Goal: Task Accomplishment & Management: Use online tool/utility

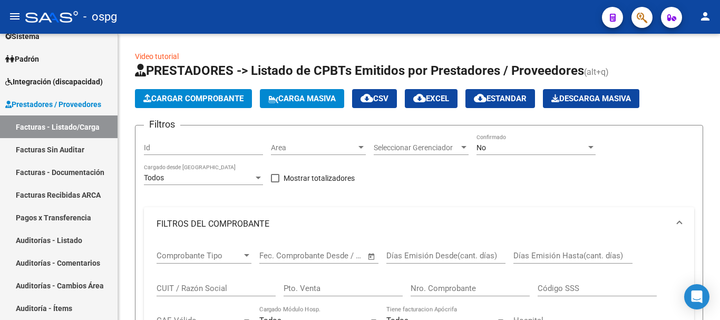
scroll to position [474, 0]
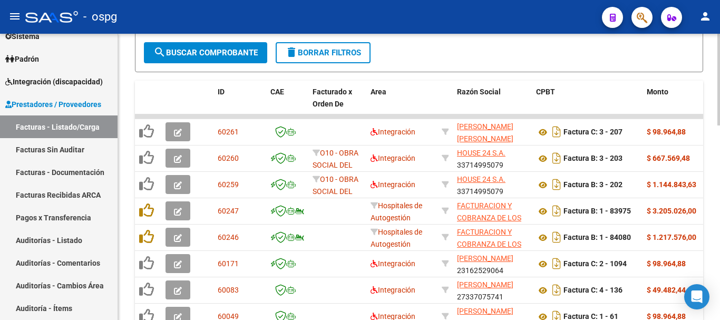
click at [334, 55] on span "delete Borrar Filtros" at bounding box center [323, 52] width 76 height 9
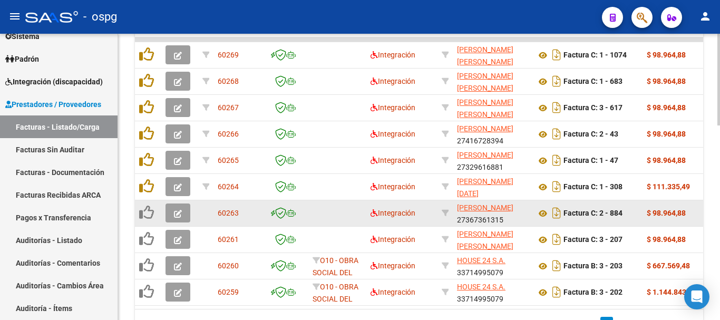
scroll to position [527, 0]
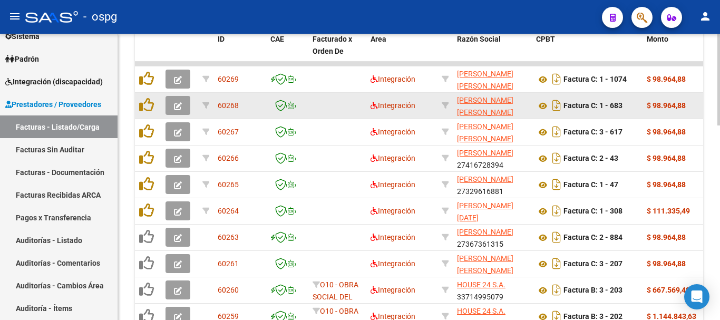
click at [179, 108] on icon "button" at bounding box center [178, 106] width 8 height 8
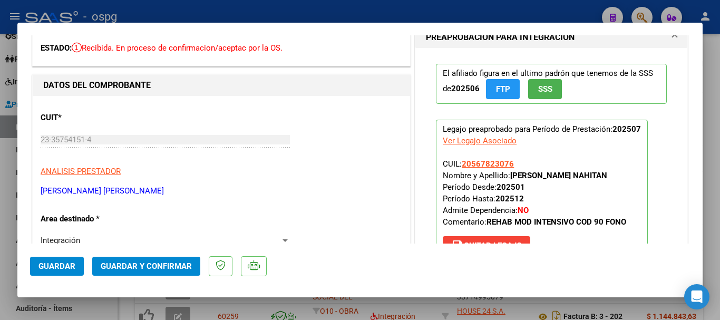
scroll to position [0, 0]
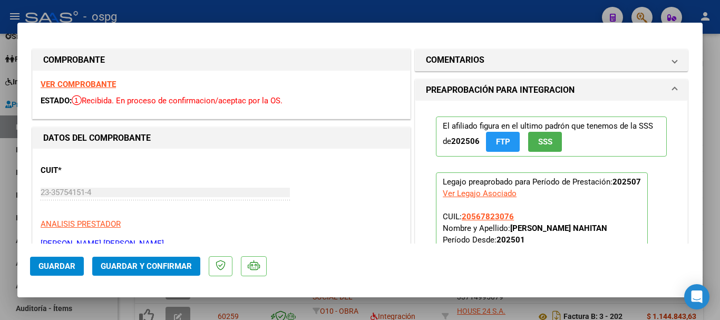
click at [715, 222] on div at bounding box center [360, 160] width 720 height 320
type input "$ 0,00"
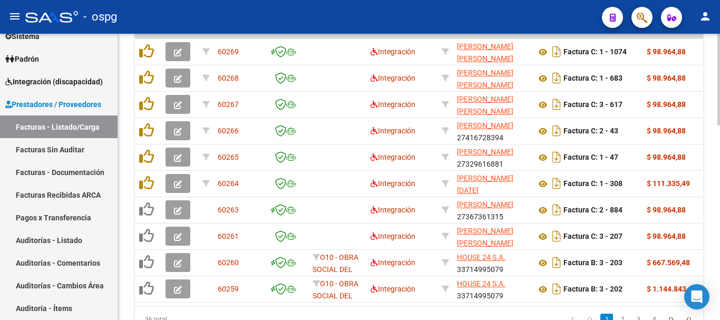
scroll to position [580, 0]
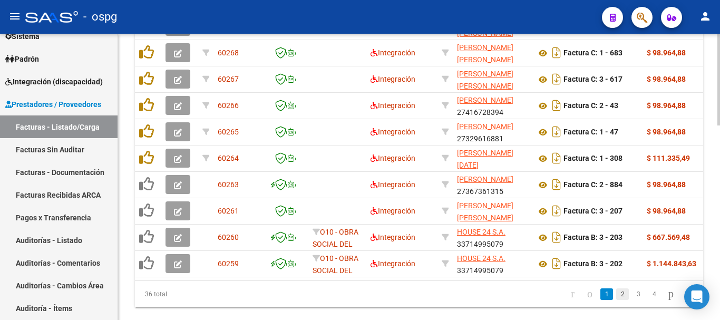
click at [616, 300] on link "2" at bounding box center [622, 294] width 13 height 12
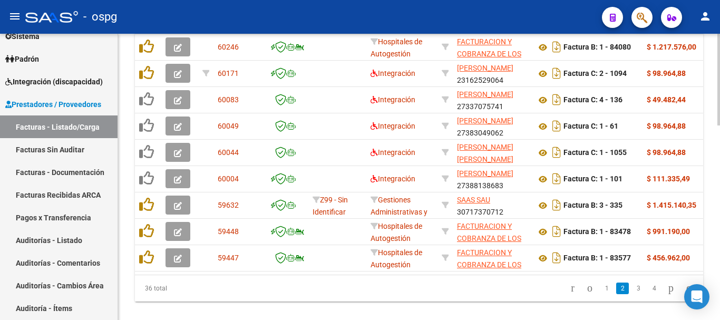
scroll to position [609, 0]
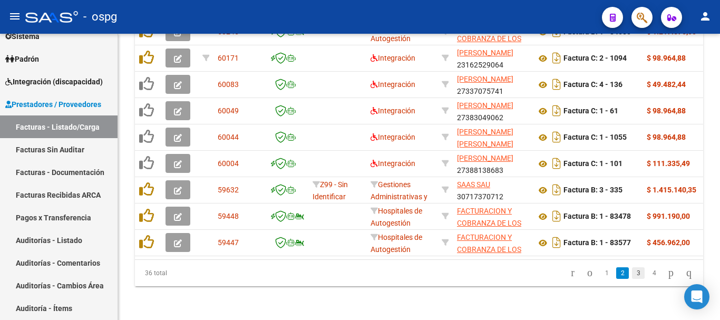
click at [632, 275] on link "3" at bounding box center [638, 273] width 13 height 12
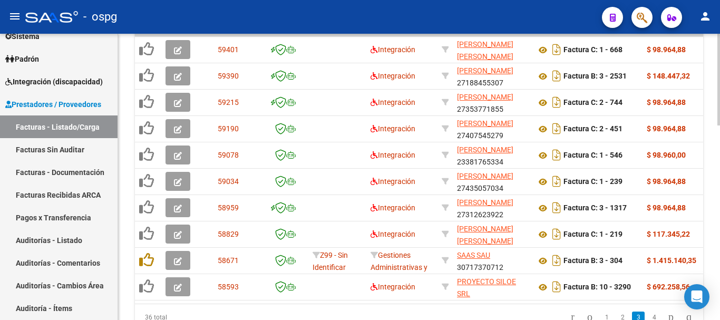
scroll to position [504, 0]
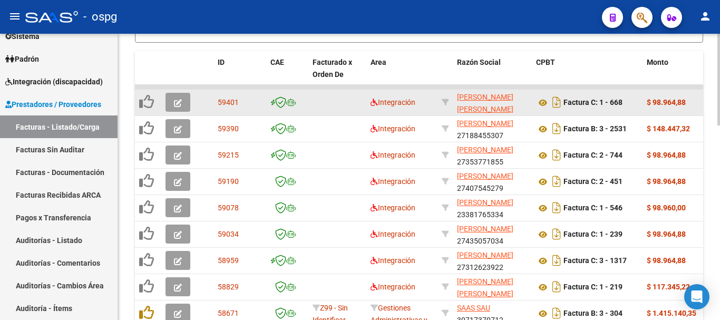
click at [179, 104] on icon "button" at bounding box center [178, 103] width 8 height 8
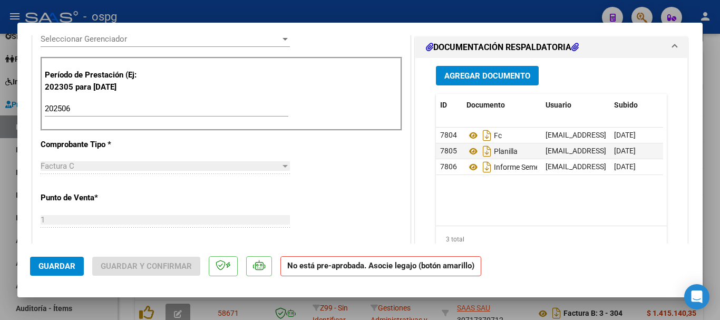
scroll to position [316, 0]
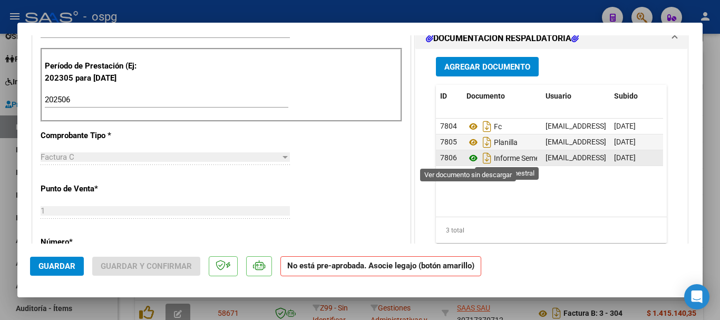
click at [467, 159] on icon at bounding box center [473, 158] width 14 height 13
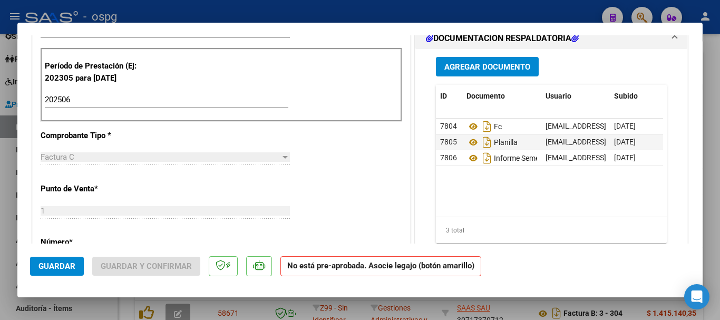
click at [708, 159] on div at bounding box center [360, 160] width 720 height 320
type input "$ 0,00"
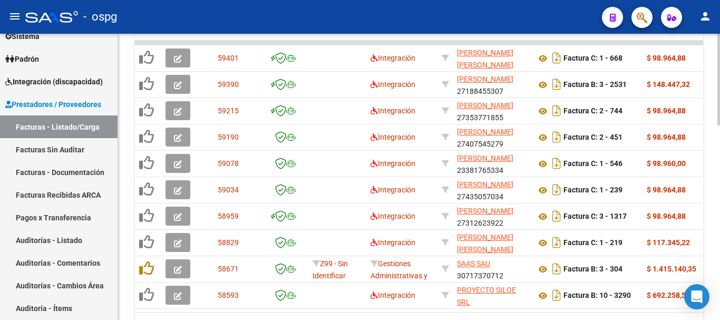
scroll to position [609, 0]
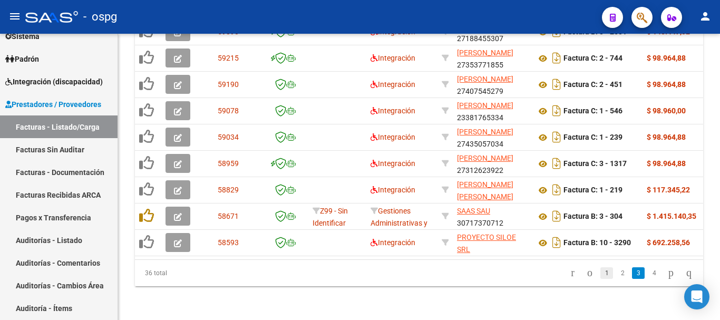
click at [600, 275] on link "1" at bounding box center [606, 273] width 13 height 12
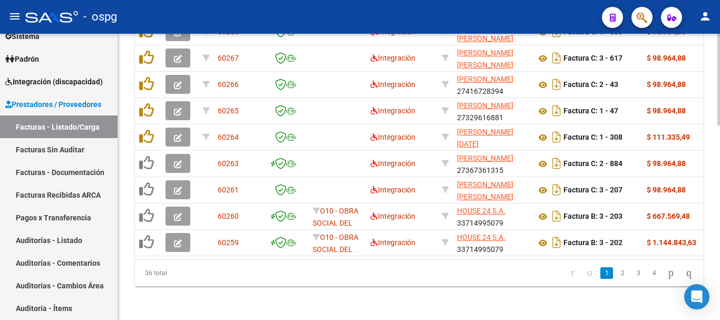
drag, startPoint x: 138, startPoint y: 186, endPoint x: 410, endPoint y: 275, distance: 286.1
click at [410, 275] on datatable-pager "1 2 3 4" at bounding box center [475, 273] width 446 height 18
click at [616, 276] on link "2" at bounding box center [622, 273] width 13 height 12
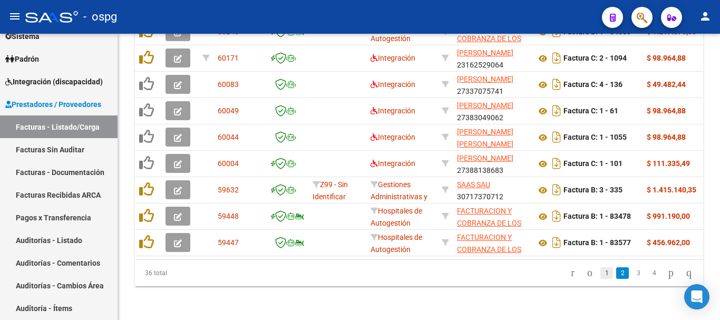
click at [600, 275] on link "1" at bounding box center [606, 273] width 13 height 12
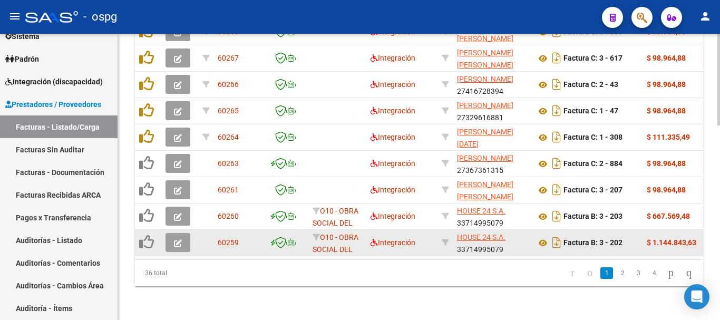
click at [180, 239] on icon "button" at bounding box center [178, 243] width 8 height 8
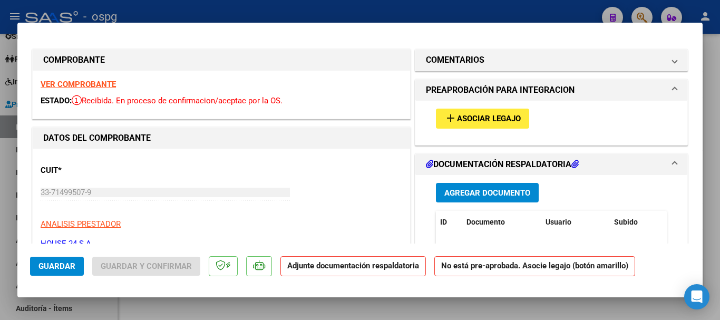
click at [94, 85] on strong "VER COMPROBANTE" at bounding box center [78, 84] width 75 height 9
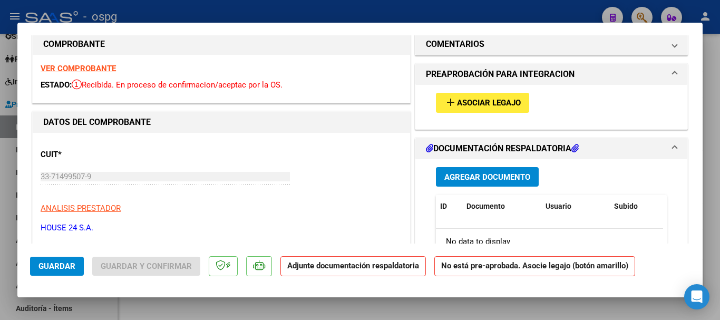
scroll to position [0, 0]
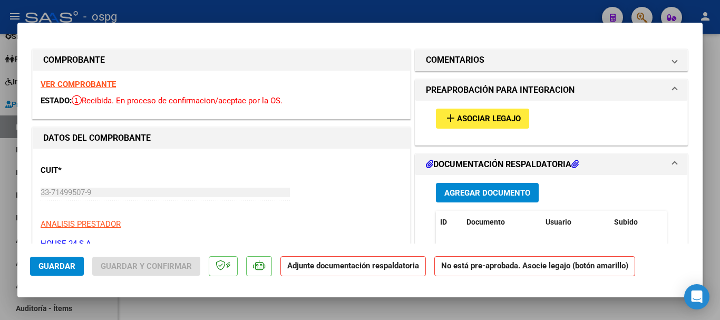
click at [483, 116] on span "Asociar Legajo" at bounding box center [489, 118] width 64 height 9
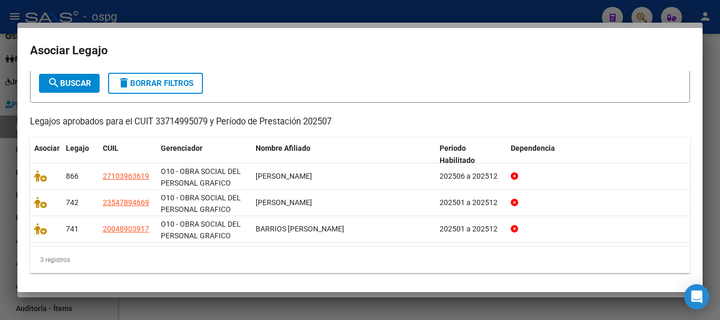
scroll to position [61, 0]
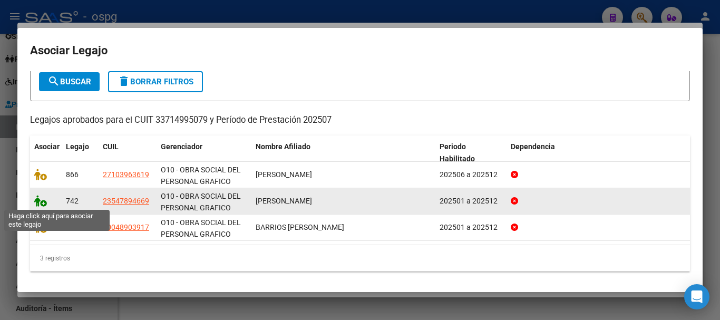
click at [44, 204] on icon at bounding box center [40, 201] width 13 height 12
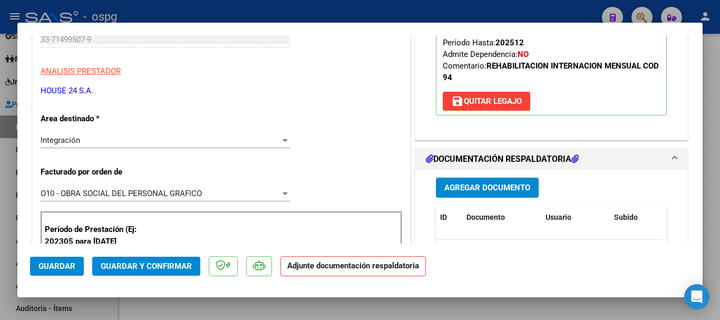
scroll to position [211, 0]
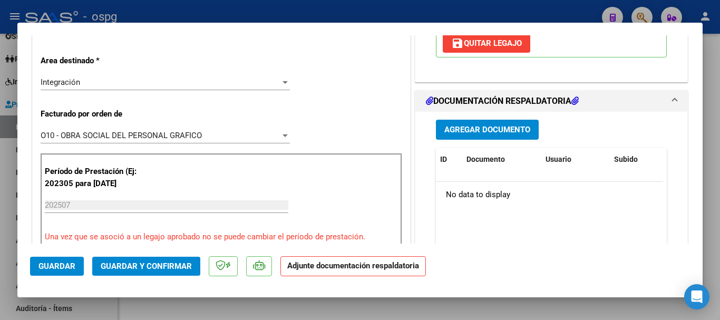
click at [714, 197] on div at bounding box center [360, 160] width 720 height 320
type input "$ 0,00"
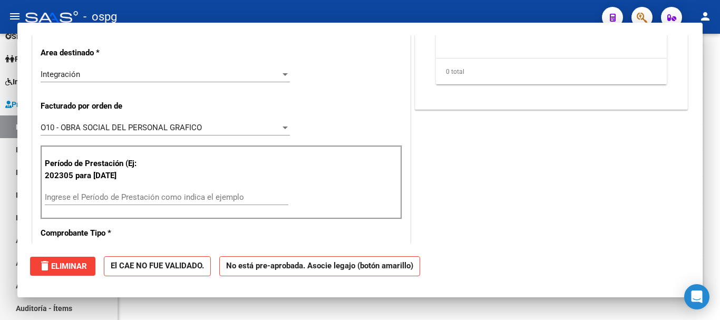
scroll to position [203, 0]
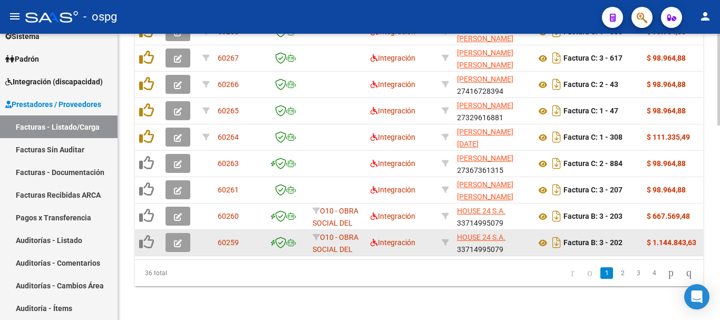
click at [175, 239] on icon "button" at bounding box center [178, 243] width 8 height 8
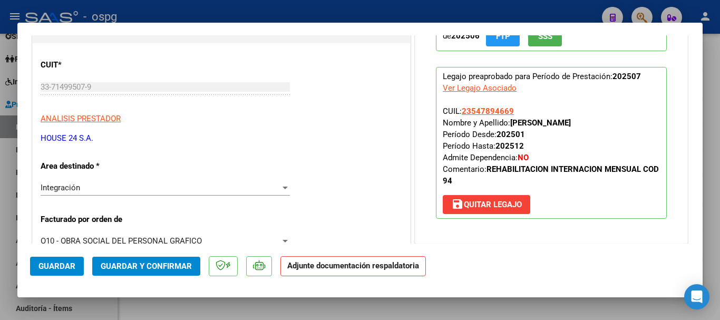
scroll to position [158, 0]
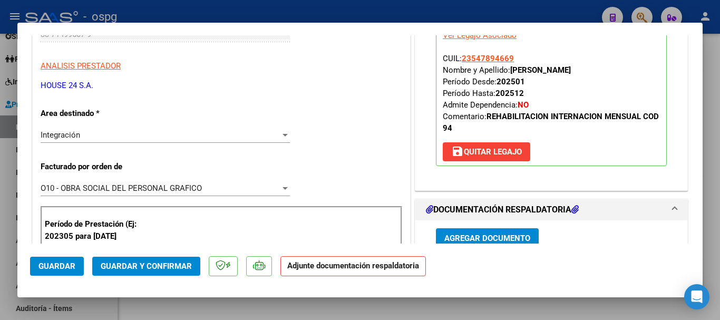
click at [55, 267] on span "Guardar" at bounding box center [56, 265] width 37 height 9
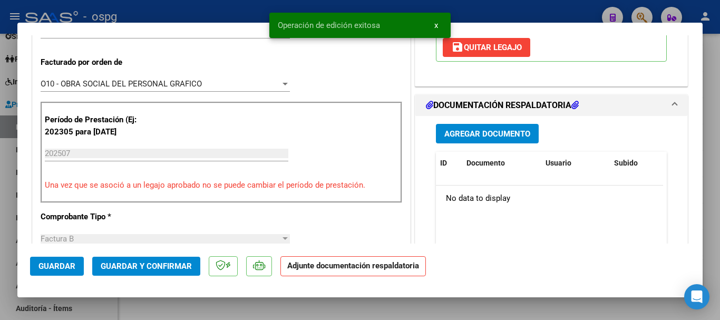
scroll to position [263, 0]
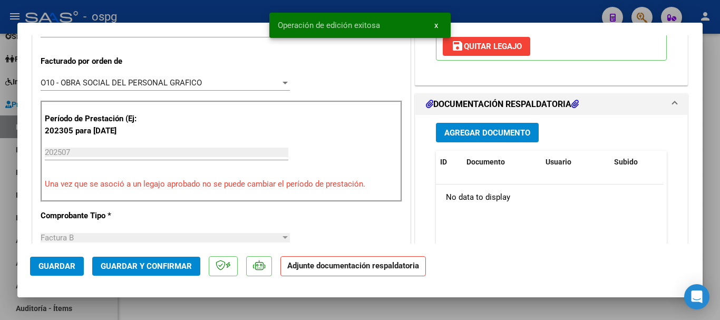
click at [709, 196] on div at bounding box center [360, 160] width 720 height 320
type input "$ 0,00"
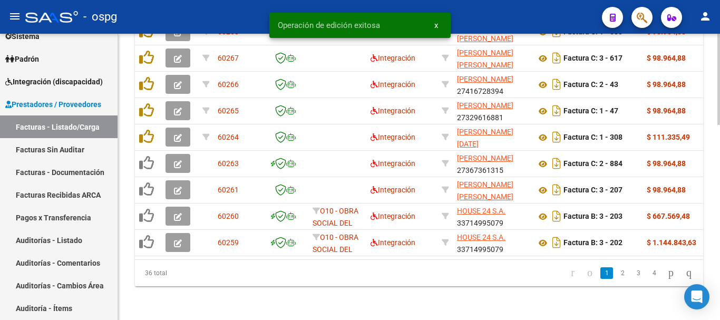
scroll to position [609, 0]
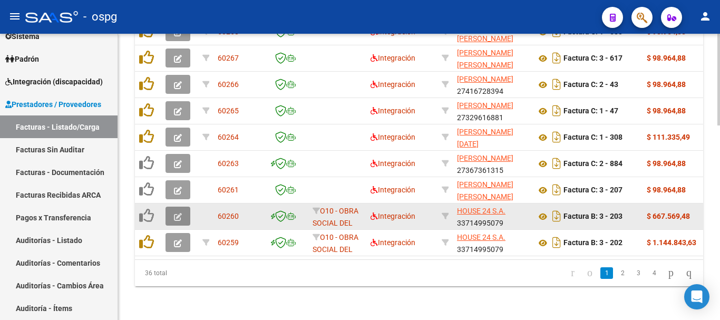
click at [177, 213] on icon "button" at bounding box center [178, 217] width 8 height 8
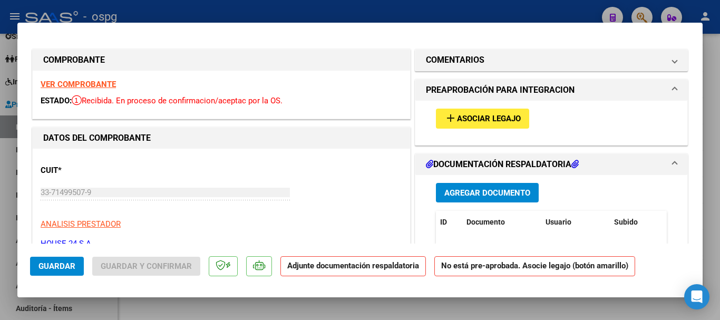
click at [101, 83] on strong "VER COMPROBANTE" at bounding box center [78, 84] width 75 height 9
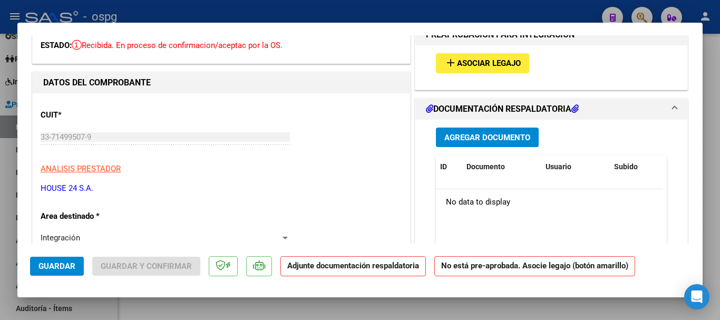
scroll to position [53, 0]
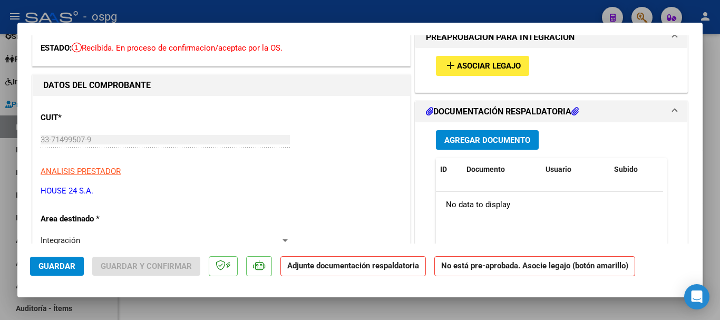
click at [473, 71] on button "add Asociar Legajo" at bounding box center [482, 65] width 93 height 19
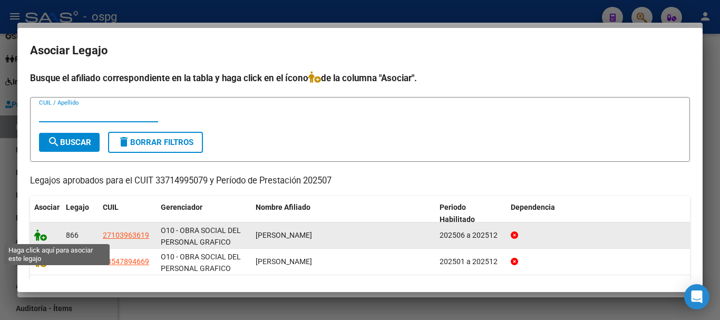
click at [43, 239] on icon at bounding box center [40, 235] width 13 height 12
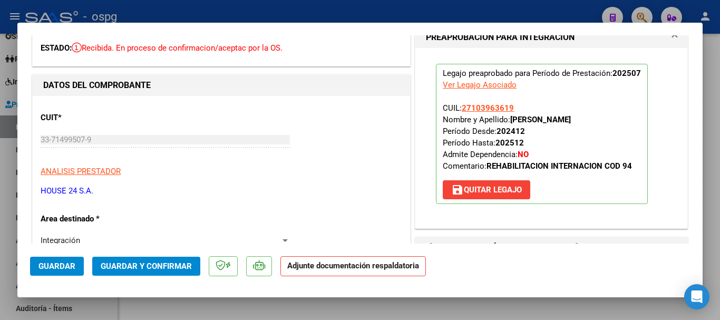
click at [65, 266] on span "Guardar" at bounding box center [56, 265] width 37 height 9
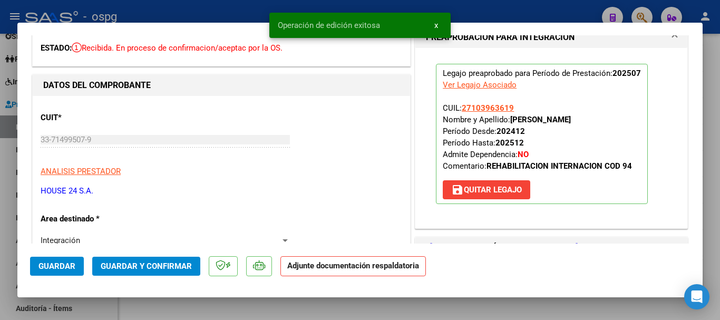
click at [711, 210] on div at bounding box center [360, 160] width 720 height 320
type input "$ 0,00"
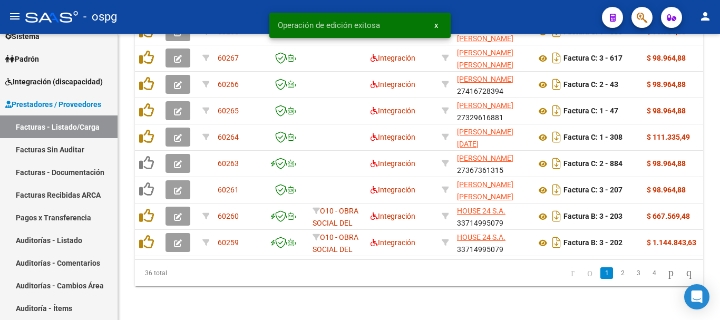
scroll to position [609, 0]
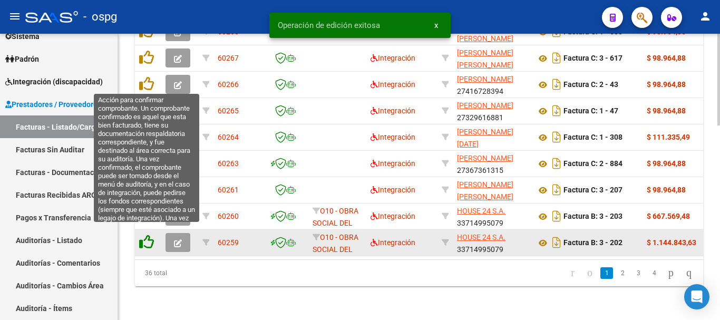
click at [147, 236] on icon at bounding box center [146, 242] width 15 height 15
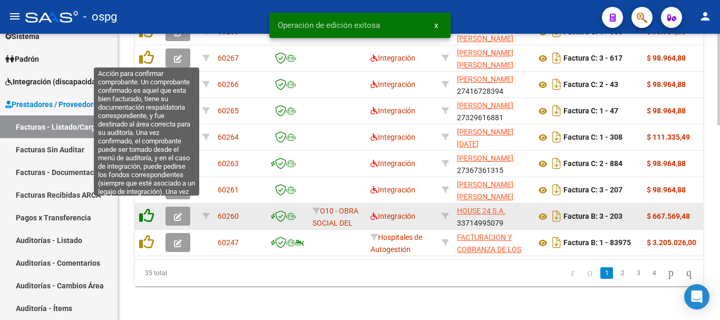
click at [147, 208] on icon at bounding box center [146, 215] width 15 height 15
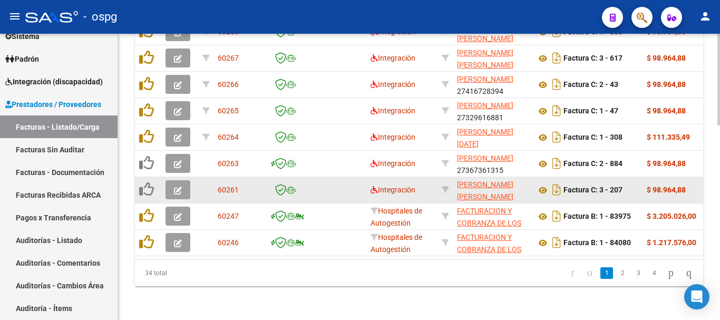
click at [176, 187] on icon "button" at bounding box center [178, 191] width 8 height 8
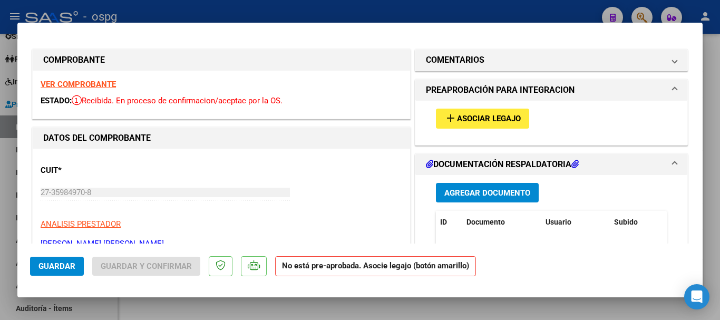
click at [100, 85] on strong "VER COMPROBANTE" at bounding box center [78, 84] width 75 height 9
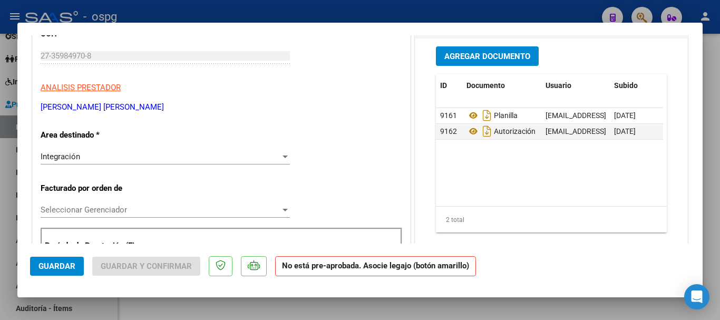
scroll to position [158, 0]
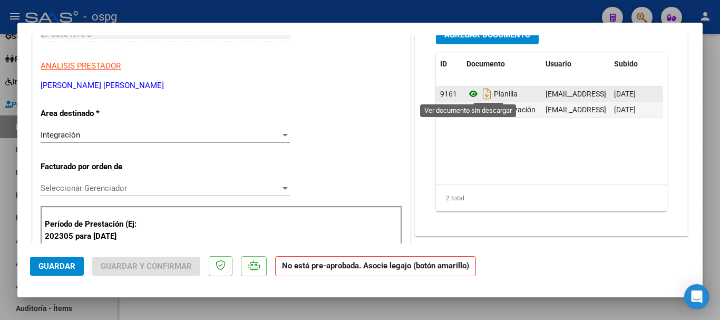
click at [466, 92] on icon at bounding box center [473, 93] width 14 height 13
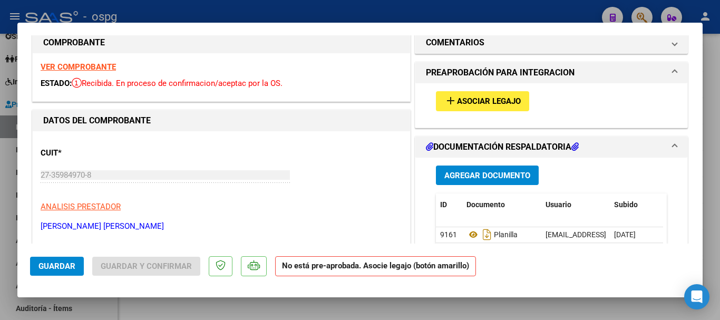
scroll to position [0, 0]
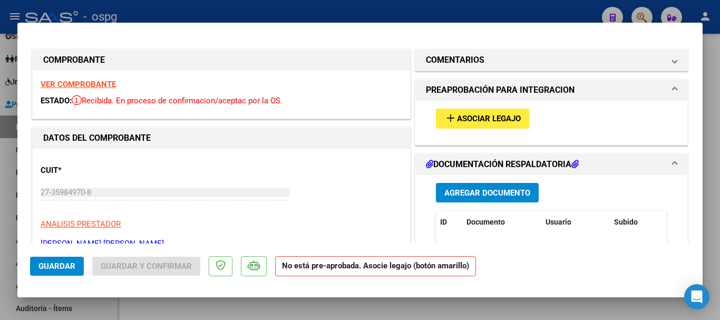
click at [489, 124] on button "add Asociar Legajo" at bounding box center [482, 118] width 93 height 19
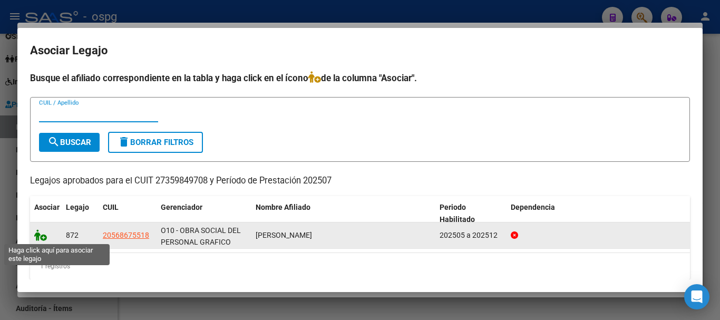
click at [44, 238] on icon at bounding box center [40, 235] width 13 height 12
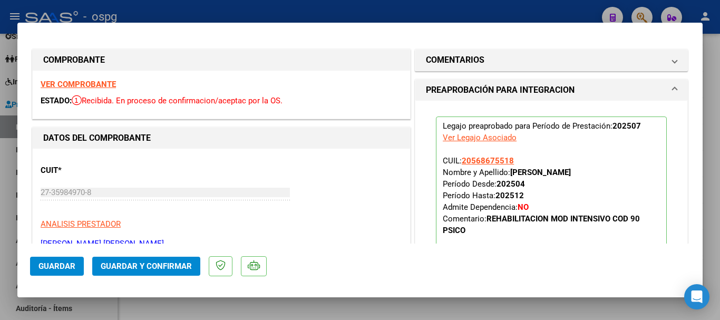
click at [46, 271] on button "Guardar" at bounding box center [57, 266] width 54 height 19
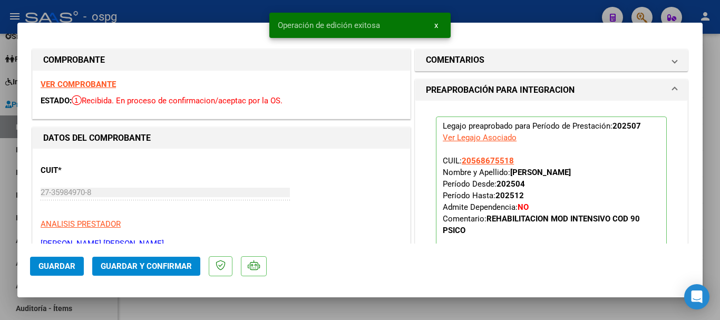
click at [712, 258] on div at bounding box center [360, 160] width 720 height 320
type input "$ 0,00"
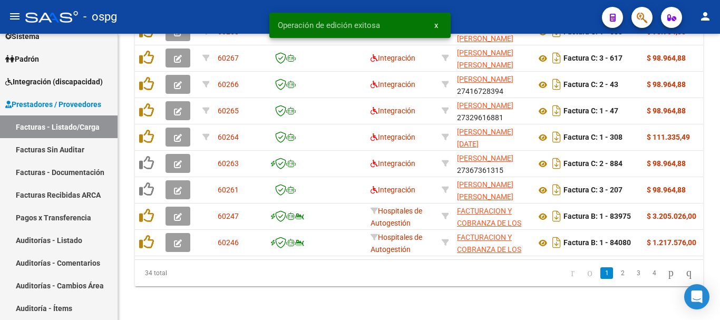
scroll to position [609, 0]
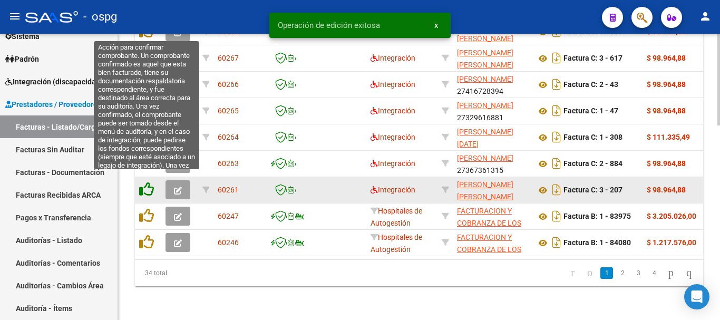
click at [148, 182] on icon at bounding box center [146, 189] width 15 height 15
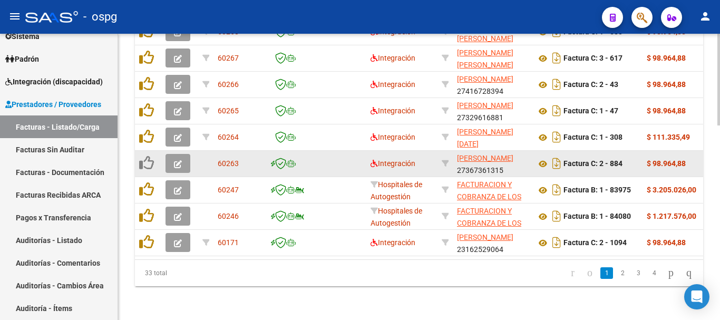
click at [179, 160] on icon "button" at bounding box center [178, 164] width 8 height 8
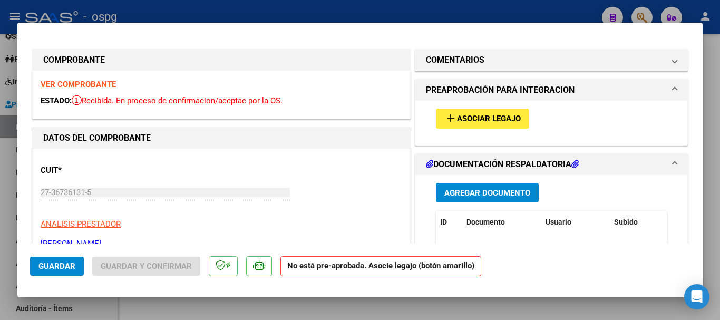
click at [94, 85] on strong "VER COMPROBANTE" at bounding box center [78, 84] width 75 height 9
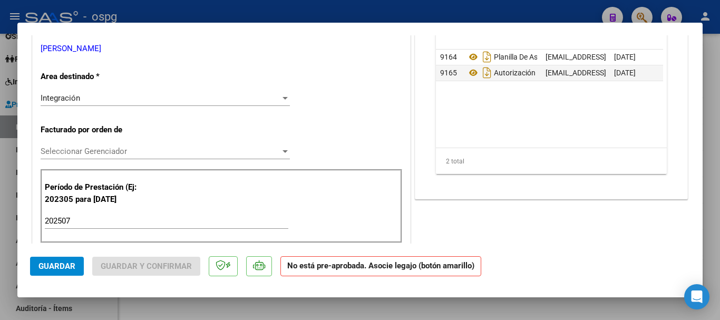
scroll to position [211, 0]
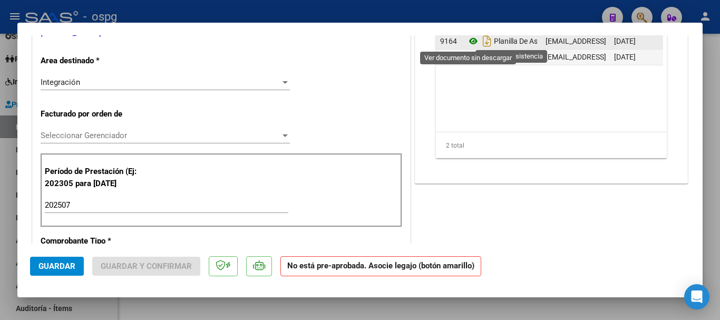
click at [467, 38] on icon at bounding box center [473, 41] width 14 height 13
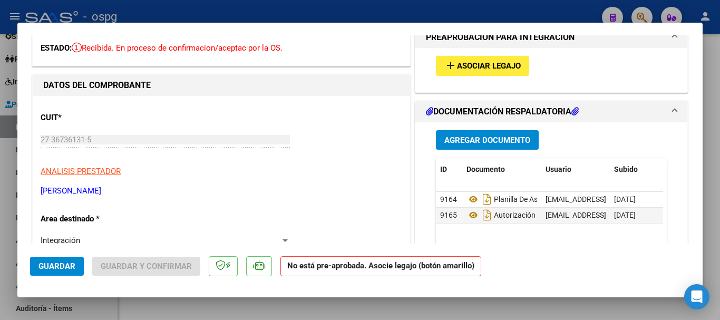
scroll to position [0, 0]
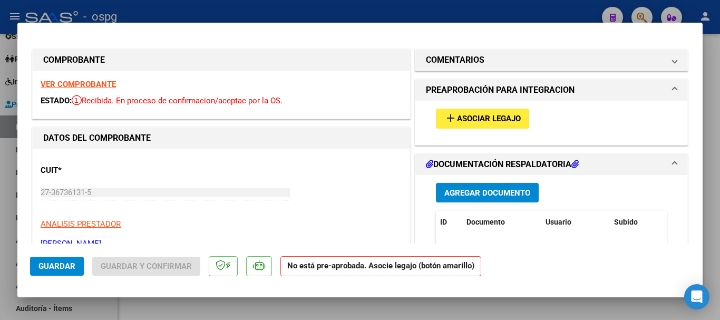
click at [495, 119] on span "Asociar Legajo" at bounding box center [489, 118] width 64 height 9
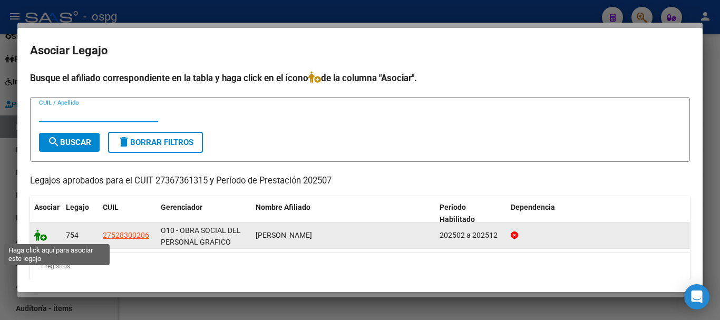
click at [42, 239] on icon at bounding box center [40, 235] width 13 height 12
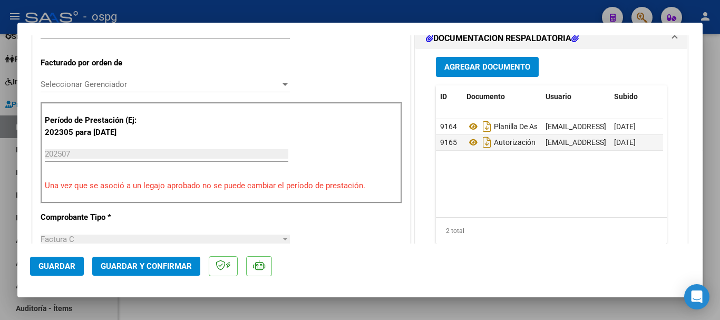
scroll to position [263, 0]
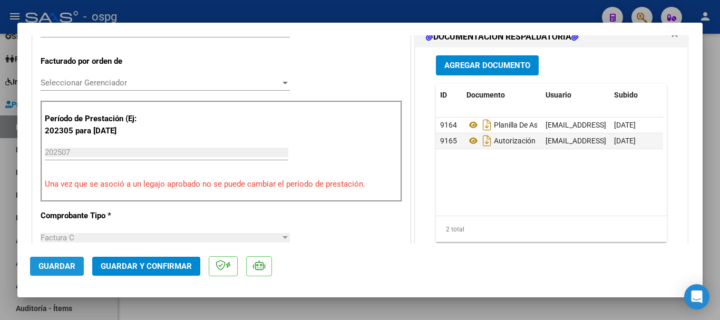
click at [55, 266] on span "Guardar" at bounding box center [56, 265] width 37 height 9
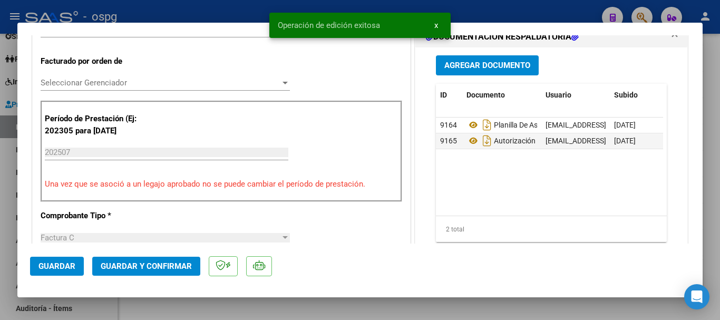
click at [718, 255] on div at bounding box center [360, 160] width 720 height 320
type input "$ 0,00"
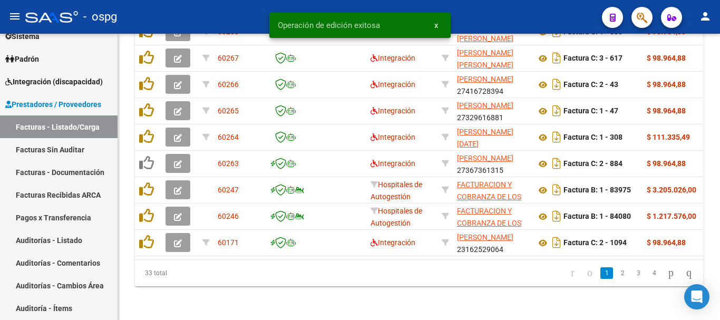
scroll to position [609, 0]
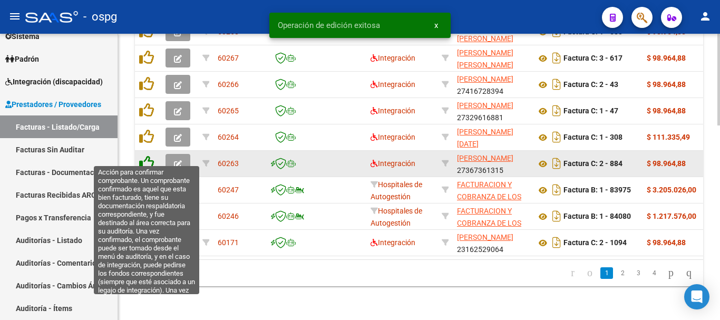
click at [144, 155] on icon at bounding box center [146, 162] width 15 height 15
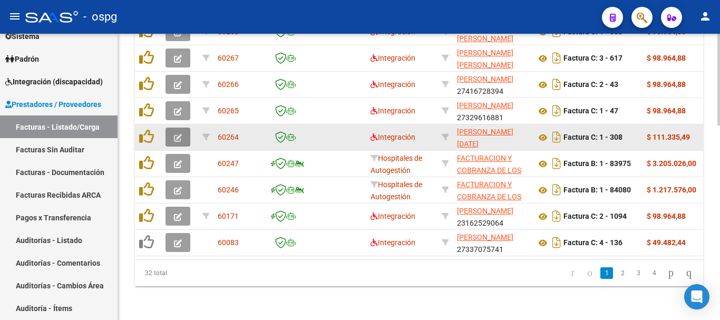
click at [178, 134] on icon "button" at bounding box center [178, 138] width 8 height 8
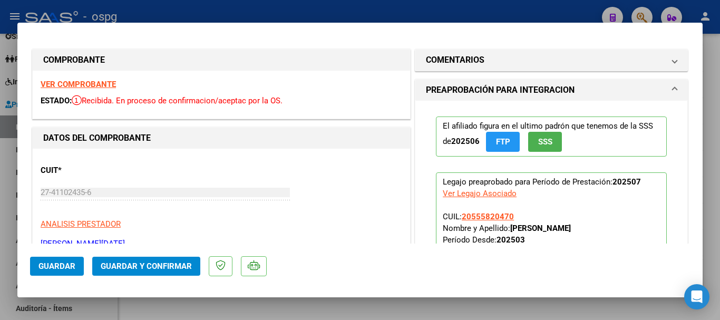
click at [90, 84] on strong "VER COMPROBANTE" at bounding box center [78, 84] width 75 height 9
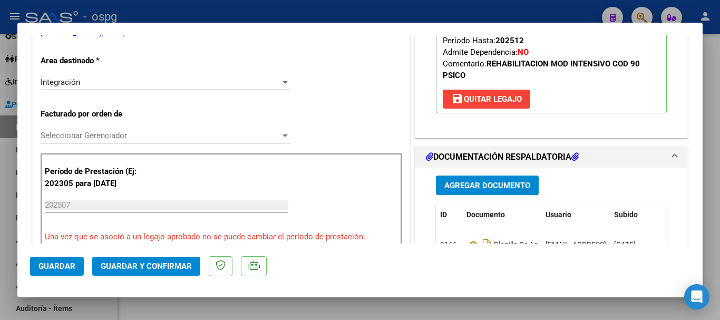
scroll to position [263, 0]
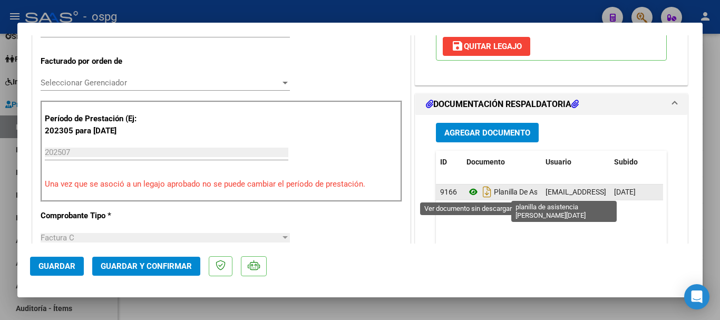
click at [466, 192] on icon at bounding box center [473, 192] width 14 height 13
click at [466, 190] on icon at bounding box center [473, 192] width 14 height 13
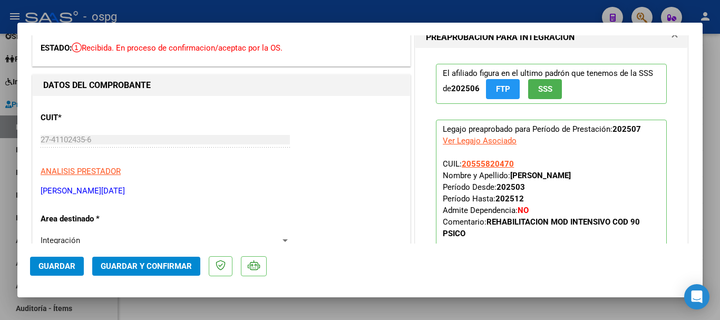
scroll to position [0, 0]
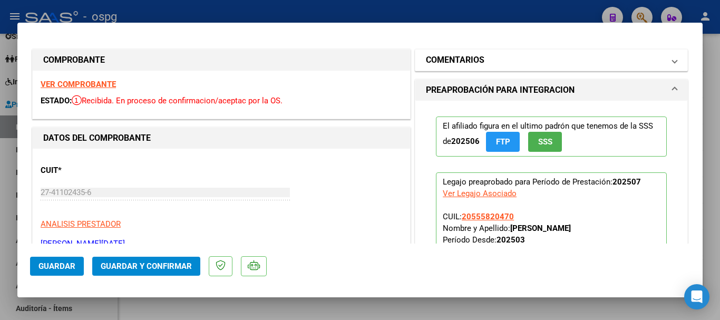
click at [483, 61] on mat-panel-title "COMENTARIOS" at bounding box center [545, 60] width 238 height 13
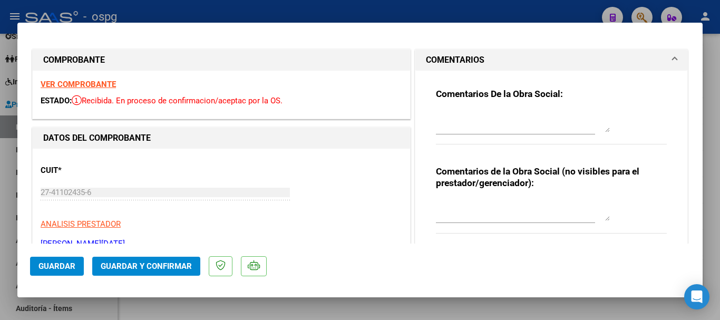
click at [476, 120] on textarea at bounding box center [523, 121] width 174 height 21
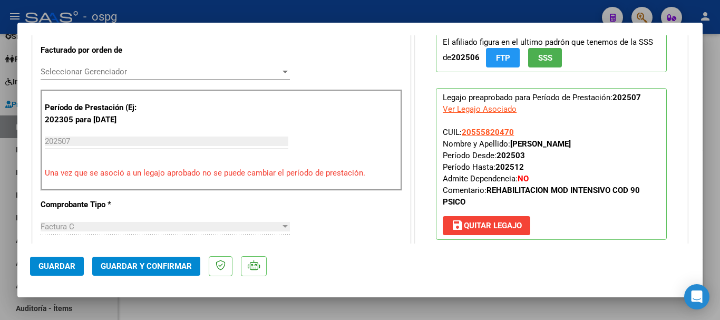
scroll to position [316, 0]
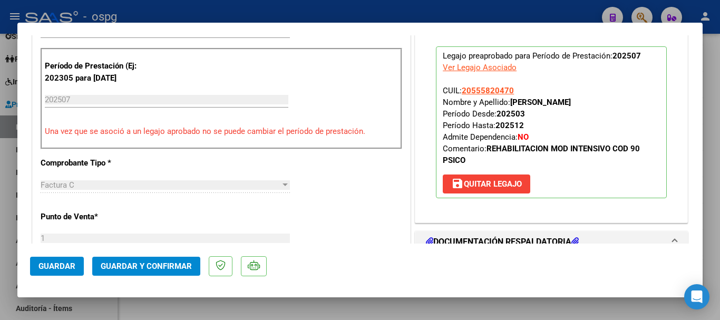
type textarea "RETENIDA, FALTA LA PLANILLA DE ASISTENCIA"
click at [495, 188] on span "save [PERSON_NAME]" at bounding box center [486, 183] width 71 height 9
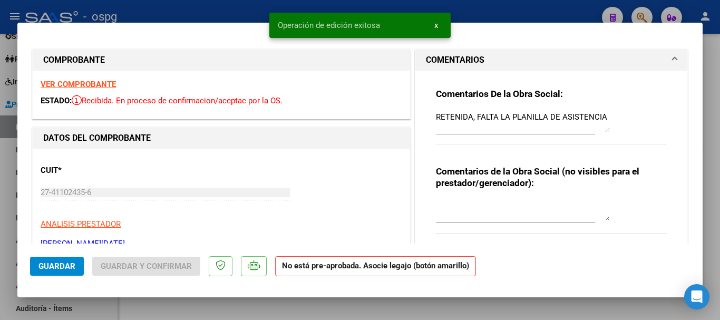
scroll to position [0, 0]
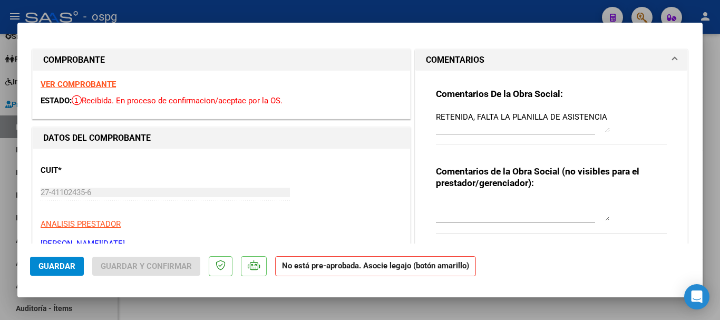
click at [69, 271] on button "Guardar" at bounding box center [57, 266] width 54 height 19
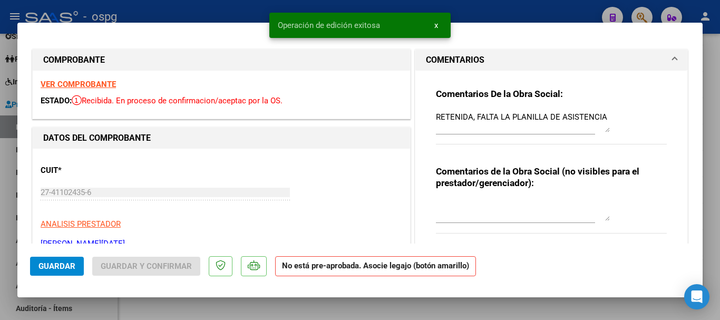
click at [710, 262] on div at bounding box center [360, 160] width 720 height 320
type input "$ 0,00"
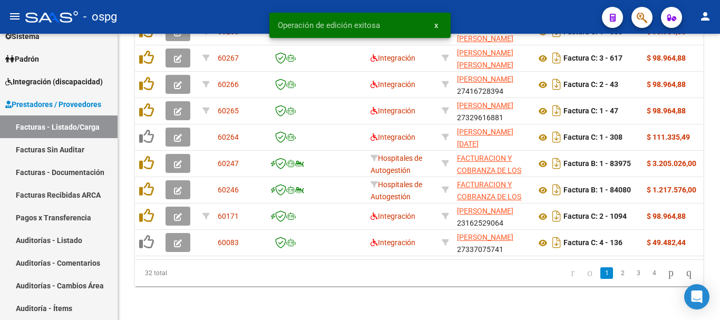
scroll to position [609, 0]
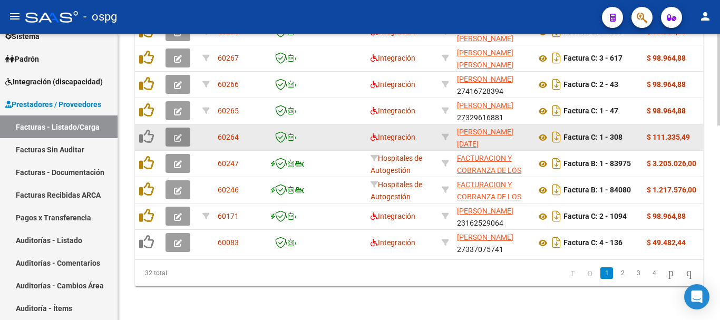
click at [180, 134] on icon "button" at bounding box center [178, 138] width 8 height 8
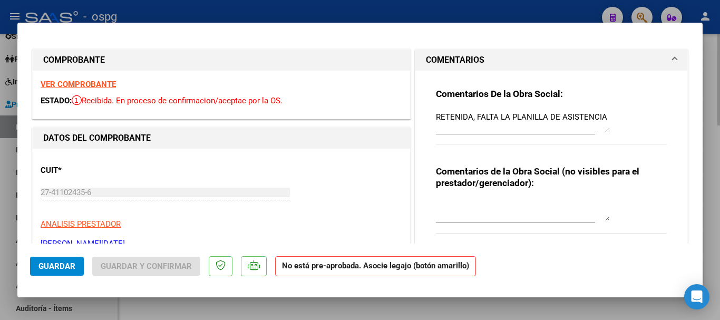
click at [716, 177] on div at bounding box center [360, 160] width 720 height 320
type input "$ 0,00"
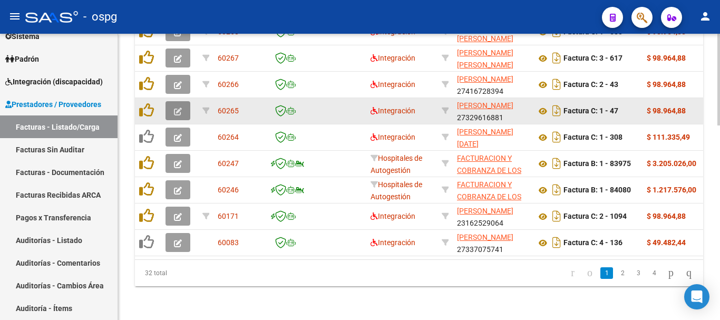
click at [178, 108] on icon "button" at bounding box center [178, 112] width 8 height 8
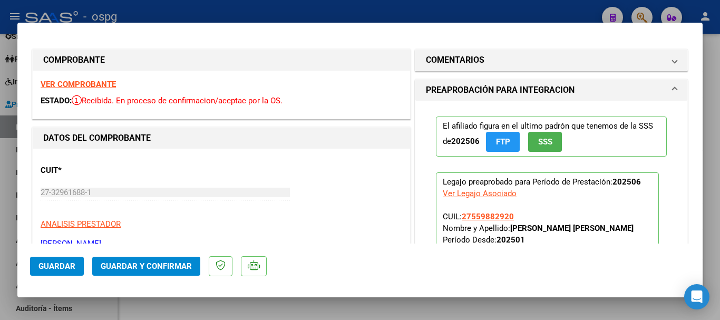
click at [90, 84] on strong "VER COMPROBANTE" at bounding box center [78, 84] width 75 height 9
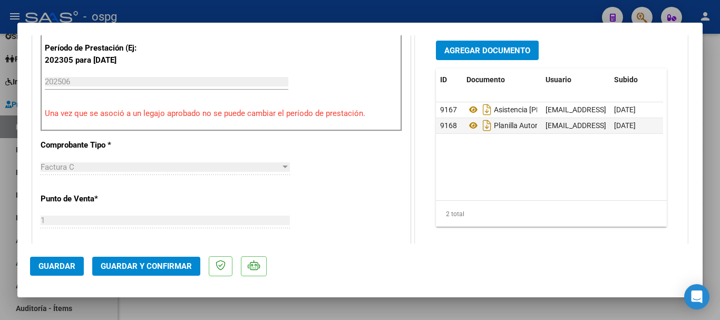
scroll to position [263, 0]
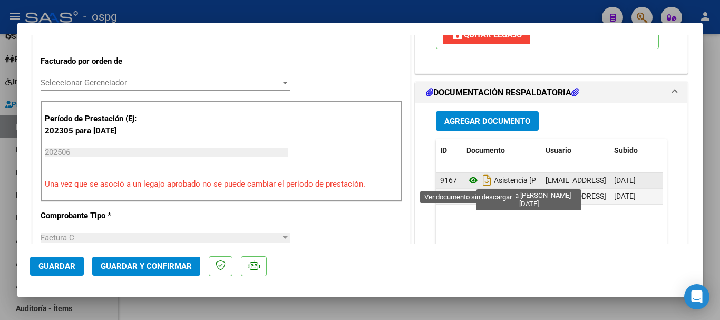
click at [470, 179] on icon at bounding box center [473, 180] width 14 height 13
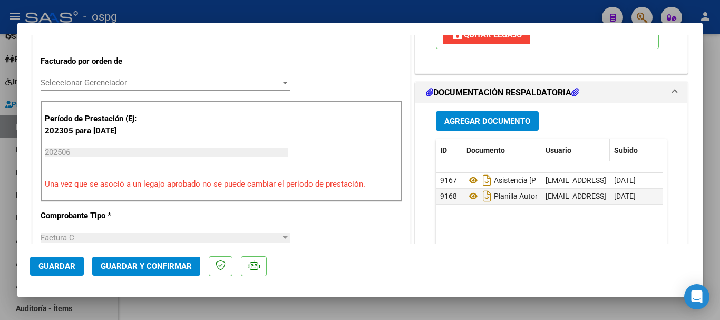
scroll to position [158, 0]
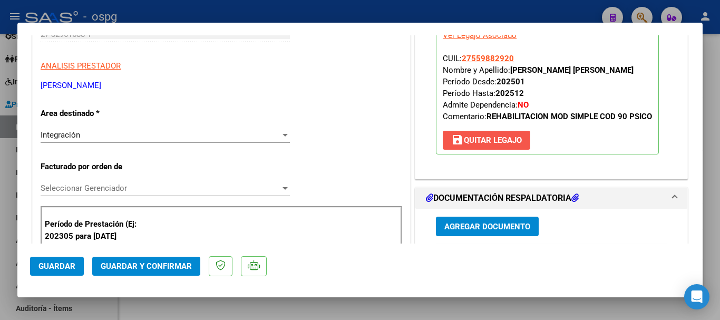
click at [487, 142] on span "save [PERSON_NAME]" at bounding box center [486, 139] width 71 height 9
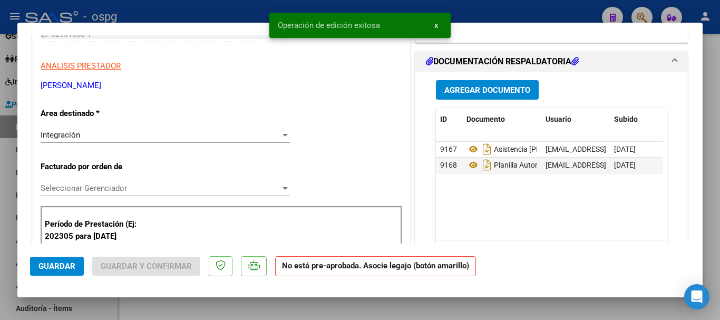
scroll to position [263, 0]
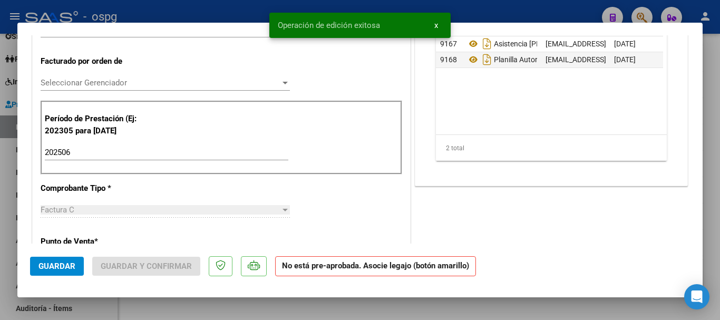
click at [115, 149] on input "202506" at bounding box center [166, 152] width 243 height 9
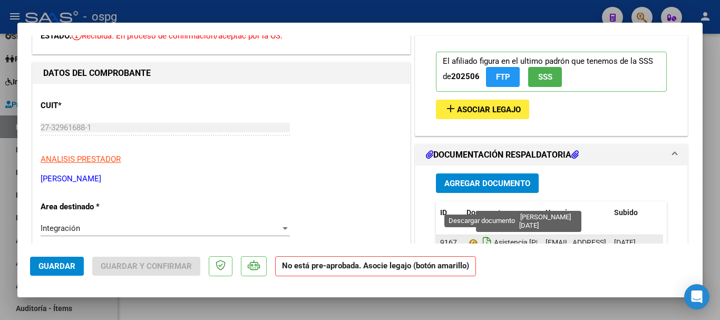
scroll to position [53, 0]
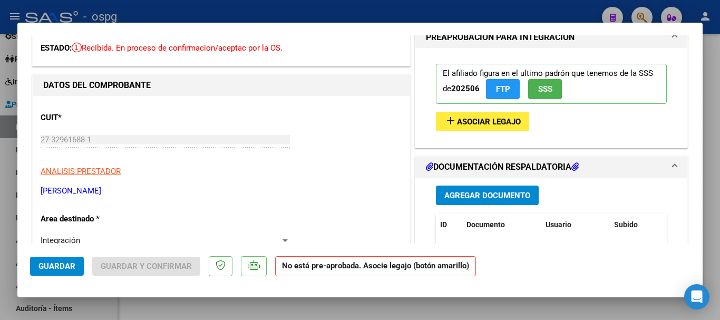
type input "202507"
click at [497, 126] on button "add Asociar Legajo" at bounding box center [482, 121] width 93 height 19
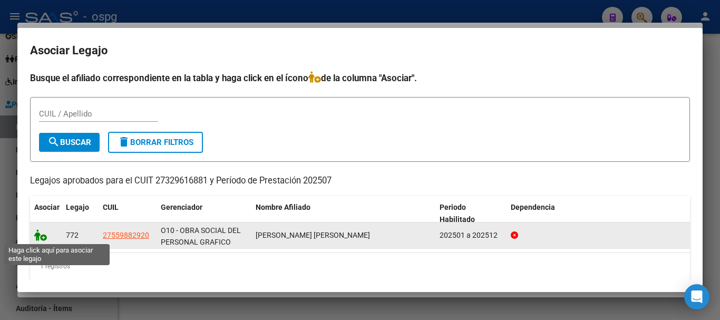
click at [44, 237] on icon at bounding box center [40, 235] width 13 height 12
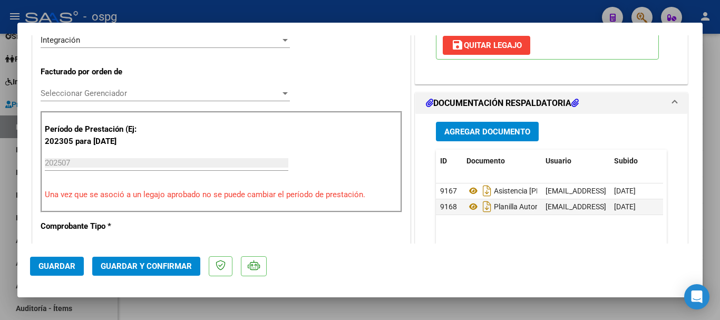
scroll to position [316, 0]
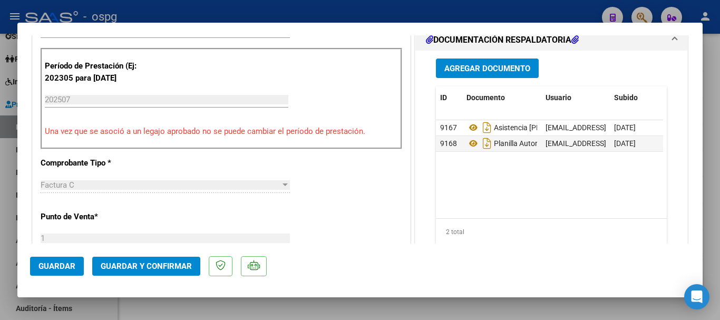
click at [51, 269] on span "Guardar" at bounding box center [56, 265] width 37 height 9
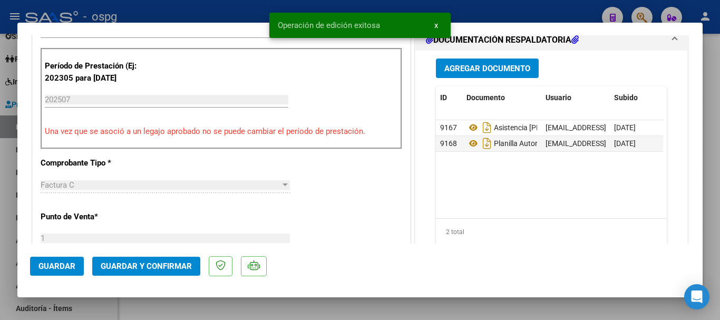
click at [711, 207] on div at bounding box center [360, 160] width 720 height 320
type input "$ 0,00"
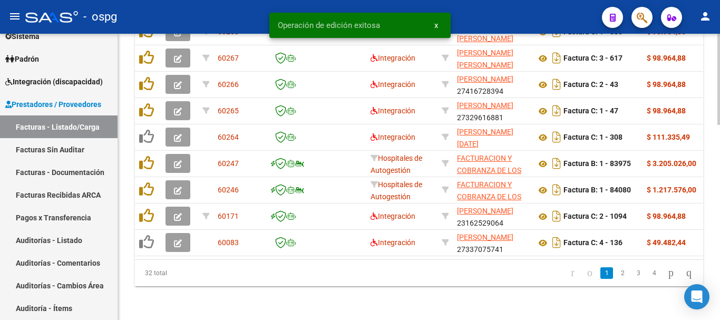
scroll to position [609, 0]
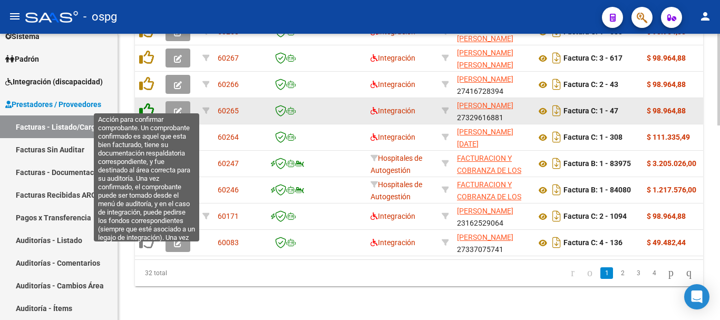
click at [144, 103] on icon at bounding box center [146, 110] width 15 height 15
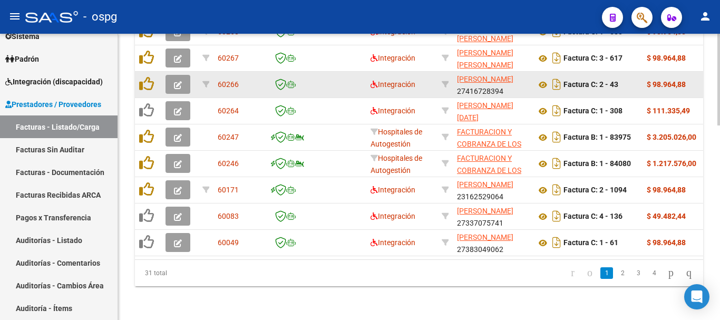
click at [175, 81] on icon "button" at bounding box center [178, 85] width 8 height 8
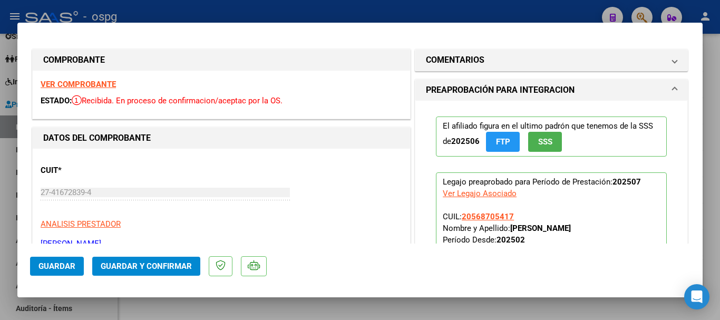
click at [94, 84] on strong "VER COMPROBANTE" at bounding box center [78, 84] width 75 height 9
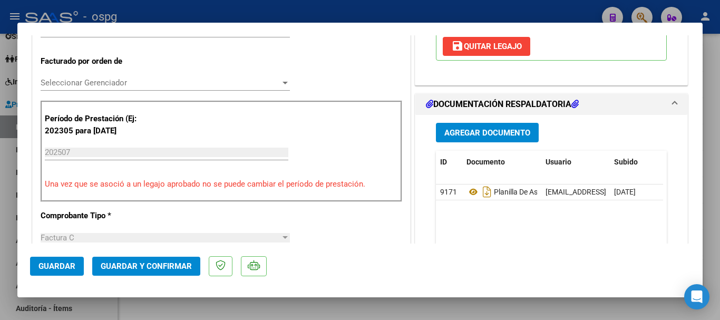
scroll to position [316, 0]
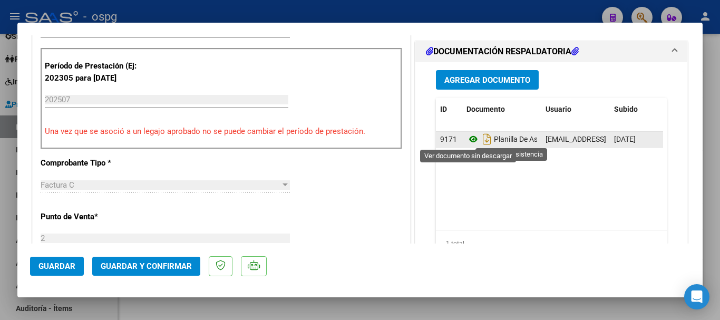
click at [467, 140] on icon at bounding box center [473, 139] width 14 height 13
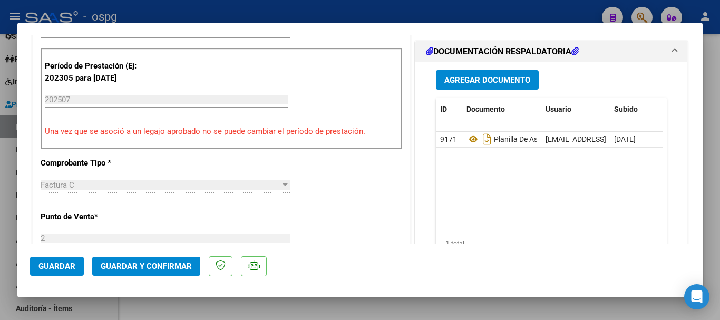
click at [714, 178] on div at bounding box center [360, 160] width 720 height 320
type input "$ 0,00"
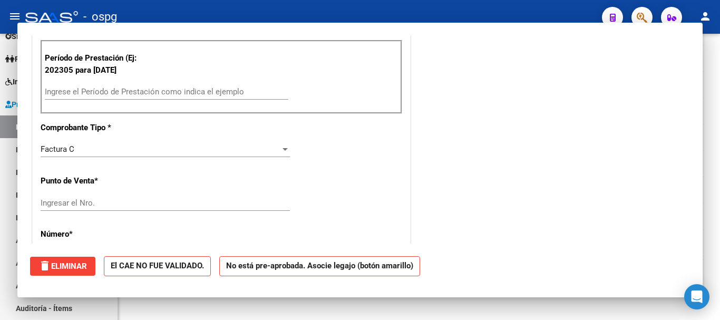
scroll to position [308, 0]
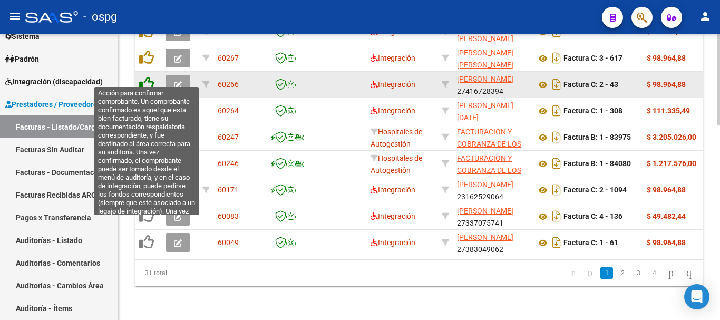
click at [147, 76] on icon at bounding box center [146, 83] width 15 height 15
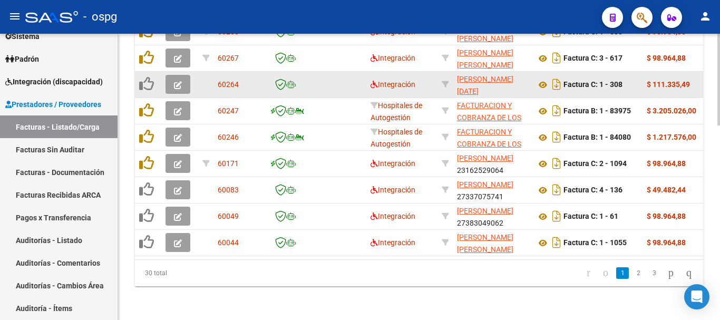
scroll to position [609, 0]
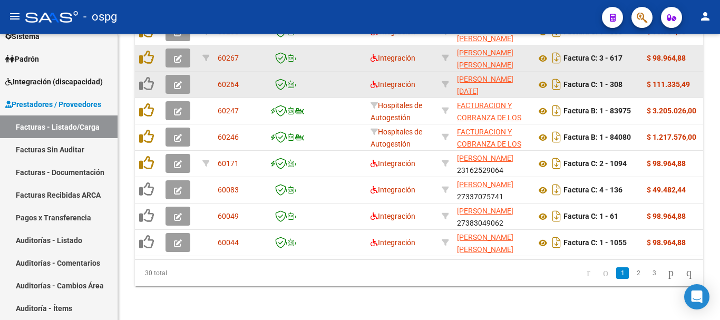
click at [175, 55] on icon "button" at bounding box center [178, 59] width 8 height 8
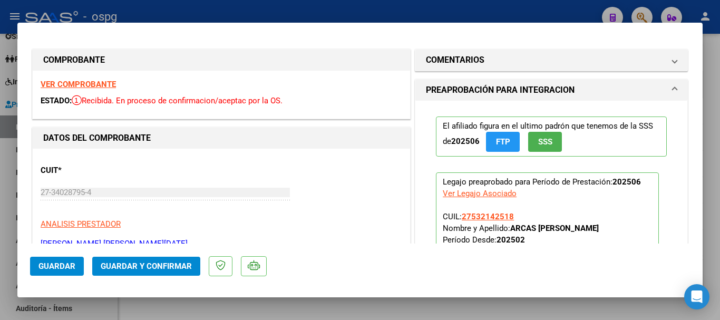
click at [97, 81] on strong "VER COMPROBANTE" at bounding box center [78, 84] width 75 height 9
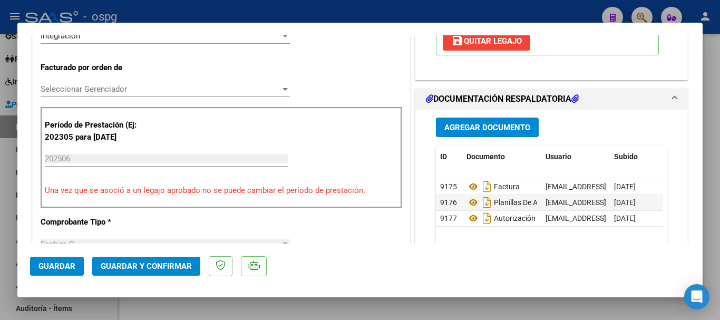
scroll to position [263, 0]
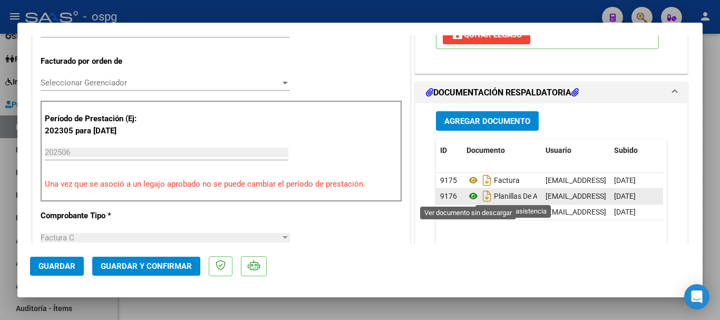
click at [468, 196] on icon at bounding box center [473, 196] width 14 height 13
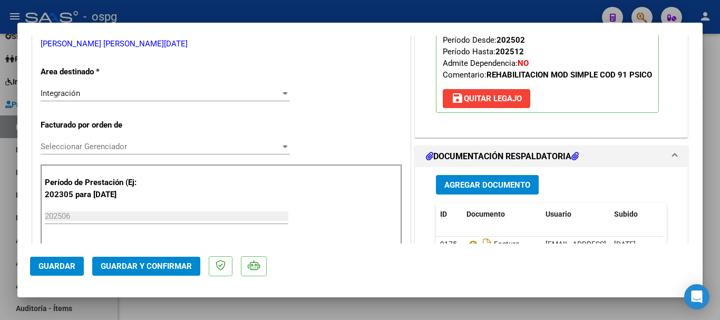
scroll to position [158, 0]
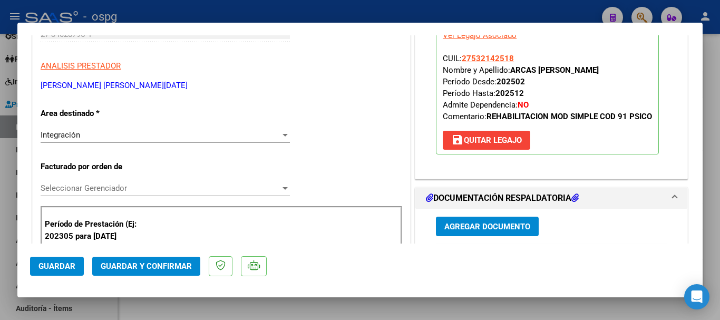
click at [712, 217] on div at bounding box center [360, 160] width 720 height 320
type input "$ 0,00"
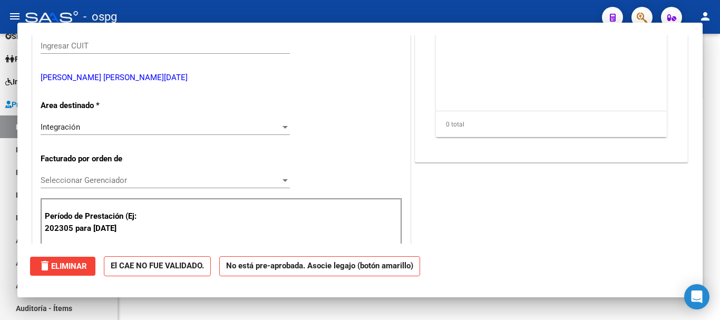
scroll to position [170, 0]
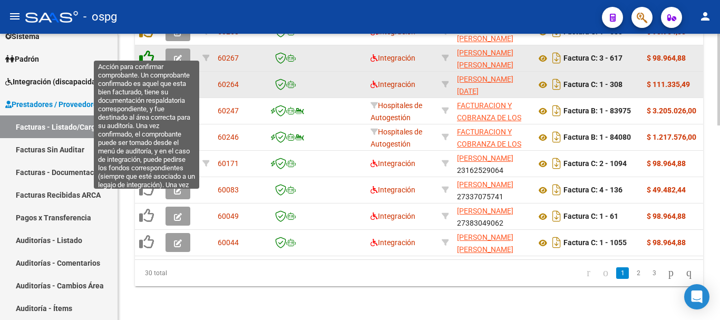
click at [148, 50] on icon at bounding box center [146, 57] width 15 height 15
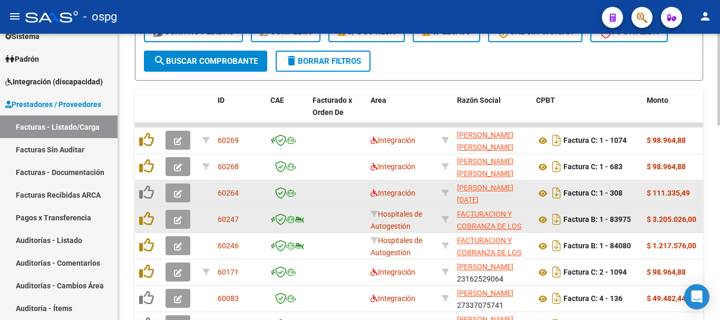
scroll to position [346, 0]
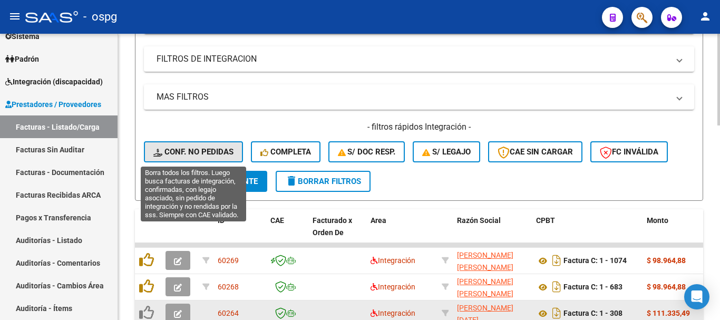
click at [219, 151] on span "Conf. no pedidas" at bounding box center [193, 151] width 80 height 9
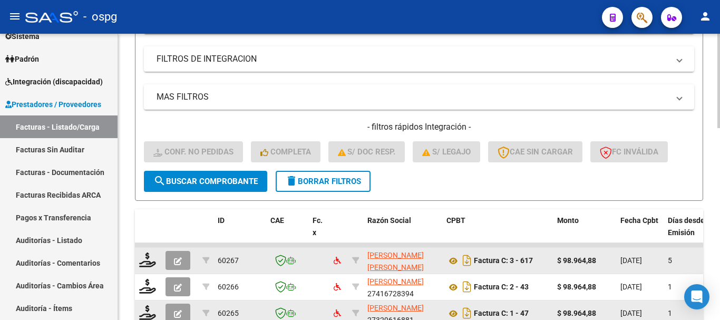
click at [175, 260] on icon "button" at bounding box center [178, 261] width 8 height 8
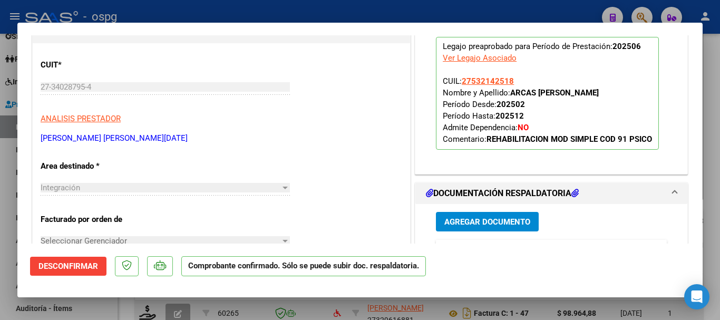
scroll to position [211, 0]
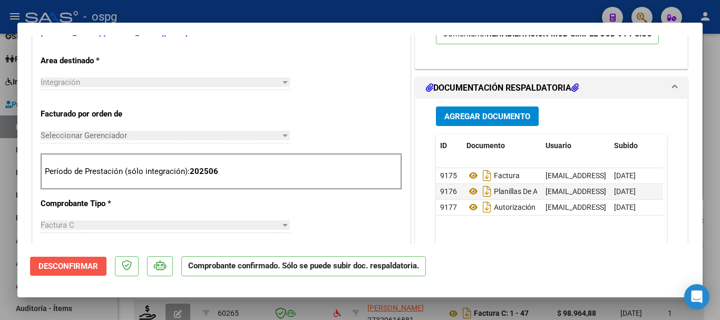
click at [91, 270] on span "Desconfirmar" at bounding box center [68, 265] width 60 height 9
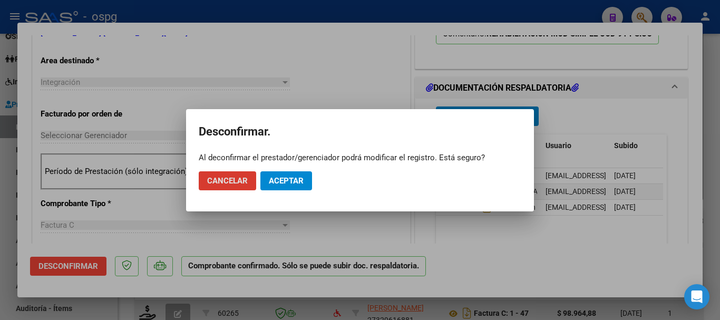
click at [290, 186] on button "Aceptar" at bounding box center [286, 180] width 52 height 19
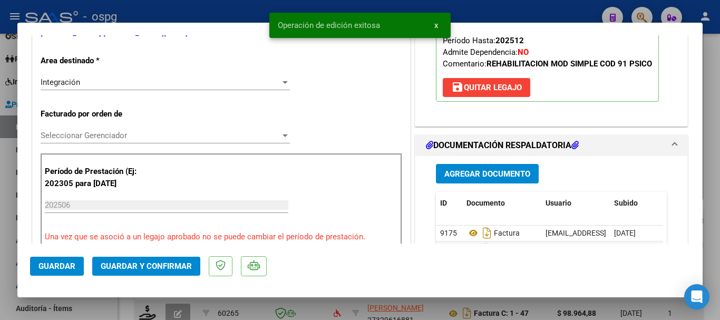
click at [711, 247] on div at bounding box center [360, 160] width 720 height 320
type input "$ 0,00"
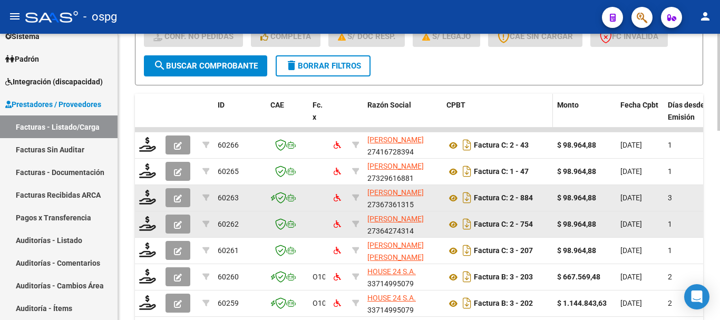
scroll to position [398, 0]
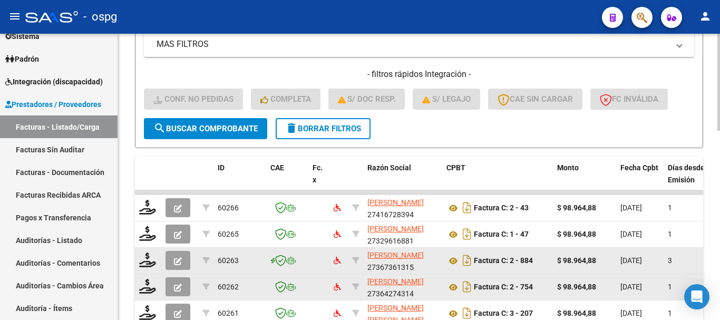
click at [334, 127] on span "delete Borrar Filtros" at bounding box center [323, 128] width 76 height 9
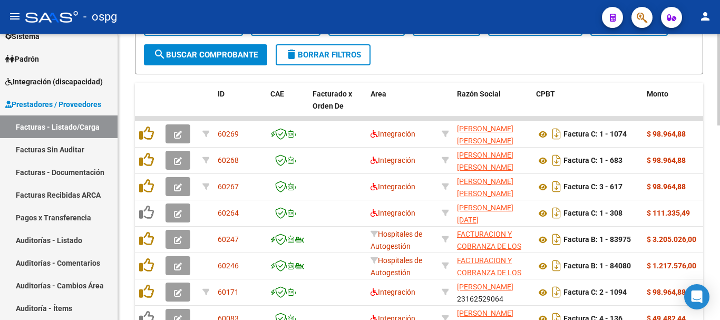
scroll to position [504, 0]
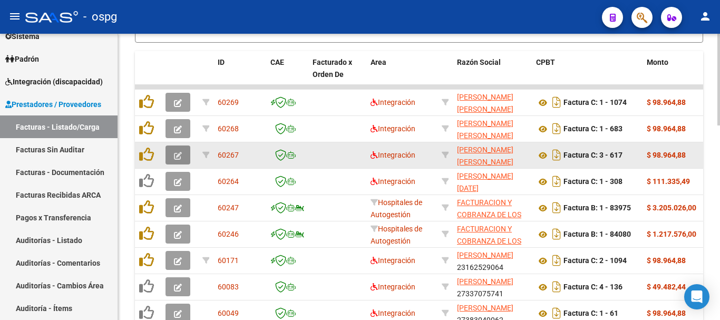
click at [177, 153] on icon "button" at bounding box center [178, 156] width 8 height 8
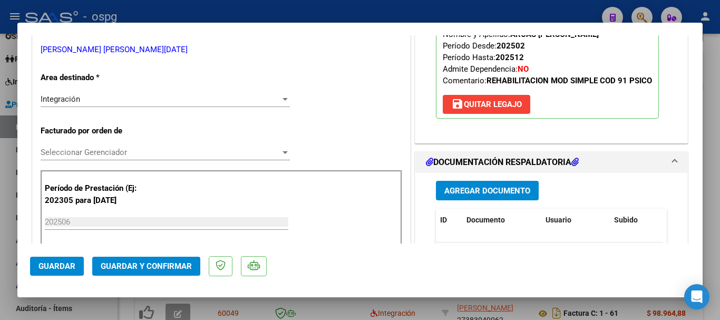
scroll to position [211, 0]
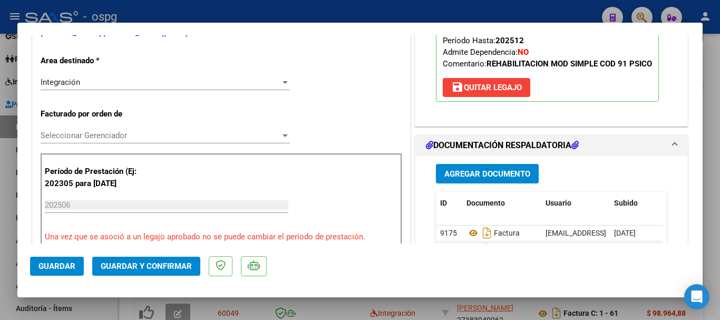
click at [504, 91] on span "save [PERSON_NAME]" at bounding box center [486, 87] width 71 height 9
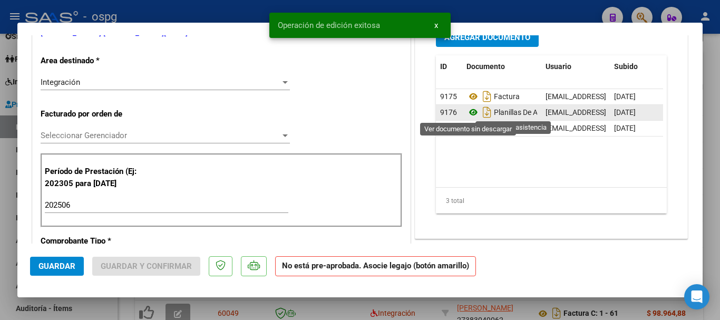
click at [467, 112] on icon at bounding box center [473, 112] width 14 height 13
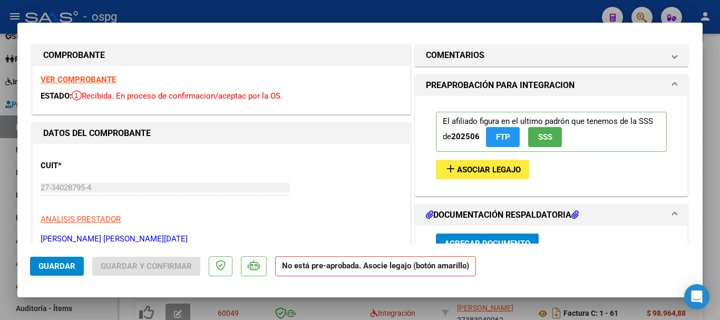
scroll to position [0, 0]
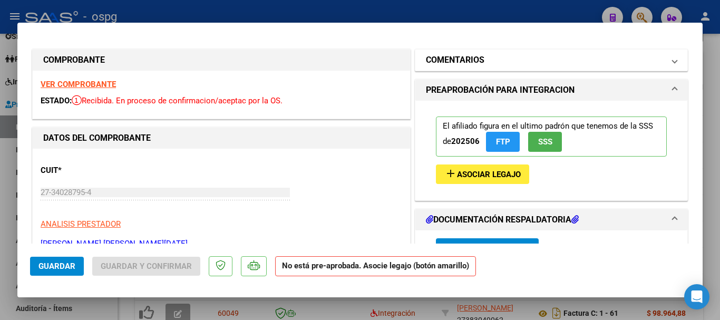
click at [500, 62] on mat-panel-title "COMENTARIOS" at bounding box center [545, 60] width 238 height 13
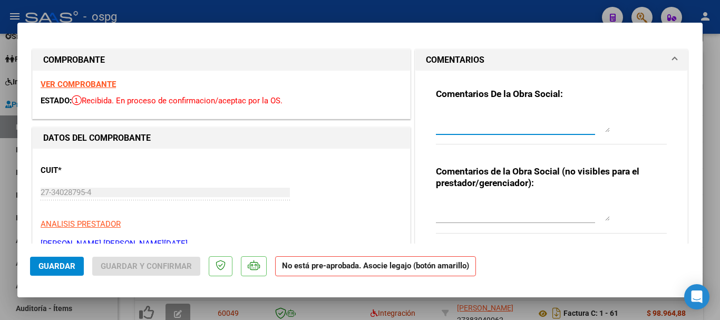
click at [447, 113] on textarea at bounding box center [523, 121] width 174 height 21
type textarea "RETENIDA, FALTA EL INFORME SEMESTRAL"
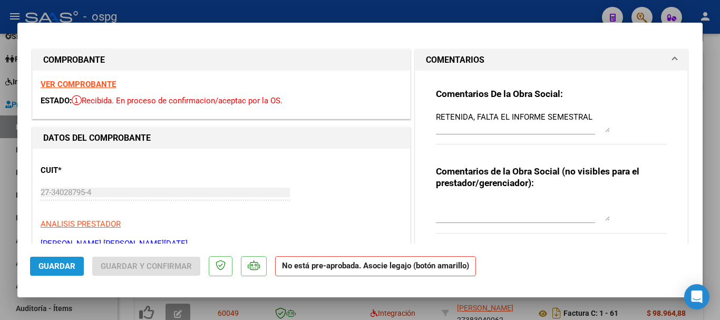
click at [69, 265] on span "Guardar" at bounding box center [56, 265] width 37 height 9
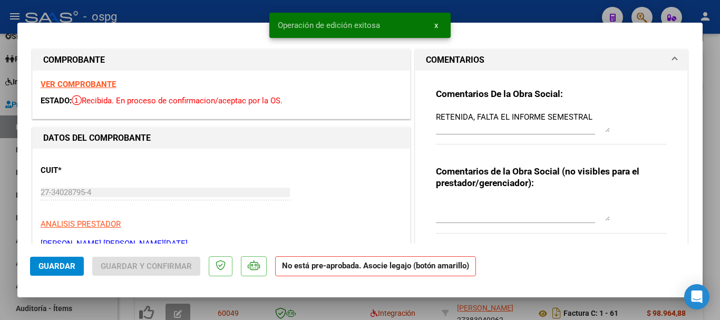
click at [712, 206] on div at bounding box center [360, 160] width 720 height 320
type input "$ 0,00"
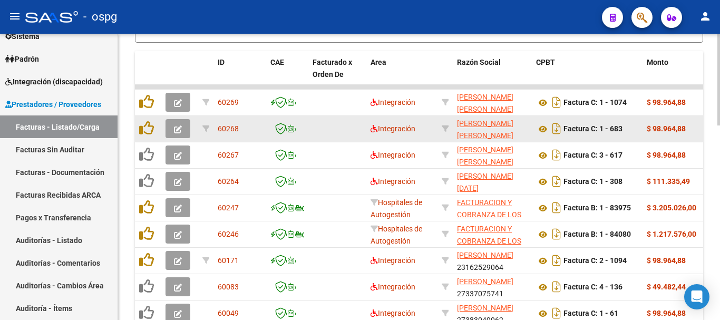
click at [178, 131] on icon "button" at bounding box center [178, 129] width 8 height 8
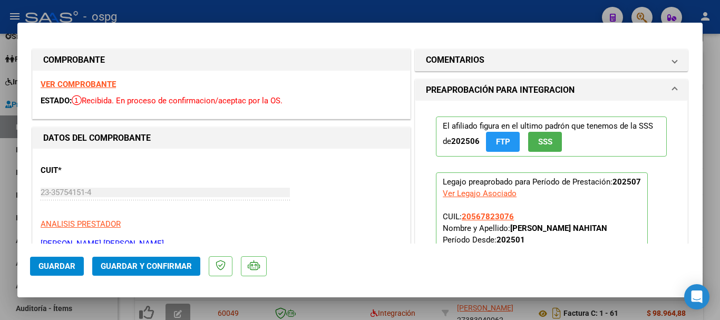
click at [95, 87] on strong "VER COMPROBANTE" at bounding box center [78, 84] width 75 height 9
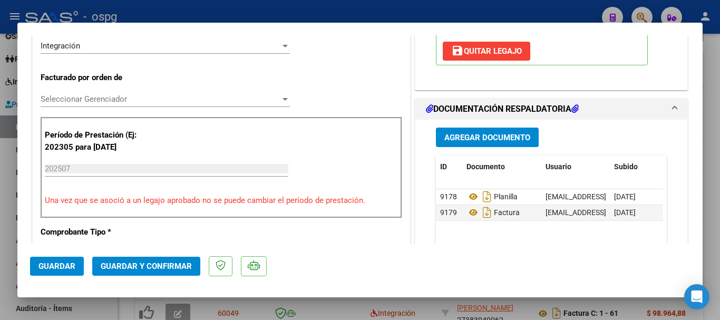
scroll to position [263, 0]
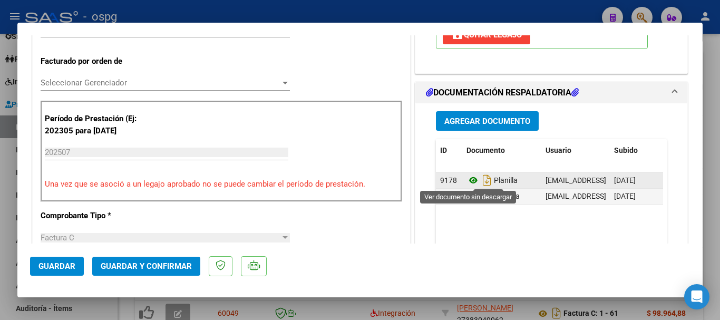
click at [469, 179] on icon at bounding box center [473, 180] width 14 height 13
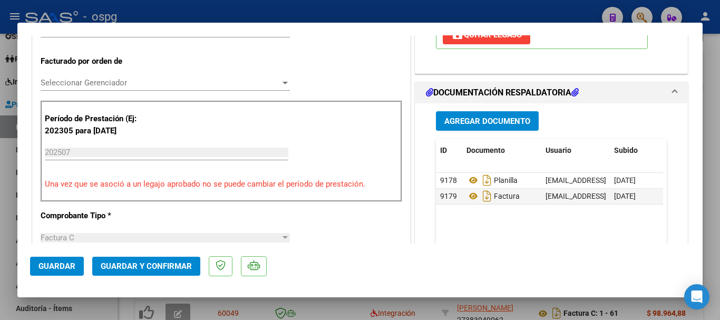
click at [707, 213] on div at bounding box center [360, 160] width 720 height 320
type input "$ 0,00"
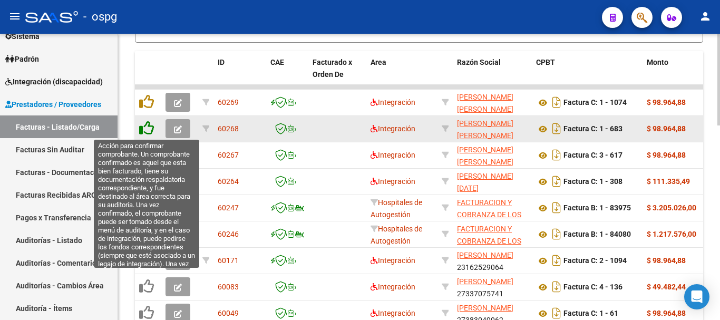
click at [149, 129] on icon at bounding box center [146, 128] width 15 height 15
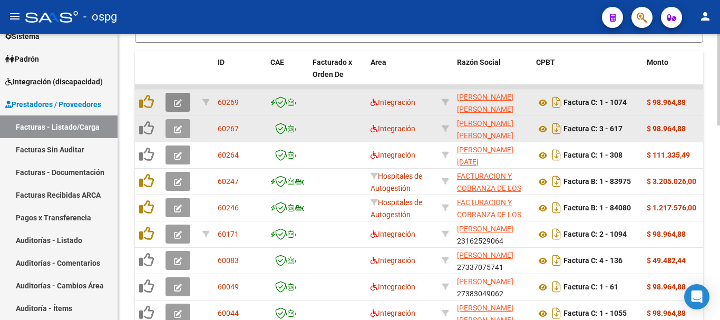
click at [177, 102] on icon "button" at bounding box center [178, 103] width 8 height 8
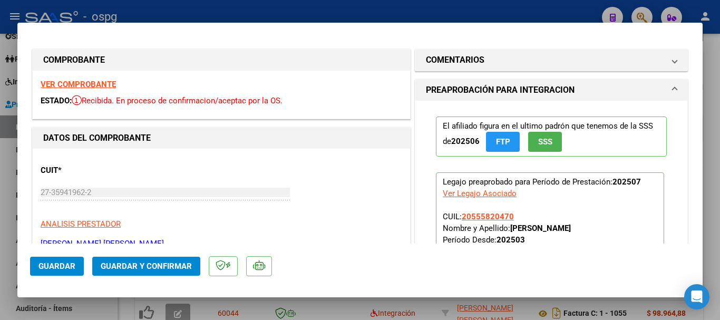
click at [92, 85] on strong "VER COMPROBANTE" at bounding box center [78, 84] width 75 height 9
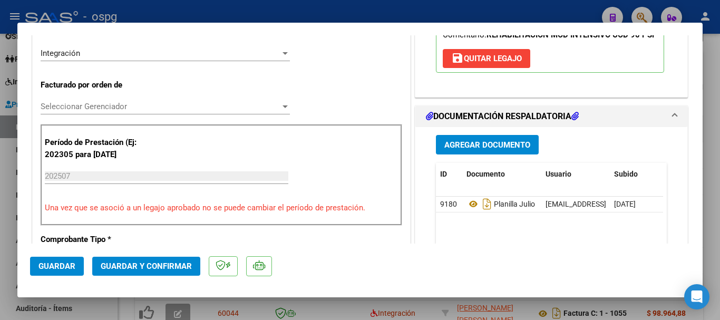
scroll to position [263, 0]
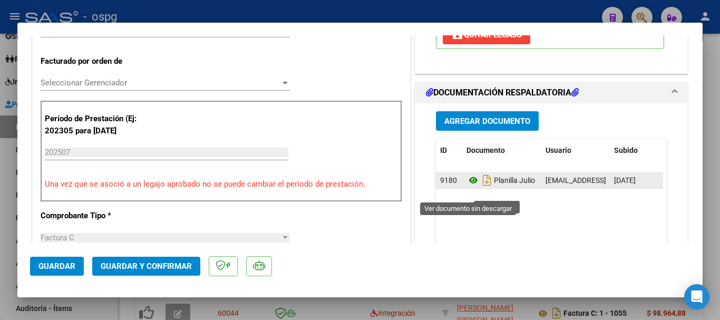
click at [467, 187] on icon at bounding box center [473, 180] width 14 height 13
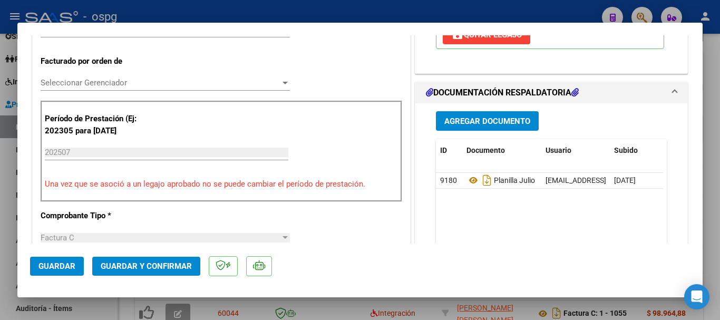
click at [718, 256] on div at bounding box center [360, 160] width 720 height 320
type input "$ 0,00"
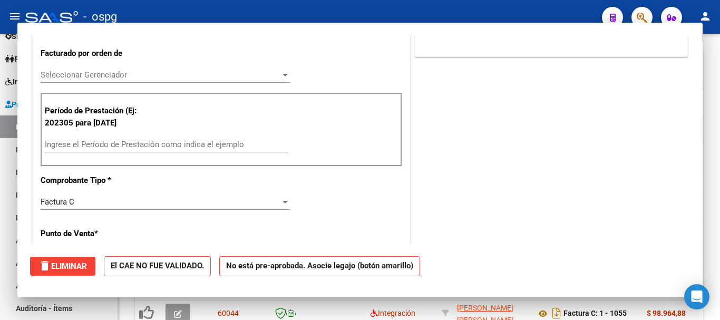
scroll to position [256, 0]
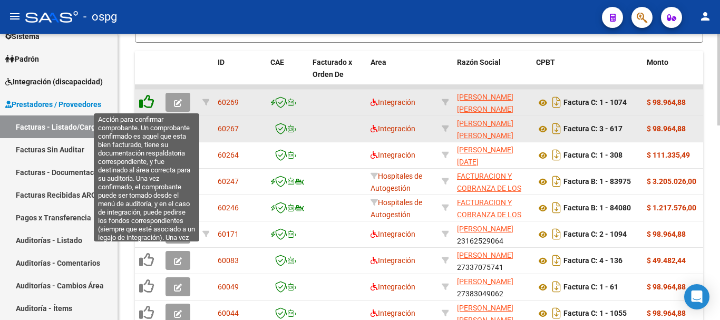
click at [150, 103] on icon at bounding box center [146, 101] width 15 height 15
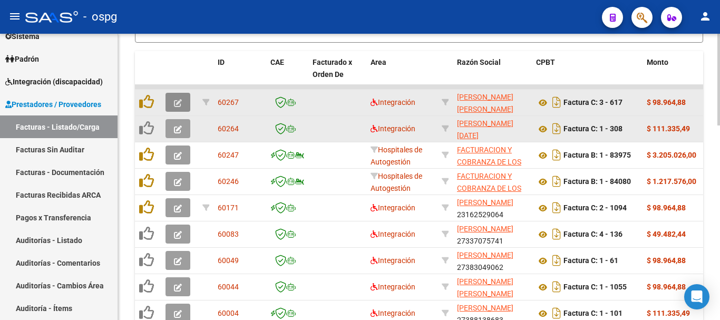
click at [179, 106] on icon "button" at bounding box center [178, 103] width 8 height 8
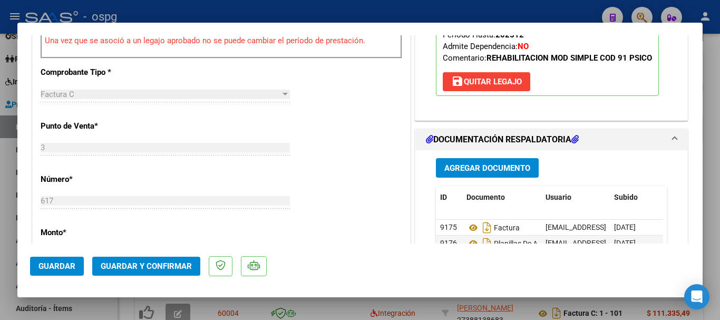
scroll to position [316, 0]
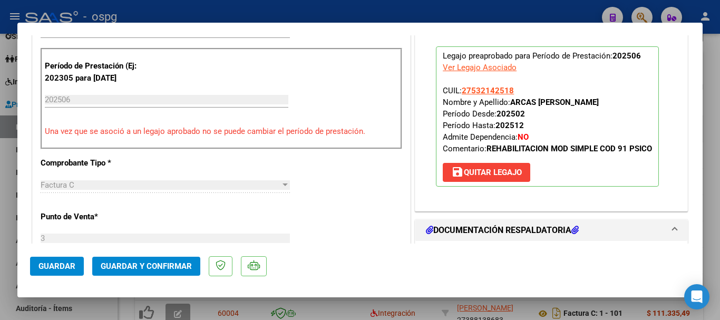
click at [497, 171] on span "save [PERSON_NAME]" at bounding box center [486, 172] width 71 height 9
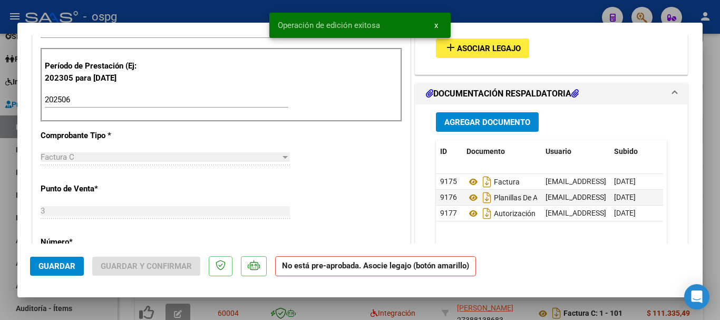
click at [62, 267] on span "Guardar" at bounding box center [56, 265] width 37 height 9
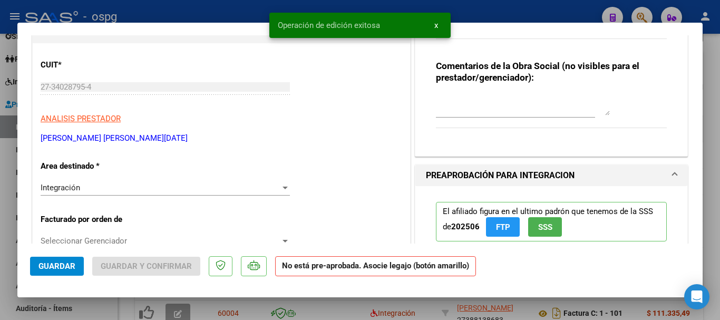
scroll to position [0, 0]
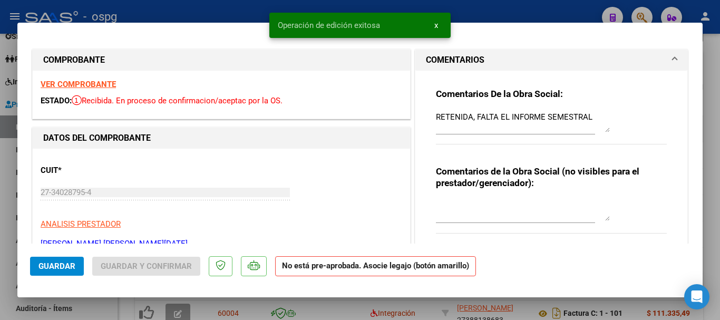
click at [714, 208] on div at bounding box center [360, 160] width 720 height 320
type input "$ 0,00"
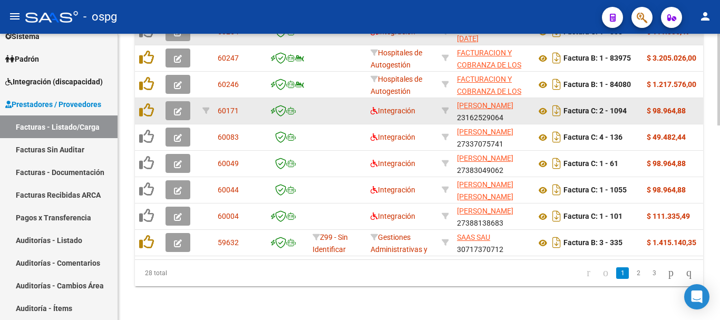
scroll to position [609, 0]
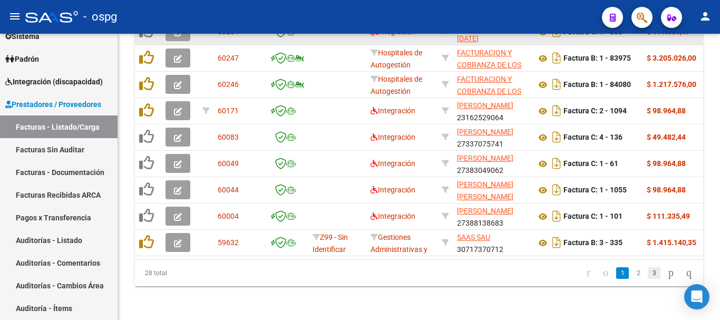
click at [648, 278] on link "3" at bounding box center [654, 273] width 13 height 12
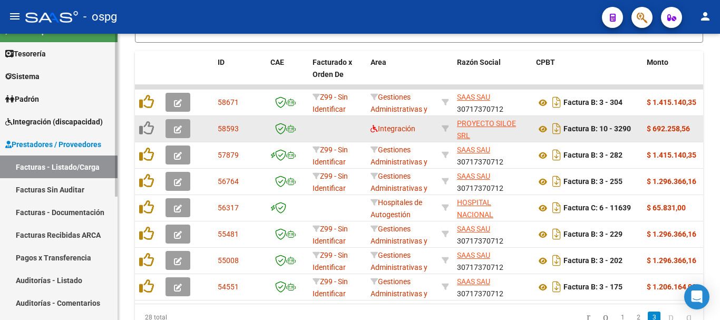
scroll to position [6, 0]
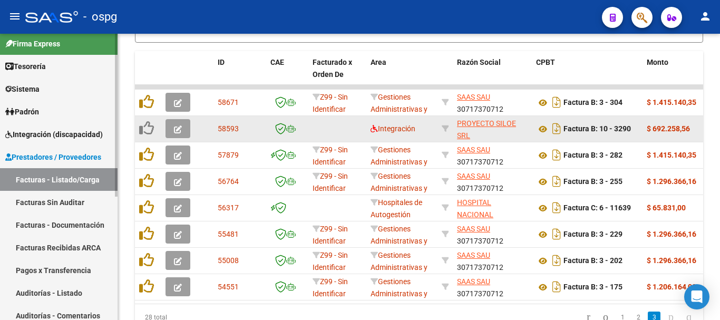
click at [44, 135] on span "Integración (discapacidad)" at bounding box center [53, 135] width 97 height 12
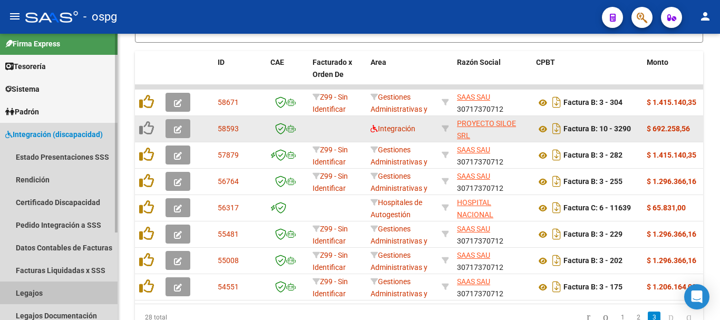
click at [27, 288] on link "Legajos" at bounding box center [59, 292] width 118 height 23
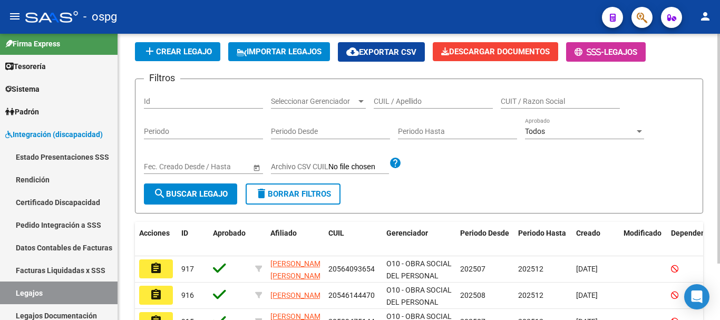
scroll to position [343, 0]
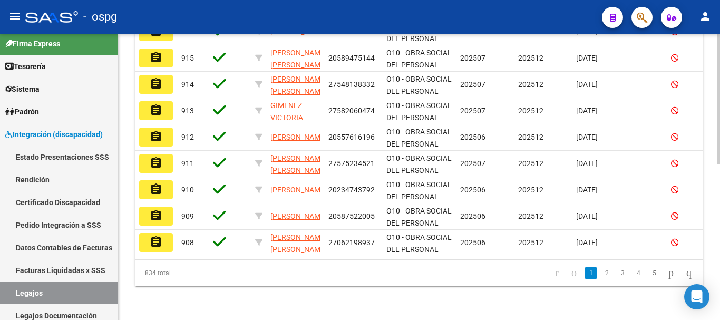
click at [441, 103] on div "O10 - OBRA SOCIAL DEL PERSONAL GRAFICO" at bounding box center [418, 111] width 65 height 22
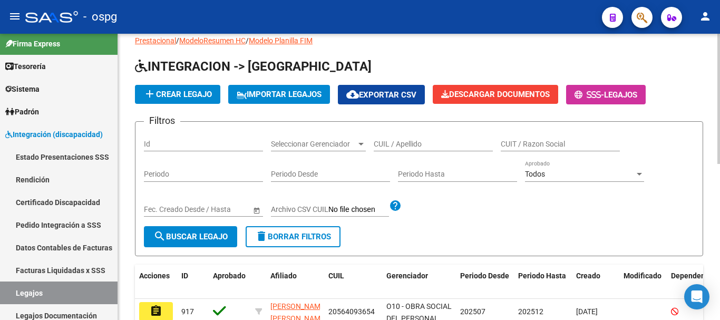
scroll to position [0, 0]
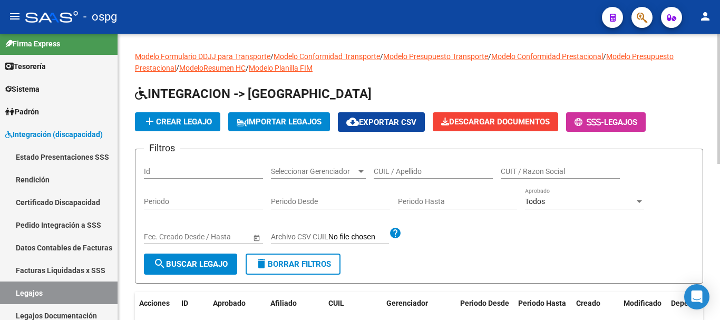
click at [483, 176] on div "CUIL / Apellido" at bounding box center [433, 168] width 119 height 21
click at [203, 270] on button "search Buscar Legajo" at bounding box center [190, 263] width 93 height 21
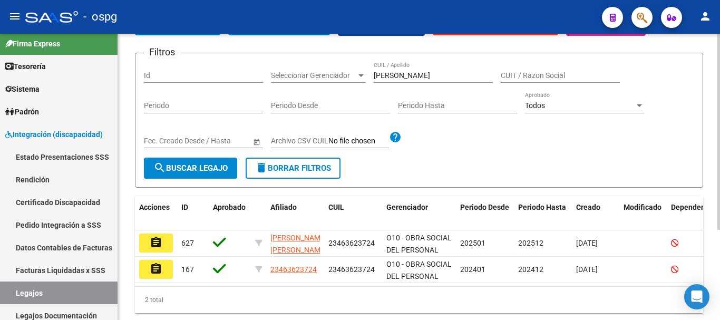
scroll to position [105, 0]
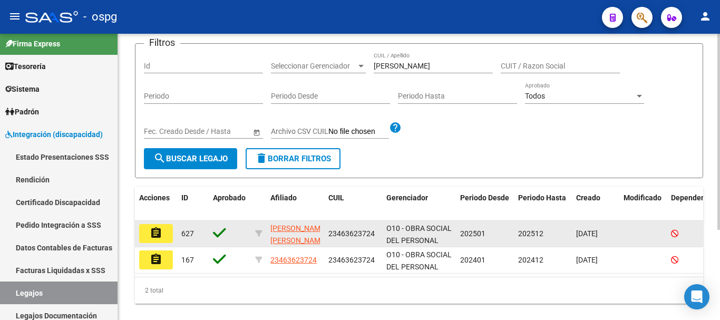
drag, startPoint x: 375, startPoint y: 233, endPoint x: 329, endPoint y: 236, distance: 46.5
click at [329, 236] on div "23463623724" at bounding box center [353, 234] width 50 height 12
copy span "23463623724"
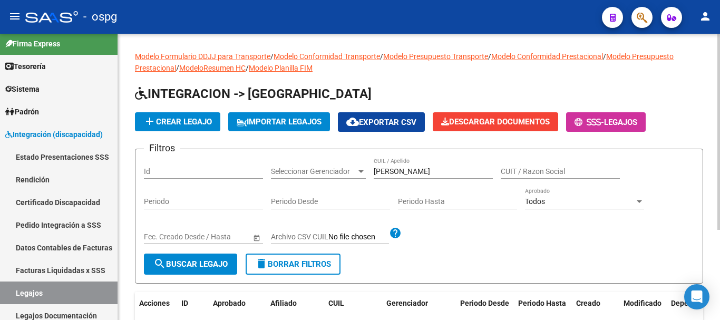
click at [446, 163] on div "[PERSON_NAME] / Apellido" at bounding box center [433, 168] width 119 height 21
type input "O"
type input "[PERSON_NAME]"
click at [190, 263] on span "search Buscar Legajo" at bounding box center [190, 263] width 74 height 9
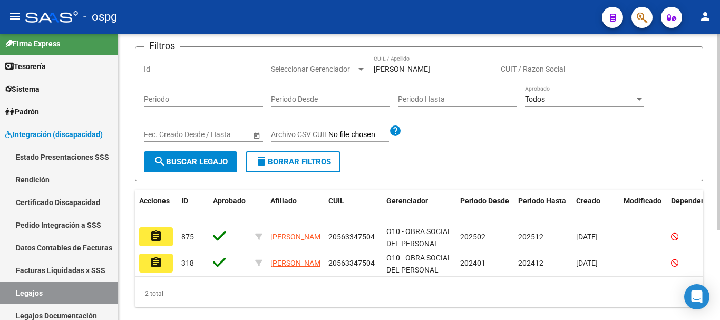
scroll to position [132, 0]
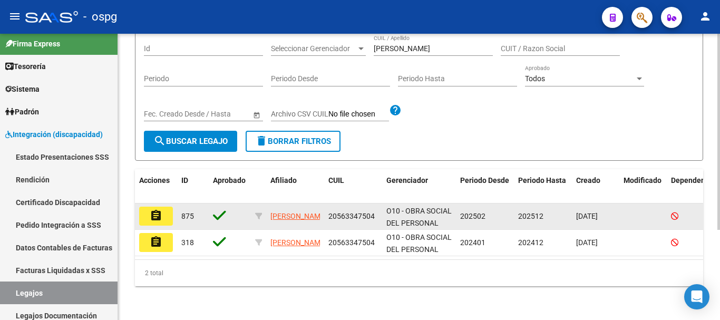
drag, startPoint x: 374, startPoint y: 207, endPoint x: 327, endPoint y: 206, distance: 46.9
click at [327, 206] on datatable-body-cell "20563347504" at bounding box center [353, 216] width 58 height 26
copy span "20563347504"
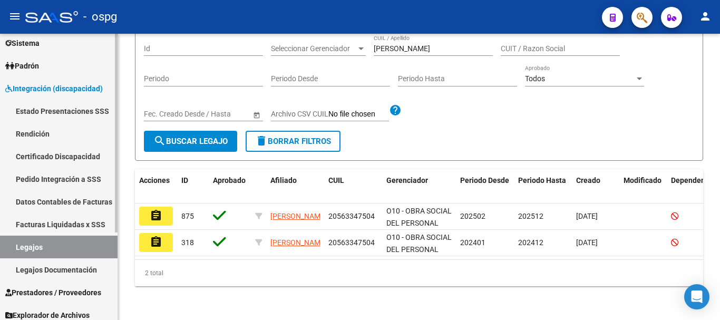
scroll to position [111, 0]
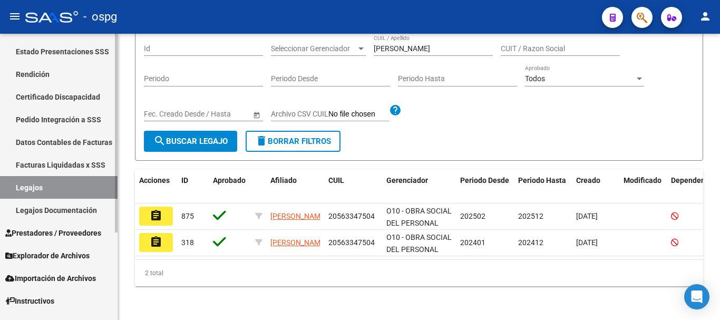
click at [53, 238] on span "Prestadores / Proveedores" at bounding box center [53, 233] width 96 height 12
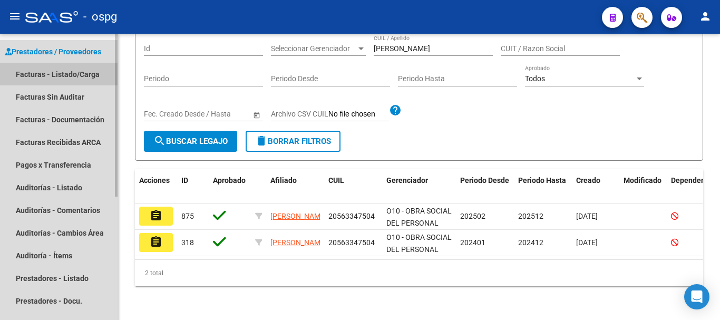
click at [58, 80] on link "Facturas - Listado/Carga" at bounding box center [59, 74] width 118 height 23
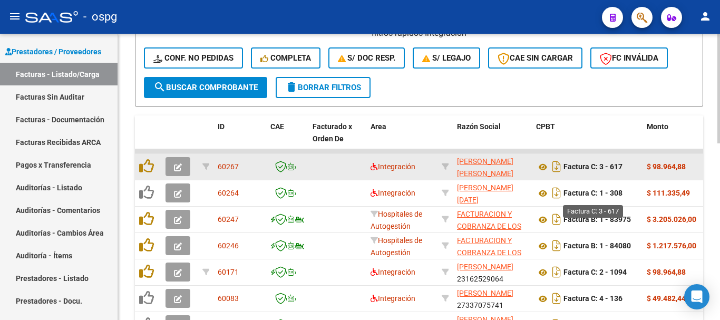
scroll to position [316, 0]
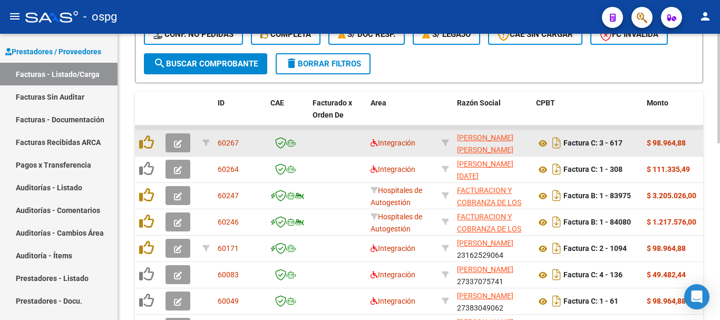
click at [176, 143] on icon "button" at bounding box center [178, 144] width 8 height 8
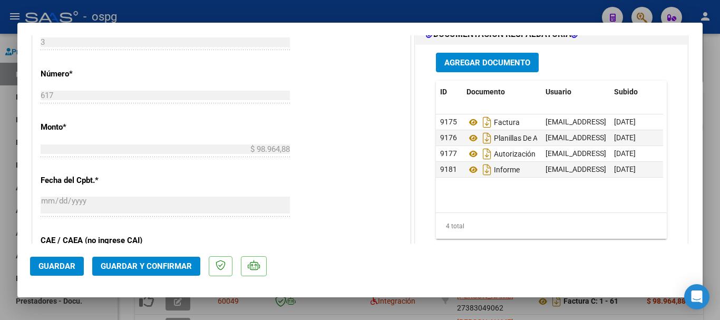
scroll to position [527, 0]
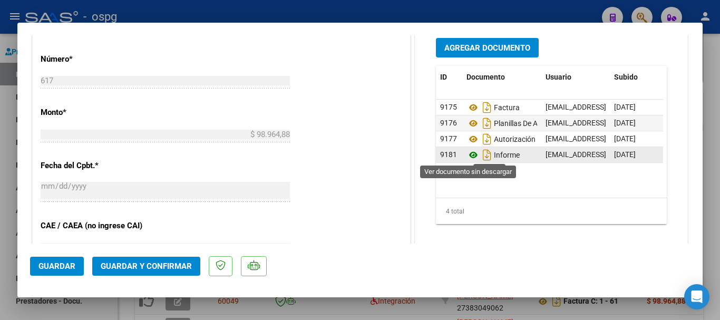
click at [467, 154] on icon at bounding box center [473, 155] width 14 height 13
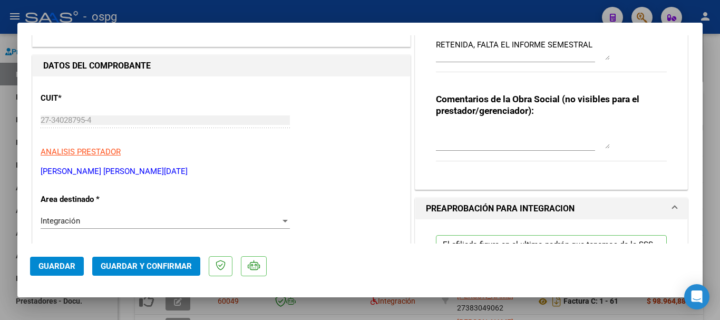
scroll to position [72, 0]
click at [589, 48] on textarea "RETENIDA, FALTA EL INFORME SEMESTRAL" at bounding box center [523, 50] width 174 height 21
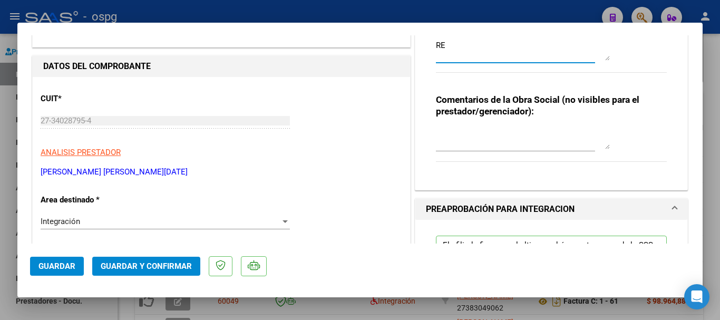
type textarea "R"
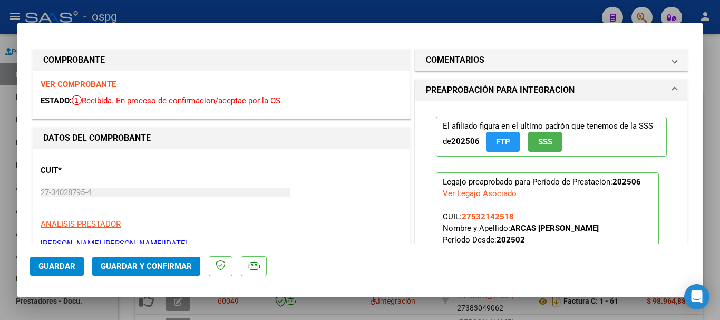
click at [64, 268] on span "Guardar" at bounding box center [56, 265] width 37 height 9
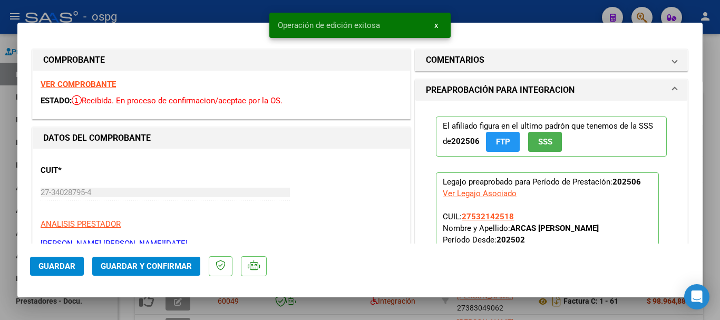
click at [711, 219] on div at bounding box center [360, 160] width 720 height 320
type input "$ 0,00"
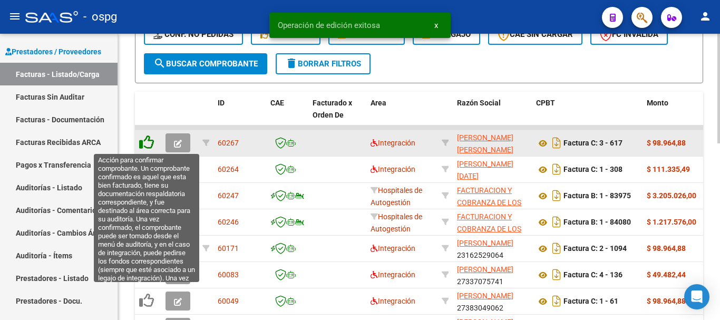
click at [149, 144] on icon at bounding box center [146, 142] width 15 height 15
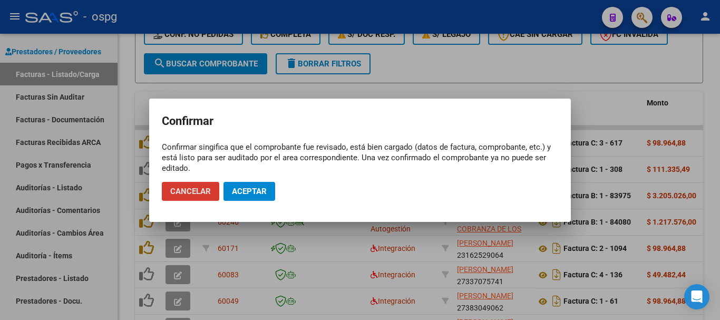
click at [252, 193] on span "Aceptar" at bounding box center [249, 191] width 35 height 9
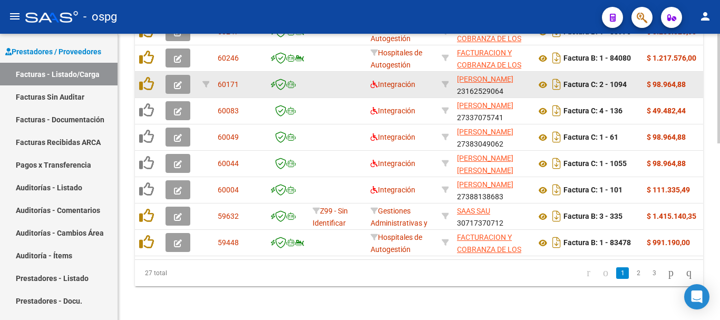
scroll to position [462, 0]
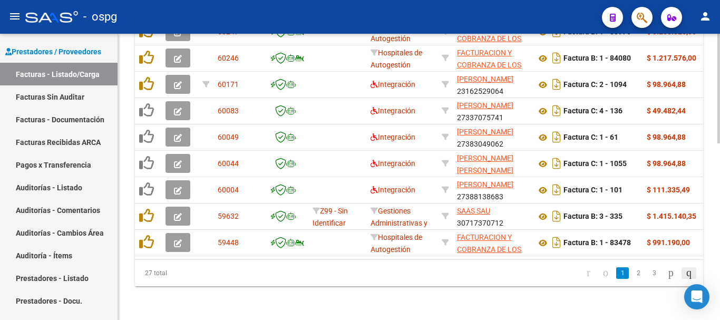
click at [685, 275] on icon "go to last page" at bounding box center [689, 272] width 8 height 13
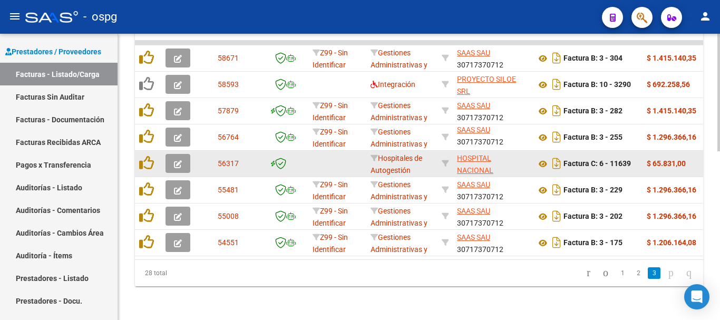
scroll to position [409, 0]
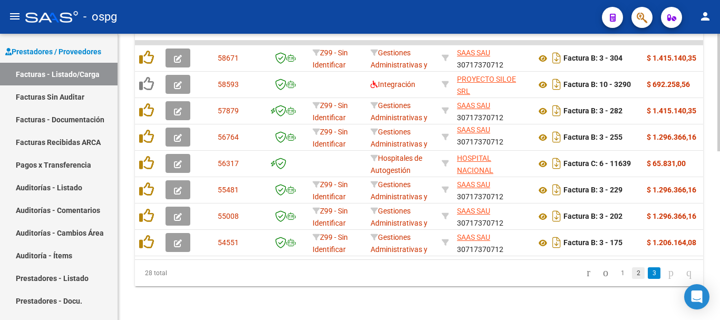
click at [632, 275] on link "2" at bounding box center [638, 273] width 13 height 12
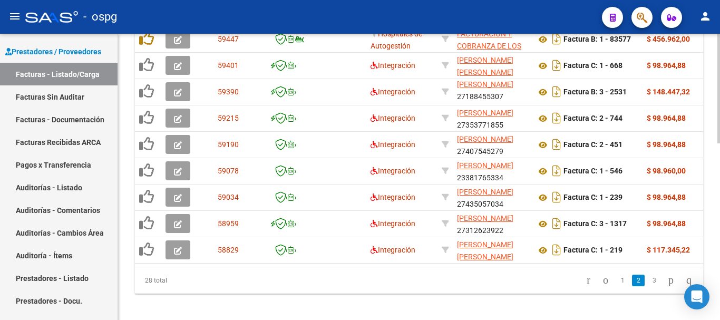
scroll to position [462, 0]
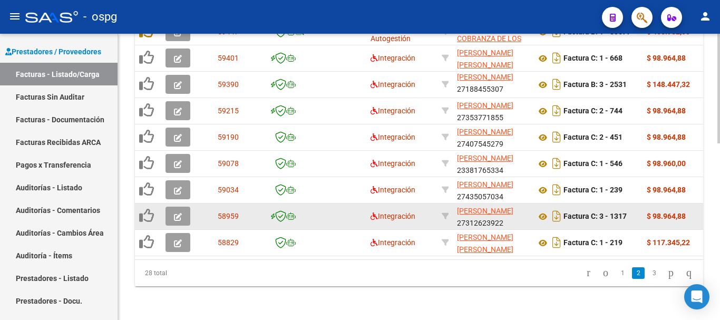
click at [177, 213] on icon "button" at bounding box center [178, 217] width 8 height 8
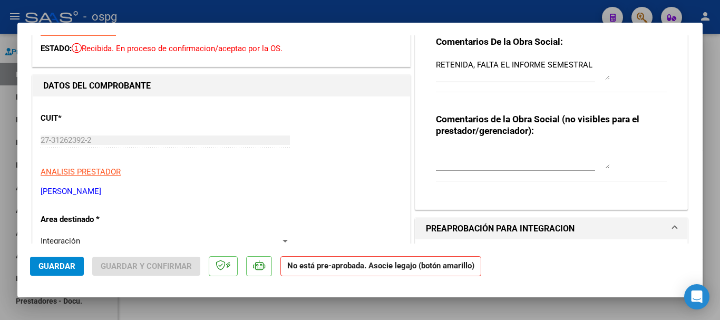
scroll to position [53, 0]
click at [711, 215] on div at bounding box center [360, 160] width 720 height 320
type input "$ 0,00"
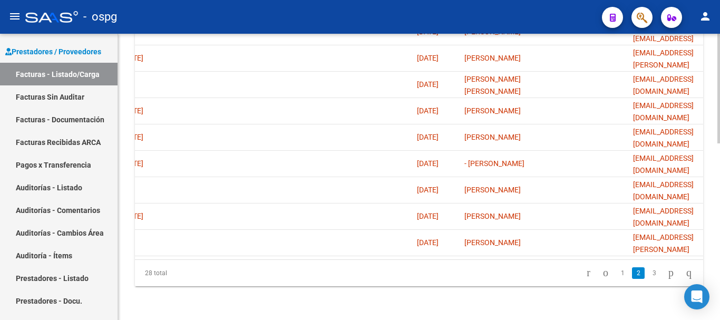
scroll to position [0, 2149]
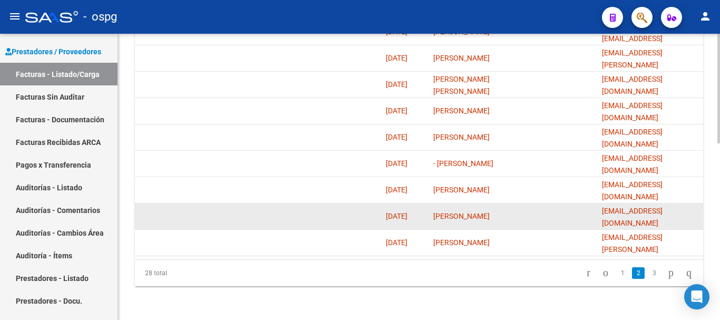
drag, startPoint x: 659, startPoint y: 210, endPoint x: 568, endPoint y: 201, distance: 92.1
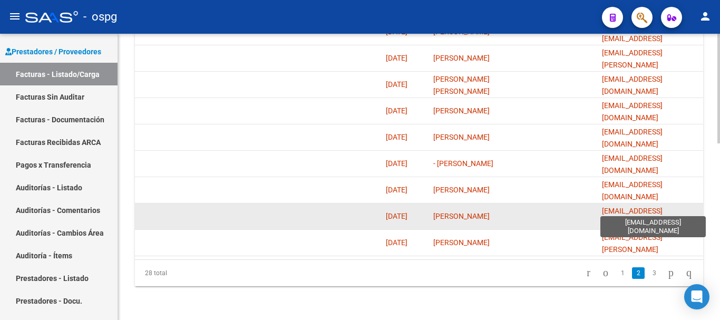
click at [662, 207] on span "[EMAIL_ADDRESS][DOMAIN_NAME]" at bounding box center [632, 217] width 61 height 21
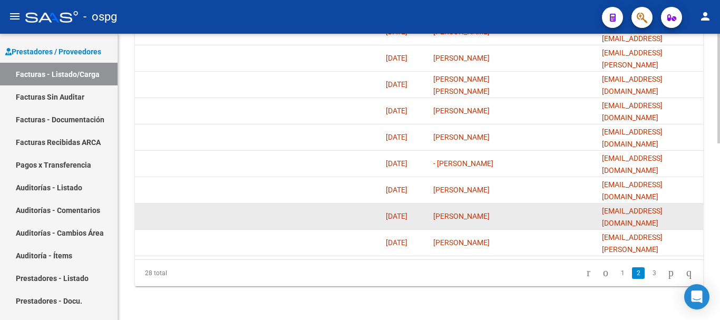
drag, startPoint x: 678, startPoint y: 206, endPoint x: 582, endPoint y: 206, distance: 95.9
copy span "[EMAIL_ADDRESS][DOMAIN_NAME]"
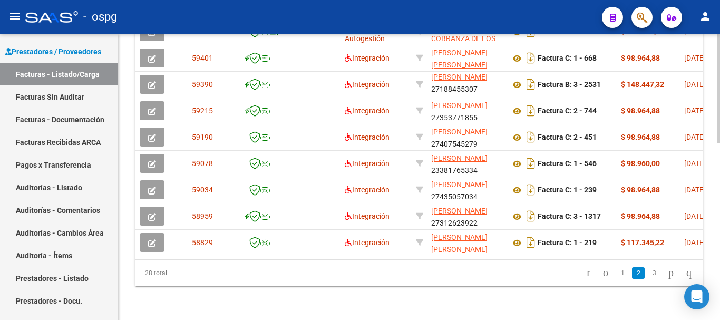
scroll to position [0, 0]
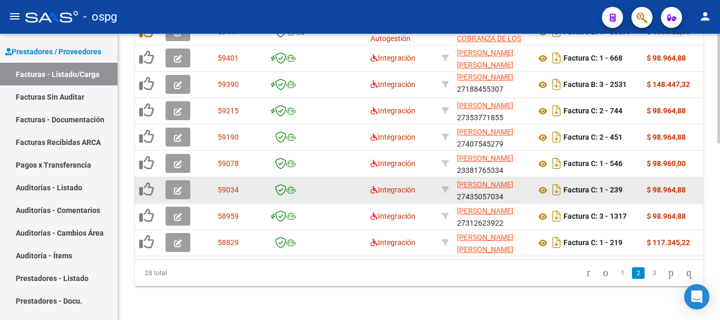
click at [177, 187] on icon "button" at bounding box center [178, 191] width 8 height 8
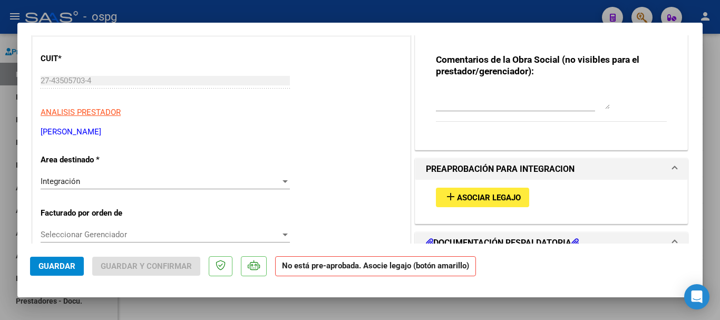
scroll to position [53, 0]
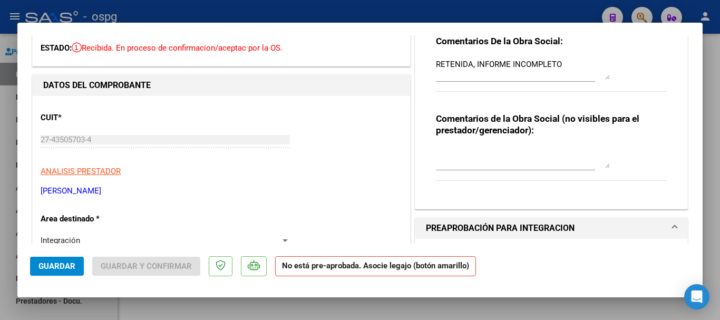
click at [715, 202] on div at bounding box center [360, 160] width 720 height 320
type input "$ 0,00"
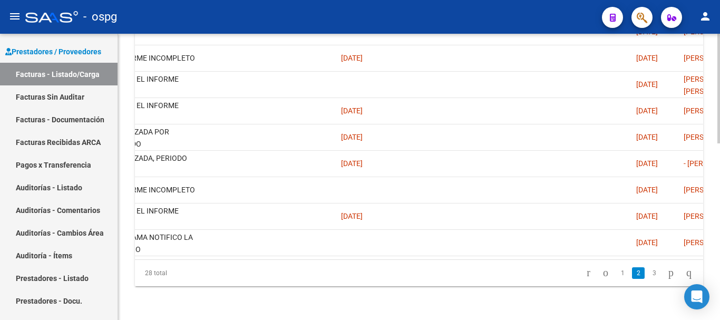
scroll to position [0, 2149]
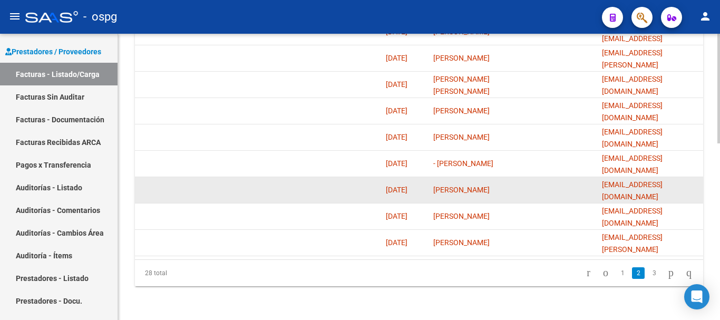
drag, startPoint x: 702, startPoint y: 182, endPoint x: 589, endPoint y: 186, distance: 112.8
copy span "[EMAIL_ADDRESS][DOMAIN_NAME]"
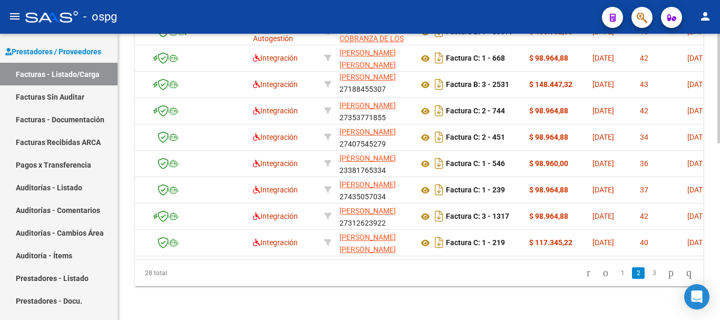
scroll to position [0, 0]
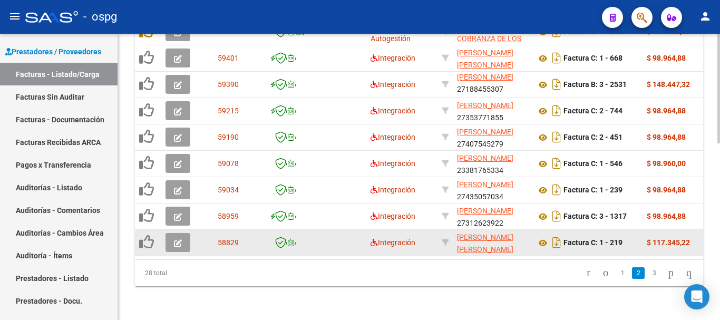
click at [176, 239] on icon "button" at bounding box center [178, 243] width 8 height 8
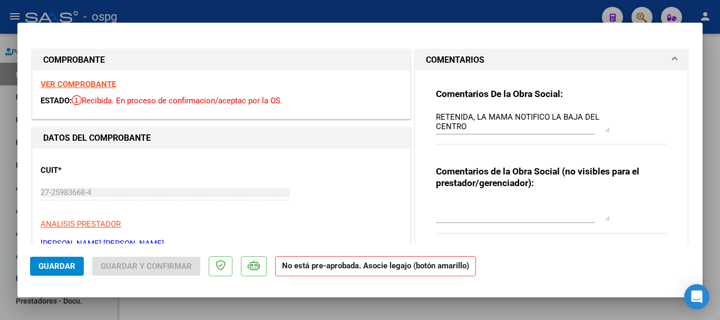
click at [715, 262] on div at bounding box center [360, 160] width 720 height 320
type input "$ 0,00"
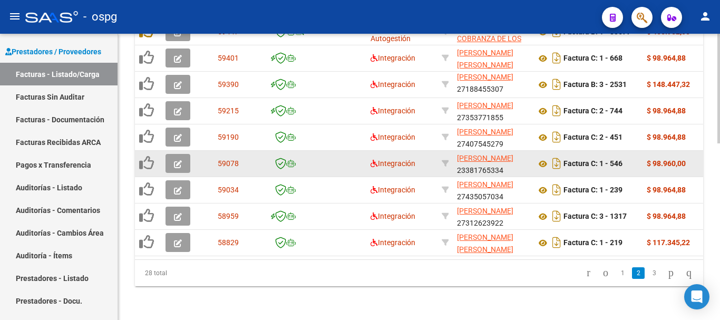
click at [177, 160] on icon "button" at bounding box center [178, 164] width 8 height 8
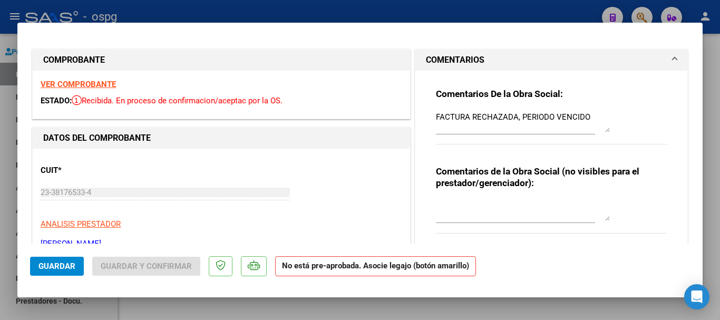
click at [713, 178] on div at bounding box center [360, 160] width 720 height 320
type input "$ 0,00"
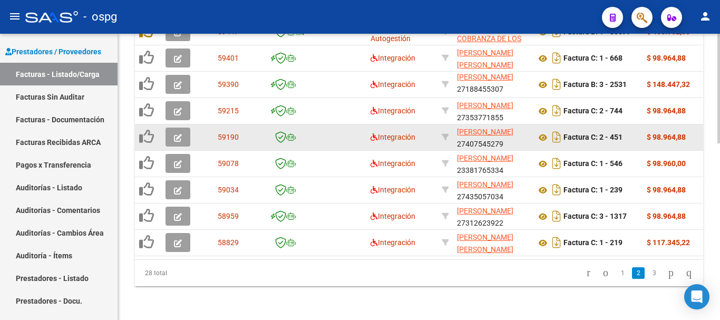
click at [179, 134] on icon "button" at bounding box center [178, 138] width 8 height 8
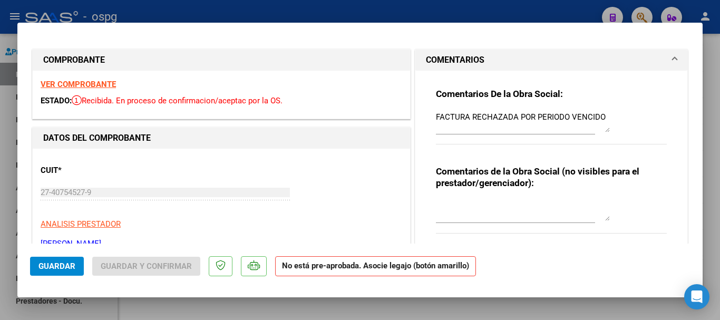
click at [712, 162] on div at bounding box center [360, 160] width 720 height 320
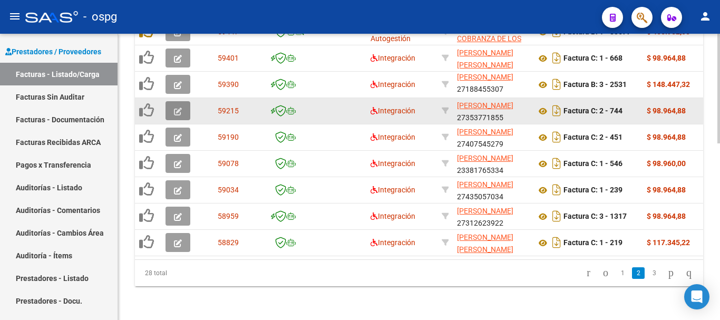
click at [178, 108] on icon "button" at bounding box center [178, 112] width 8 height 8
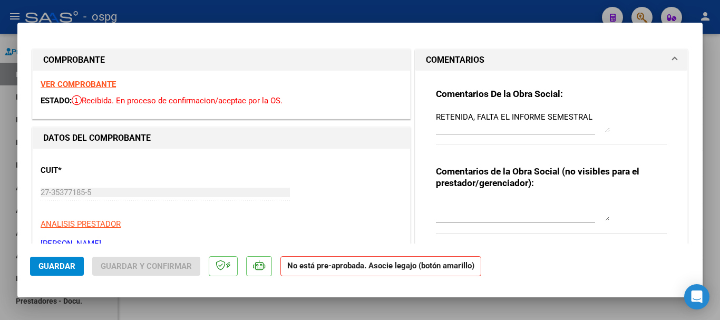
click at [717, 170] on div at bounding box center [360, 160] width 720 height 320
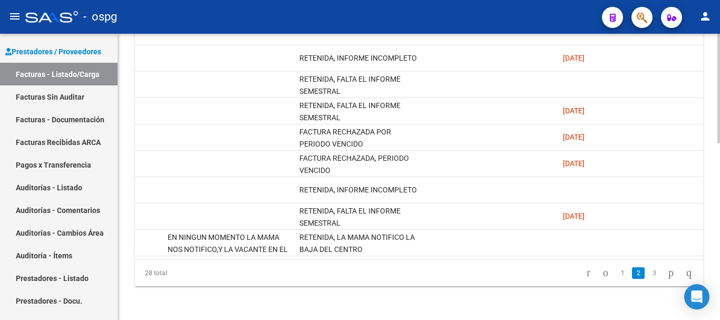
scroll to position [0, 2149]
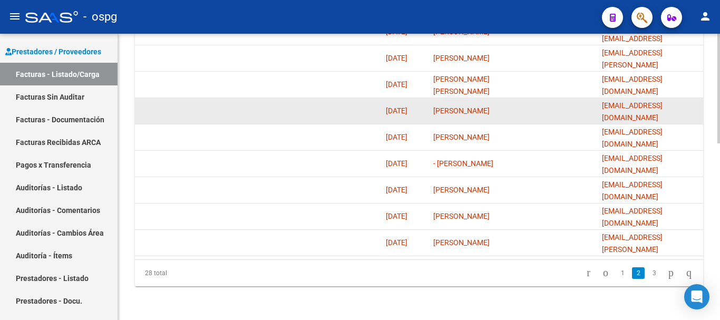
drag, startPoint x: 687, startPoint y: 101, endPoint x: 596, endPoint y: 106, distance: 91.8
copy span "[EMAIL_ADDRESS][DOMAIN_NAME]"
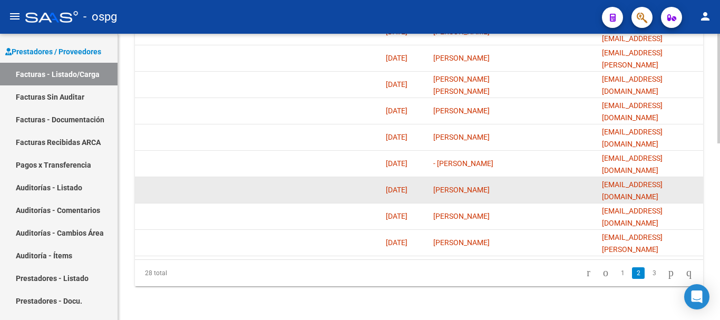
click at [564, 193] on datatable-body-cell at bounding box center [555, 190] width 84 height 26
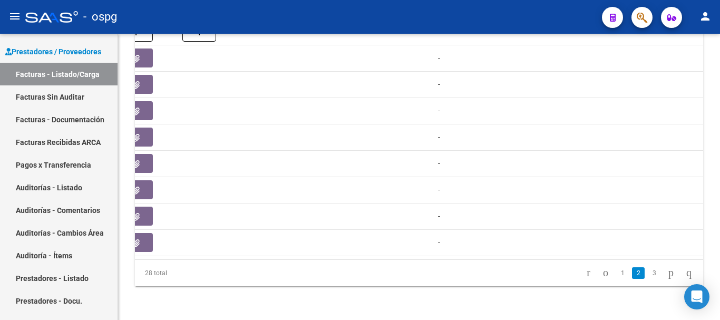
scroll to position [0, 0]
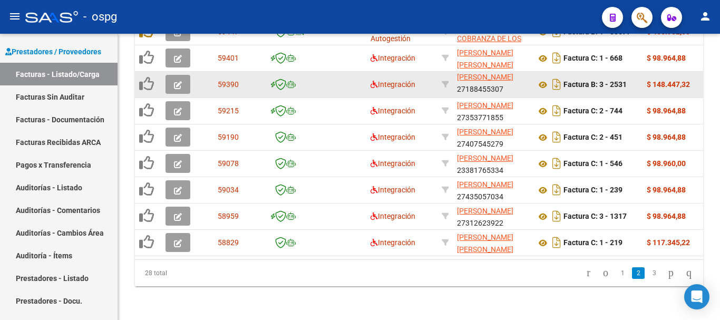
click at [178, 81] on icon "button" at bounding box center [178, 85] width 8 height 8
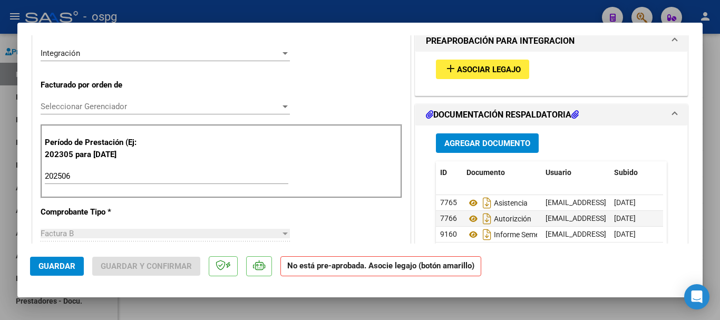
scroll to position [263, 0]
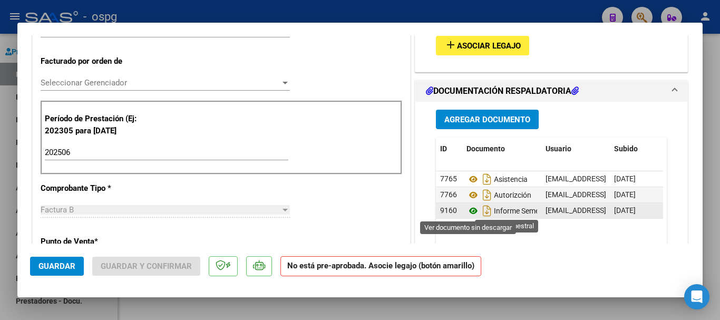
click at [468, 211] on icon at bounding box center [473, 210] width 14 height 13
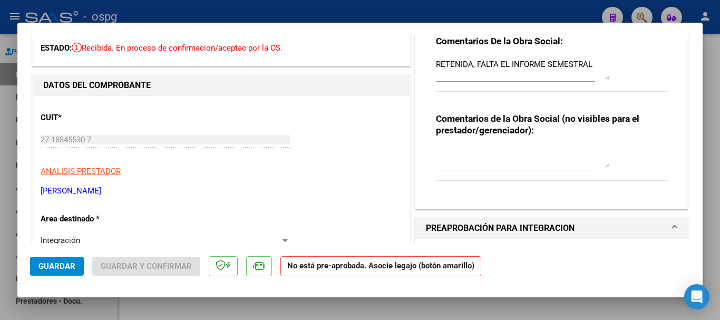
scroll to position [0, 0]
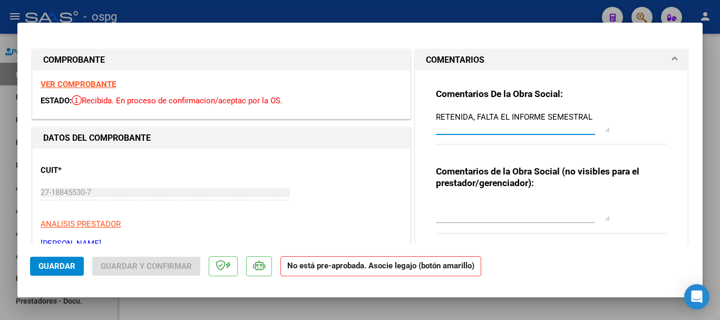
click at [587, 116] on textarea "RETENIDA, FALTA EL INFORME SEMESTRAL" at bounding box center [523, 121] width 174 height 21
drag, startPoint x: 56, startPoint y: 269, endPoint x: 70, endPoint y: 262, distance: 15.3
click at [56, 268] on span "Guardar" at bounding box center [56, 265] width 37 height 9
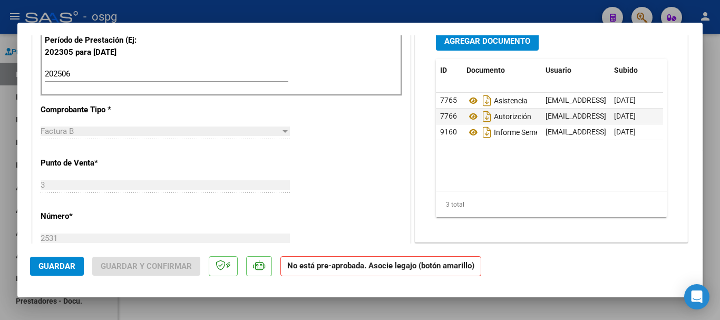
scroll to position [369, 0]
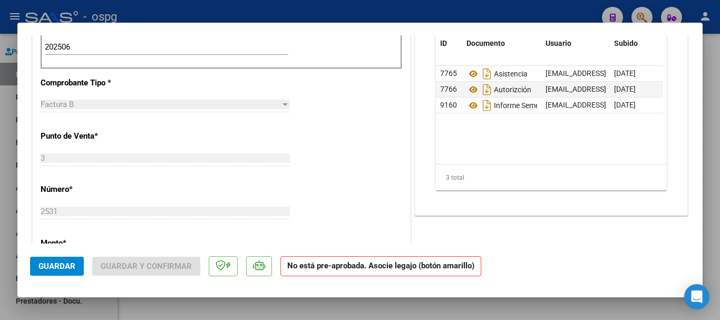
click at [710, 229] on div at bounding box center [360, 160] width 720 height 320
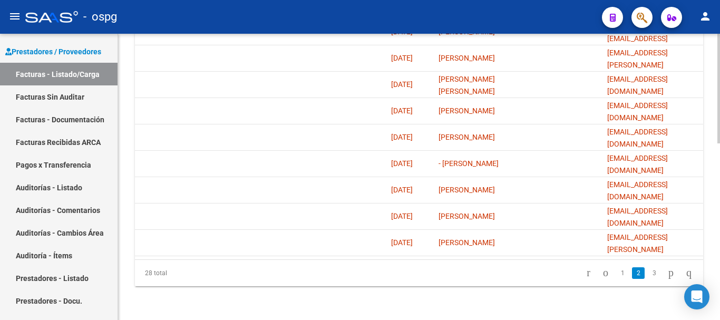
scroll to position [0, 2149]
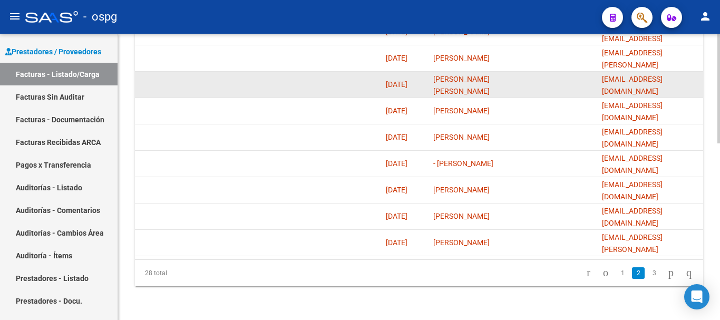
drag, startPoint x: 692, startPoint y: 76, endPoint x: 582, endPoint y: 80, distance: 110.2
copy span "[EMAIL_ADDRESS][DOMAIN_NAME]"
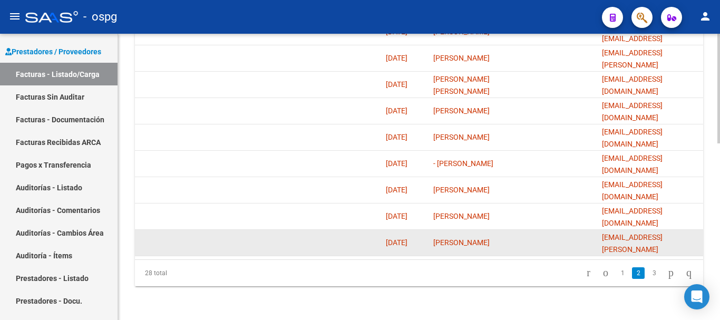
click at [562, 230] on datatable-body-cell at bounding box center [555, 243] width 84 height 26
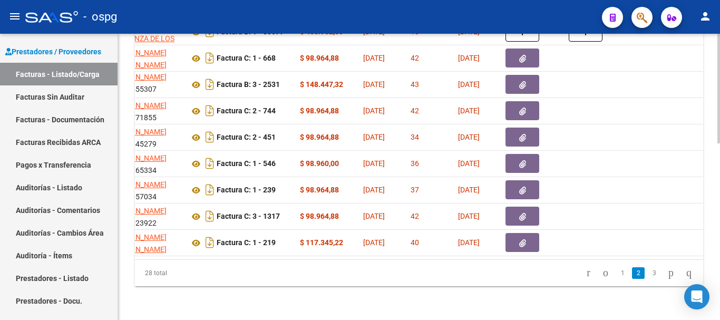
scroll to position [0, 0]
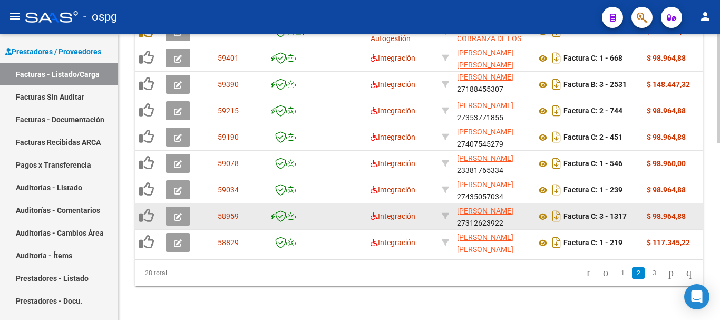
scroll to position [409, 0]
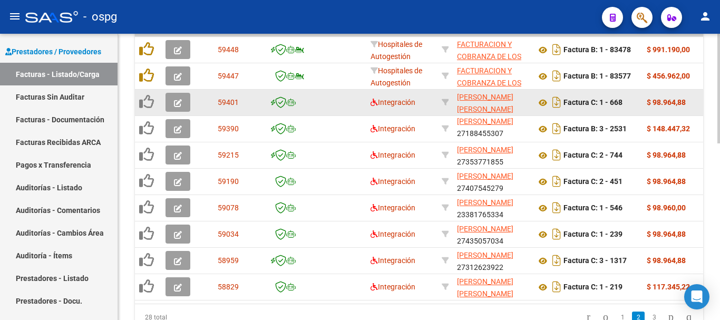
click at [175, 104] on icon "button" at bounding box center [178, 103] width 8 height 8
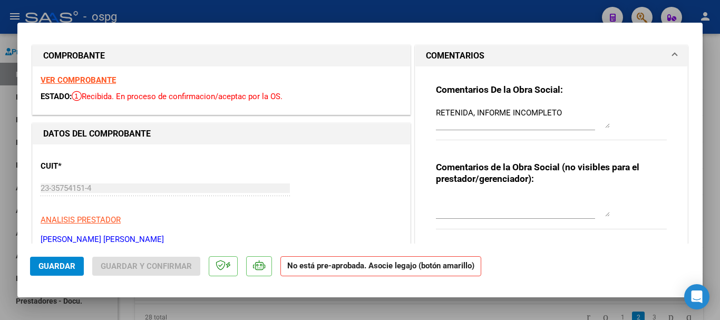
scroll to position [0, 0]
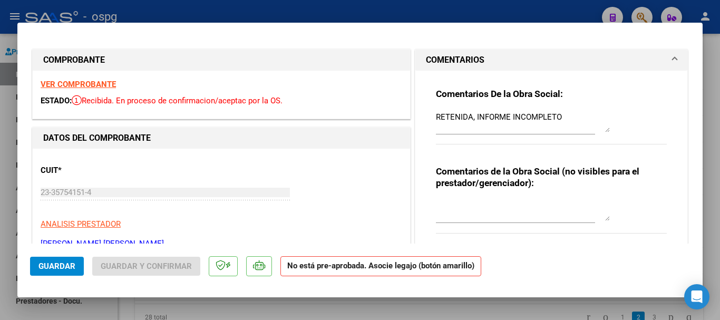
click at [718, 196] on div at bounding box center [360, 160] width 720 height 320
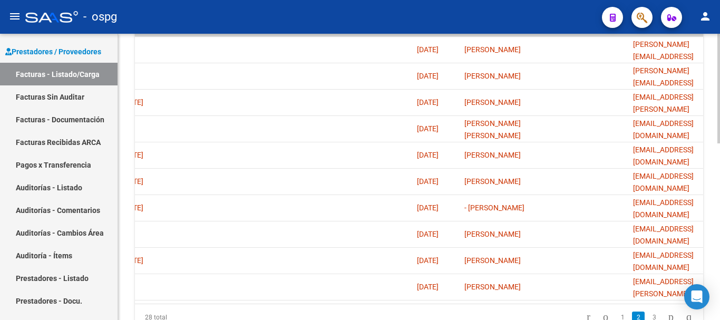
scroll to position [0, 2149]
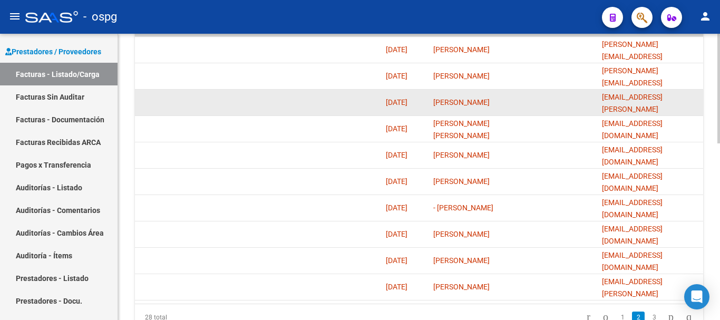
drag, startPoint x: 681, startPoint y: 100, endPoint x: 594, endPoint y: 111, distance: 88.1
copy span "[EMAIL_ADDRESS][PERSON_NAME][DOMAIN_NAME]"
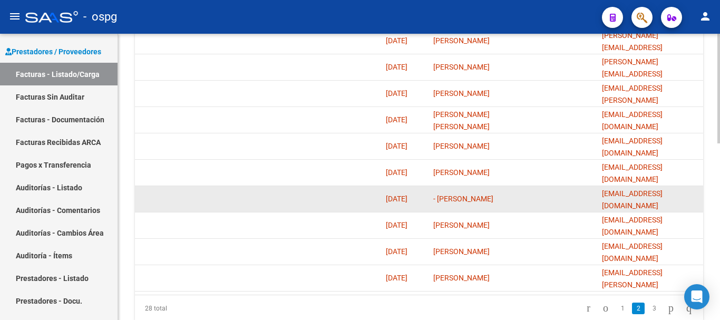
scroll to position [462, 0]
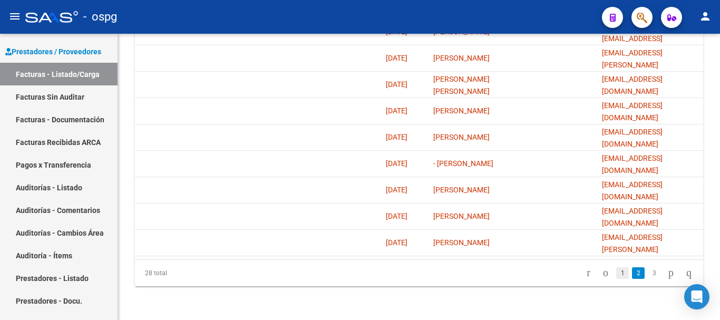
click at [616, 276] on link "1" at bounding box center [622, 273] width 13 height 12
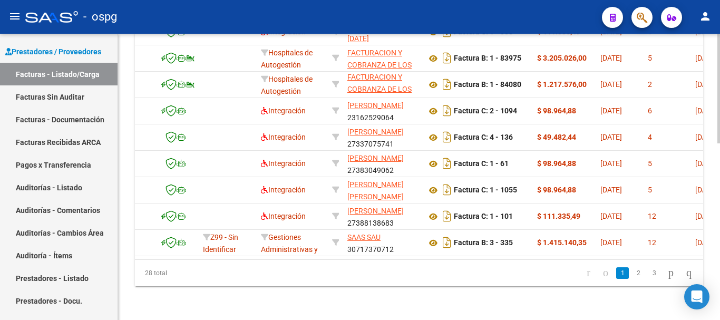
scroll to position [0, 0]
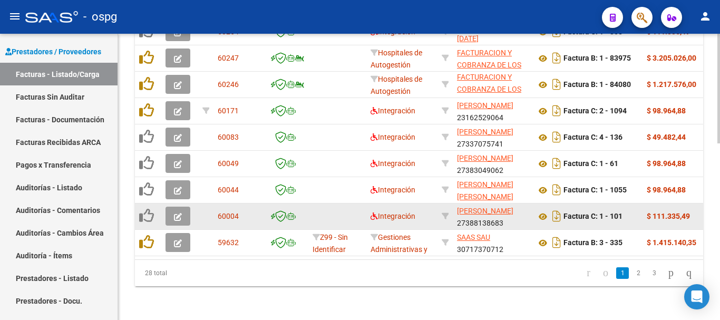
click at [177, 213] on icon "button" at bounding box center [178, 217] width 8 height 8
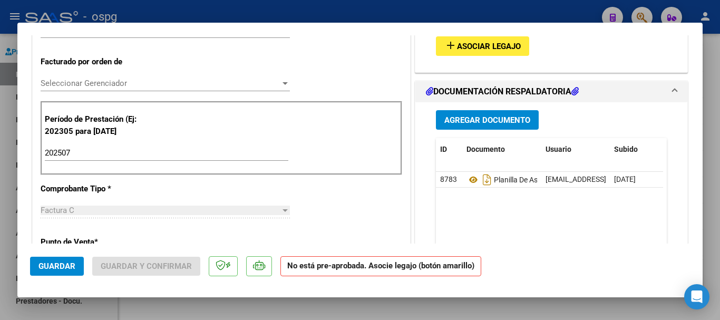
scroll to position [316, 0]
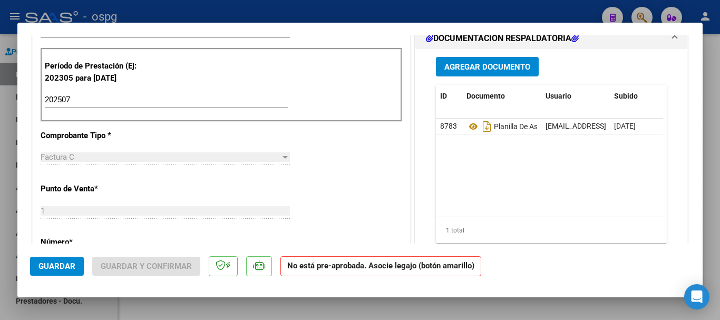
click at [711, 198] on div at bounding box center [360, 160] width 720 height 320
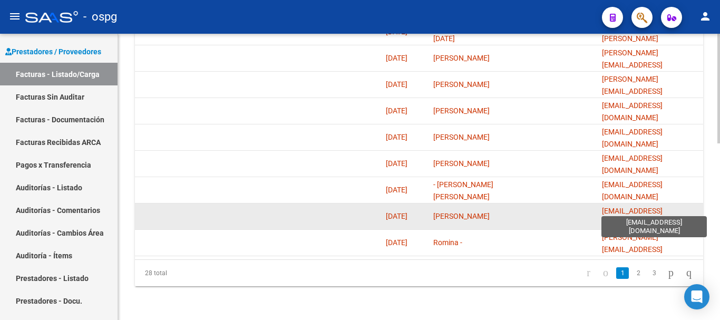
scroll to position [0, 2]
drag, startPoint x: 698, startPoint y: 207, endPoint x: 663, endPoint y: 204, distance: 35.4
click at [661, 207] on span "[EMAIL_ADDRESS][DOMAIN_NAME]" at bounding box center [632, 217] width 61 height 21
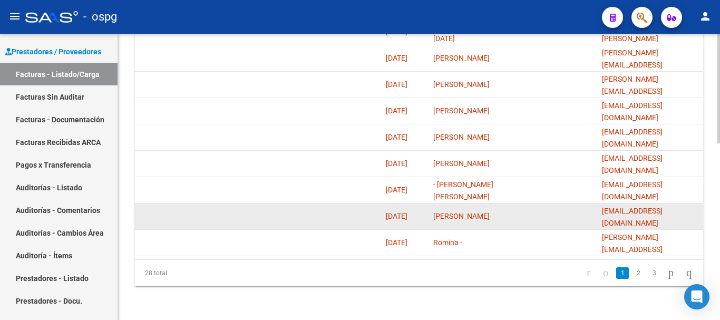
click at [662, 207] on span "[EMAIL_ADDRESS][DOMAIN_NAME]" at bounding box center [632, 217] width 61 height 21
drag, startPoint x: 699, startPoint y: 208, endPoint x: 582, endPoint y: 216, distance: 117.8
copy span "[EMAIL_ADDRESS][DOMAIN_NAME]"
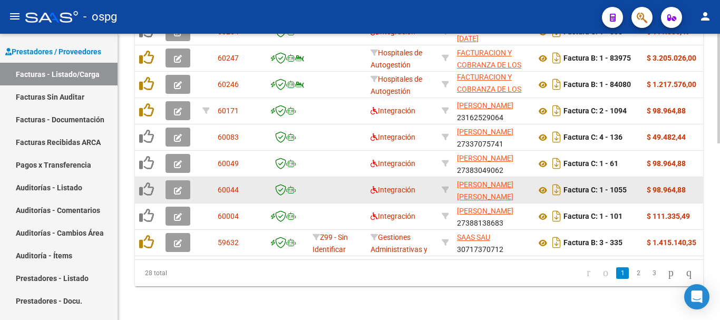
click at [177, 187] on icon "button" at bounding box center [178, 191] width 8 height 8
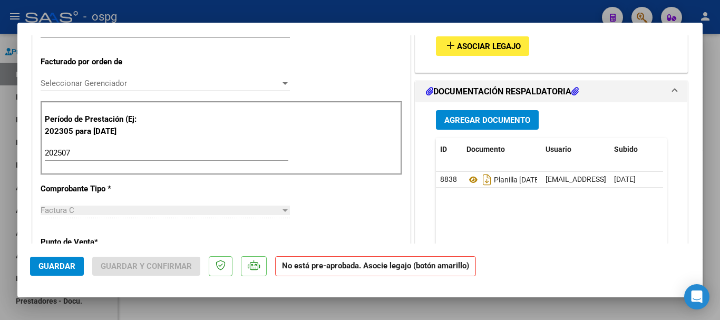
scroll to position [263, 0]
click at [716, 232] on div at bounding box center [360, 160] width 720 height 320
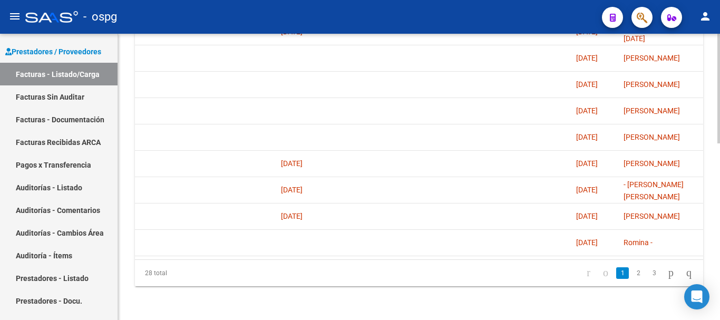
scroll to position [0, 2149]
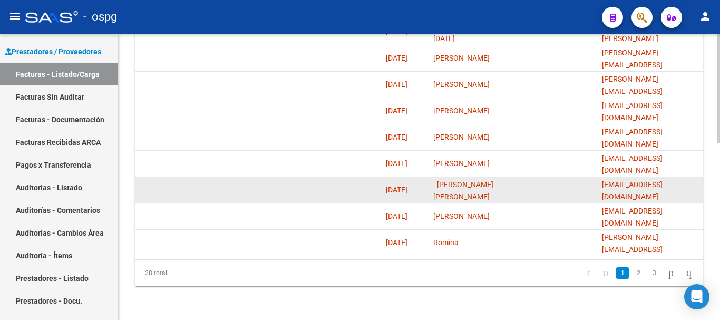
drag, startPoint x: 698, startPoint y: 180, endPoint x: 593, endPoint y: 188, distance: 105.2
copy span "[EMAIL_ADDRESS][DOMAIN_NAME]"
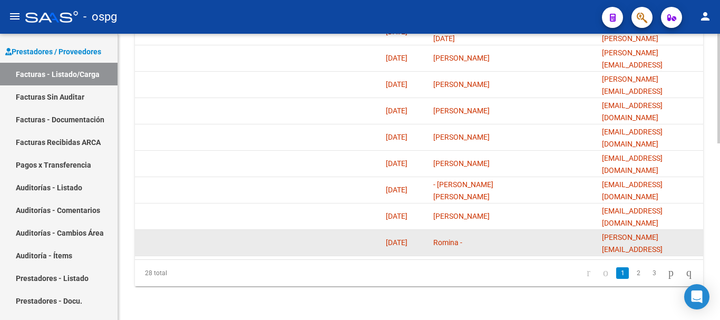
click at [515, 230] on datatable-body-cell at bounding box center [555, 243] width 84 height 26
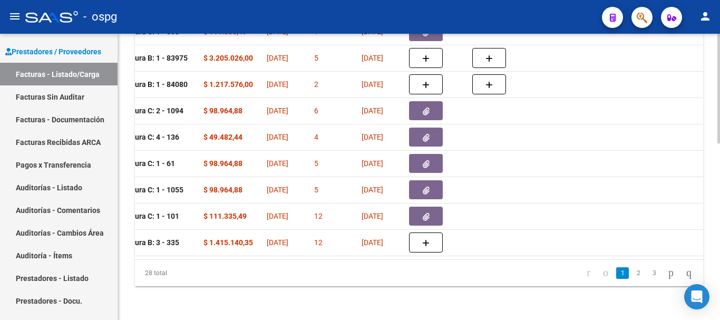
scroll to position [0, 0]
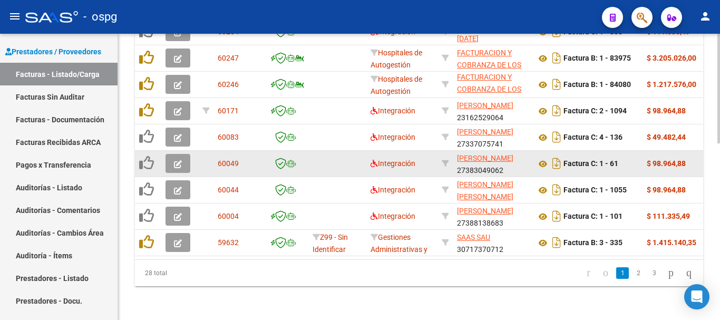
click at [175, 160] on icon "button" at bounding box center [178, 164] width 8 height 8
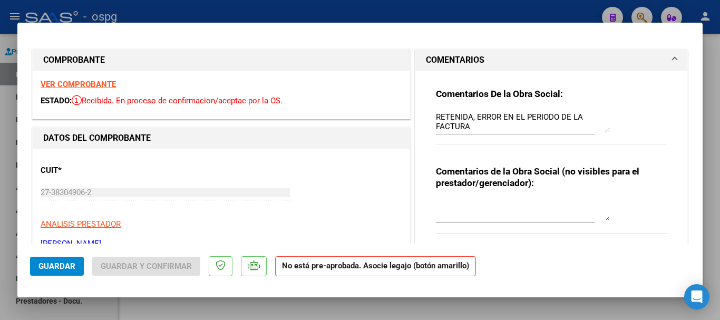
click at [103, 85] on strong "VER COMPROBANTE" at bounding box center [78, 84] width 75 height 9
click at [715, 214] on div at bounding box center [360, 160] width 720 height 320
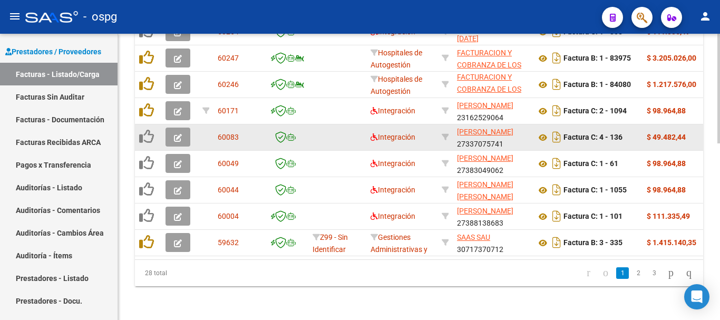
click at [178, 134] on icon "button" at bounding box center [178, 138] width 8 height 8
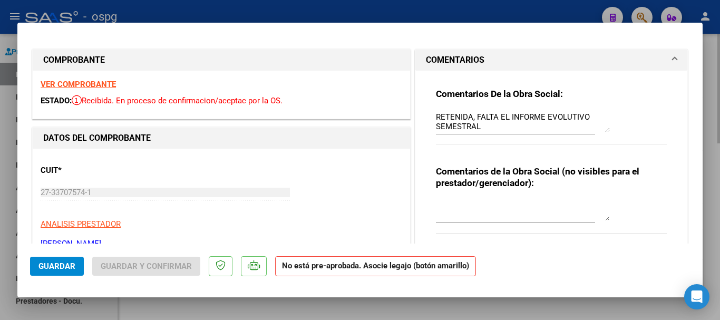
click at [711, 195] on div at bounding box center [360, 160] width 720 height 320
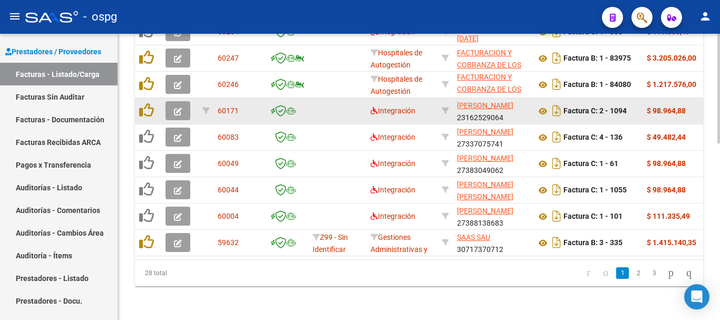
click at [178, 108] on icon "button" at bounding box center [178, 112] width 8 height 8
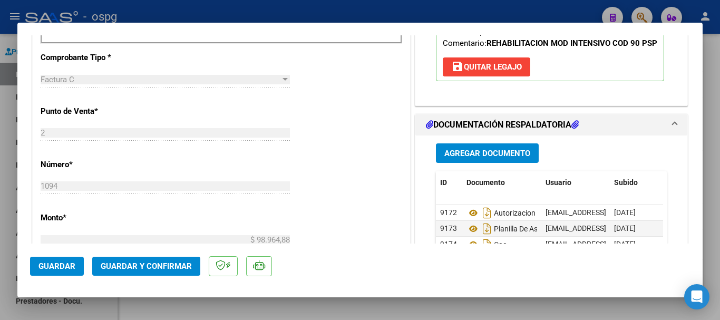
scroll to position [527, 0]
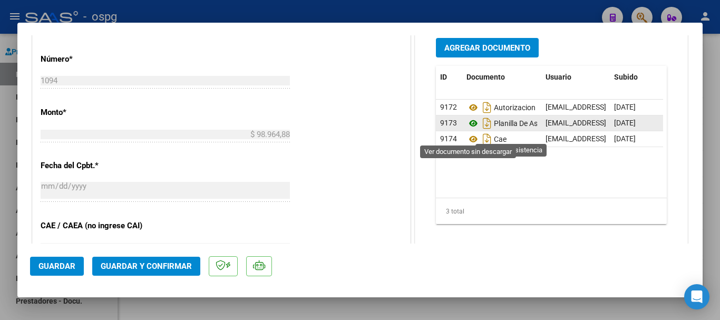
click at [468, 130] on icon at bounding box center [473, 123] width 14 height 13
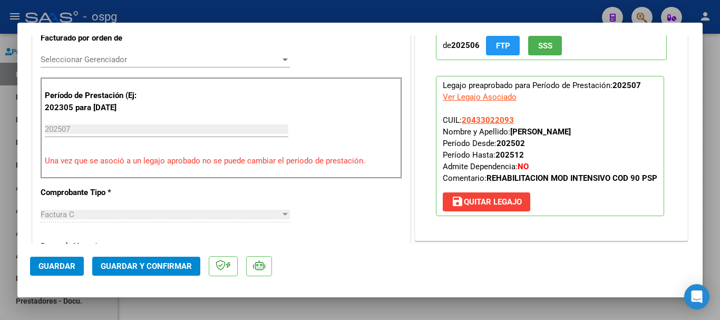
scroll to position [263, 0]
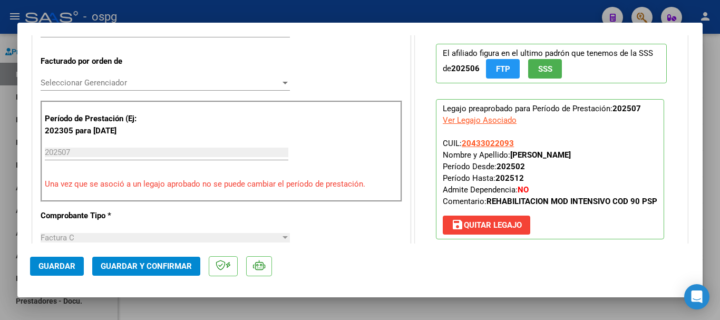
click at [709, 196] on div at bounding box center [360, 160] width 720 height 320
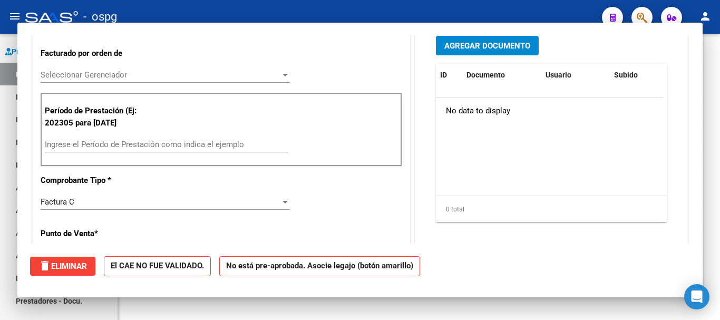
scroll to position [0, 0]
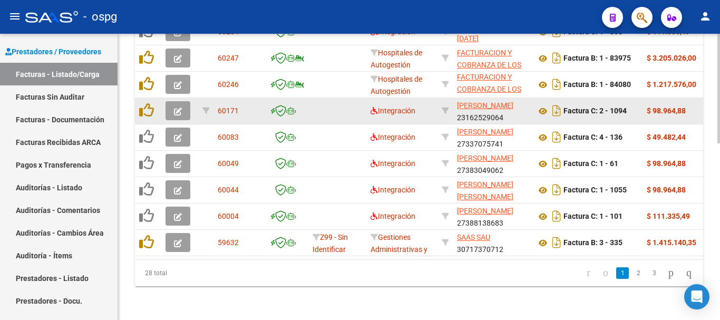
click at [179, 108] on icon "button" at bounding box center [178, 112] width 8 height 8
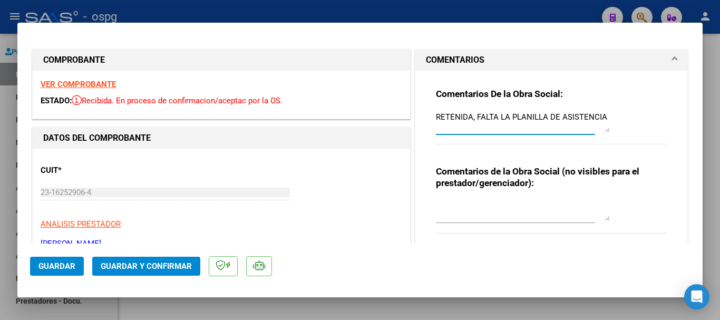
click at [600, 119] on textarea "RETENIDA, FALTA LA PLANILLA DE ASISTENCIA" at bounding box center [523, 121] width 174 height 21
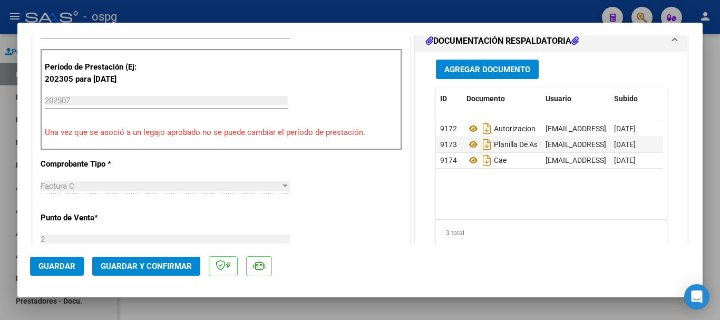
scroll to position [316, 0]
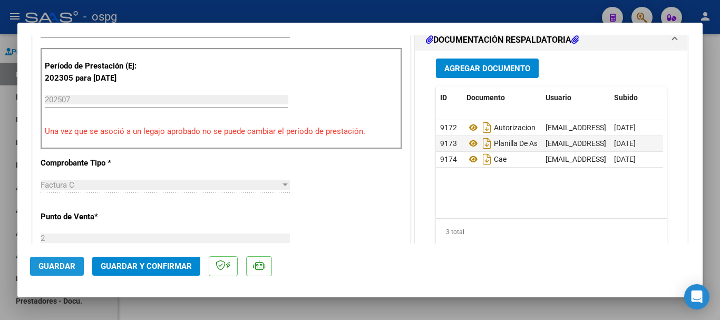
click at [54, 269] on span "Guardar" at bounding box center [56, 265] width 37 height 9
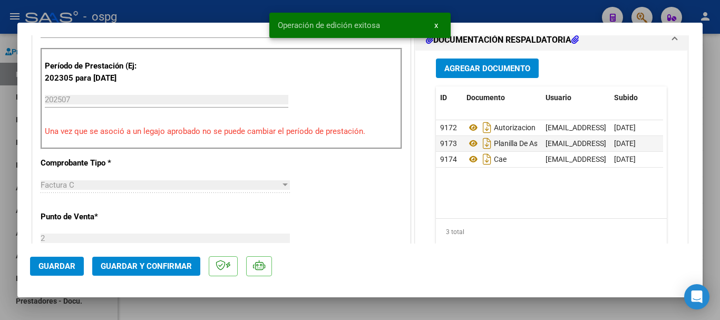
click at [715, 194] on div at bounding box center [360, 160] width 720 height 320
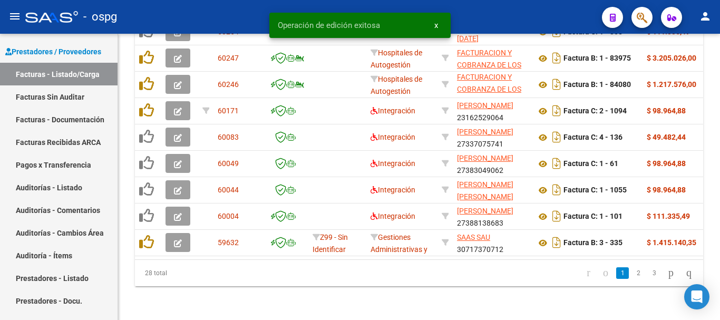
scroll to position [462, 0]
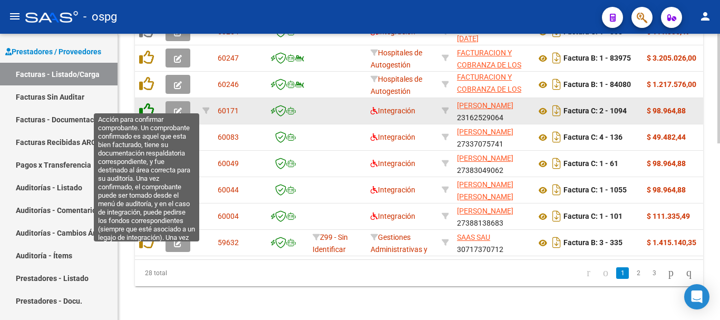
click at [151, 103] on icon at bounding box center [146, 110] width 15 height 15
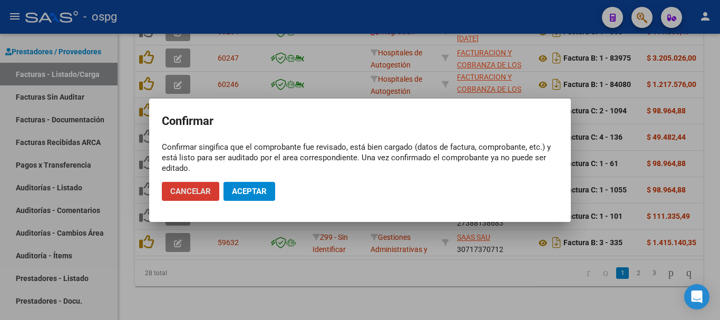
click at [253, 196] on span "Aceptar" at bounding box center [249, 191] width 35 height 9
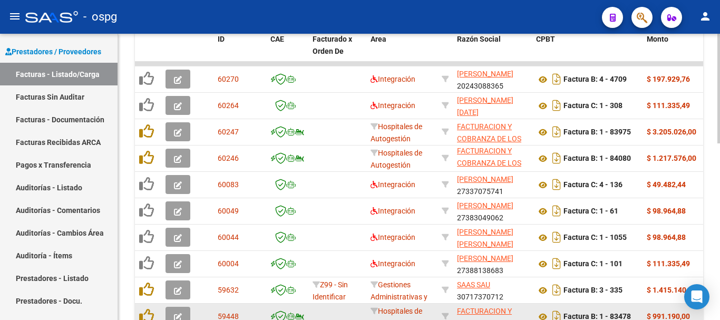
scroll to position [357, 0]
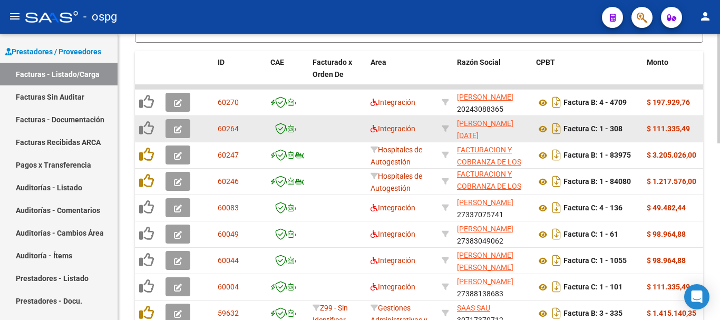
click at [177, 129] on icon "button" at bounding box center [178, 129] width 8 height 8
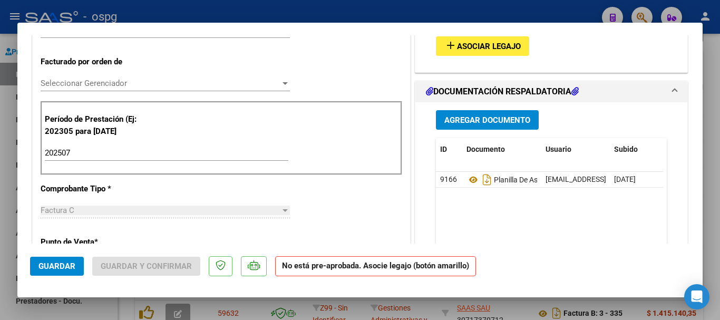
scroll to position [316, 0]
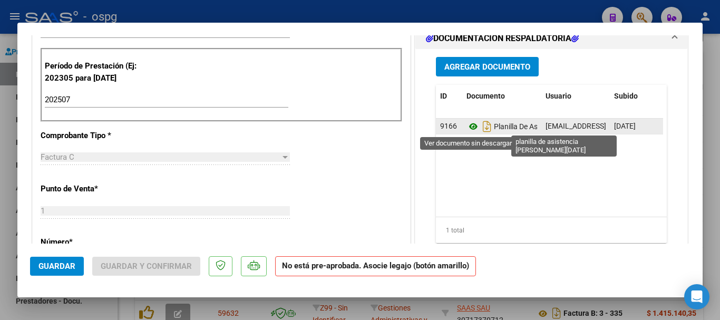
click at [468, 126] on icon at bounding box center [473, 126] width 14 height 13
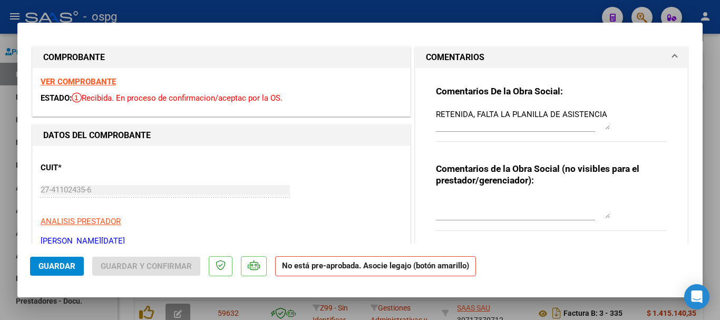
scroll to position [0, 0]
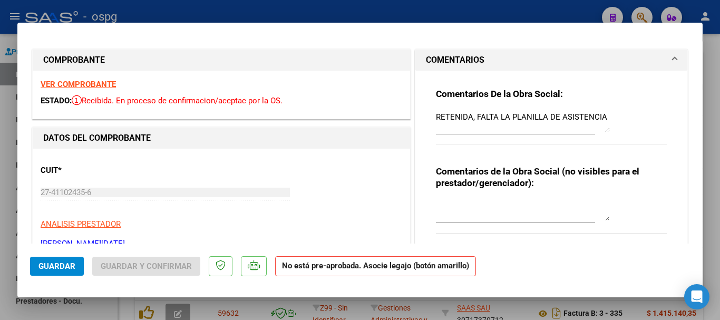
click at [600, 115] on textarea "RETENIDA, FALTA LA PLANILLA DE ASISTENCIA" at bounding box center [523, 121] width 174 height 21
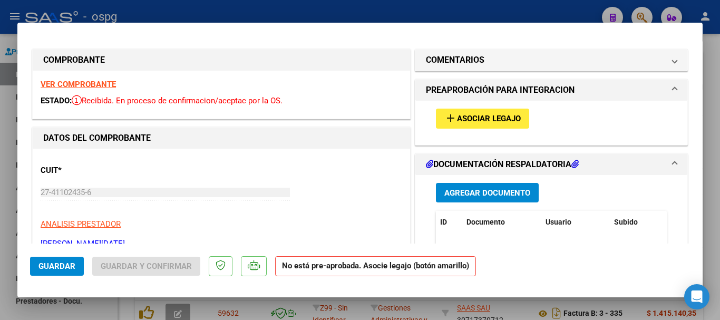
click at [473, 118] on span "Asociar Legajo" at bounding box center [489, 118] width 64 height 9
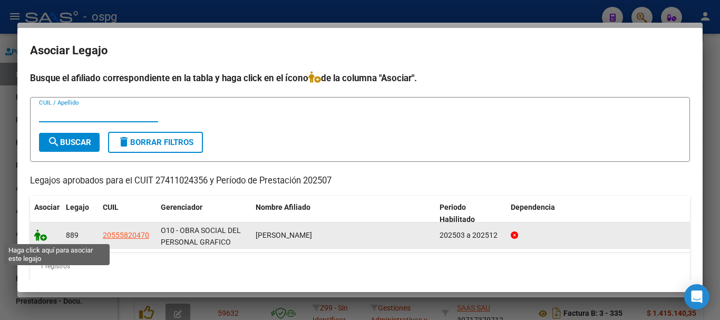
click at [42, 238] on icon at bounding box center [40, 235] width 13 height 12
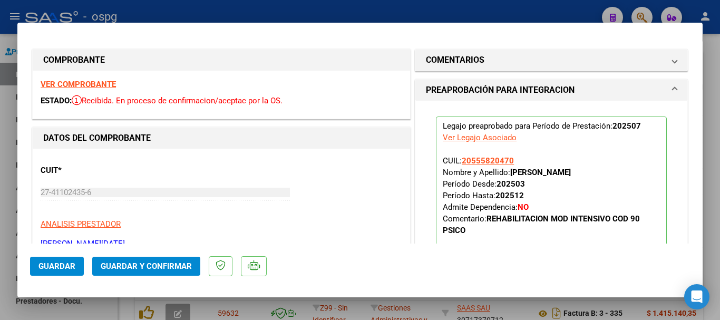
click at [54, 267] on span "Guardar" at bounding box center [56, 265] width 37 height 9
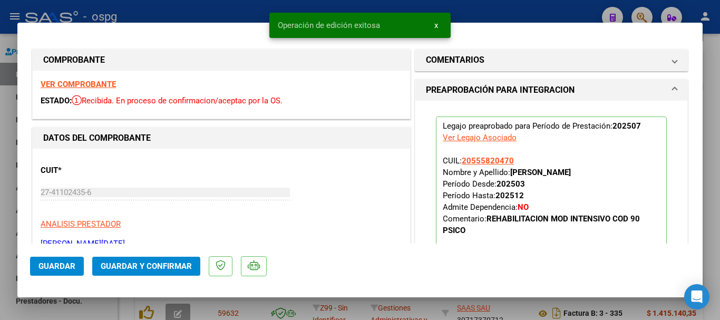
click at [716, 243] on div at bounding box center [360, 160] width 720 height 320
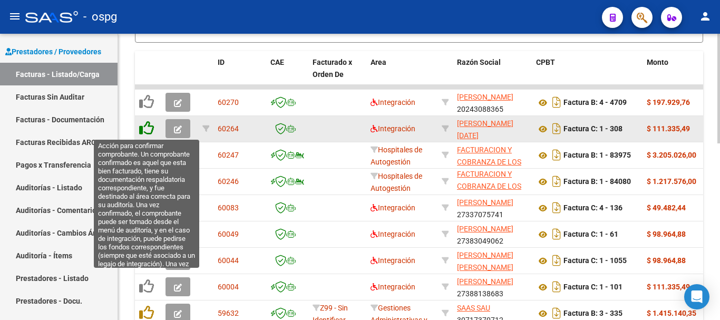
click at [148, 130] on icon at bounding box center [146, 128] width 15 height 15
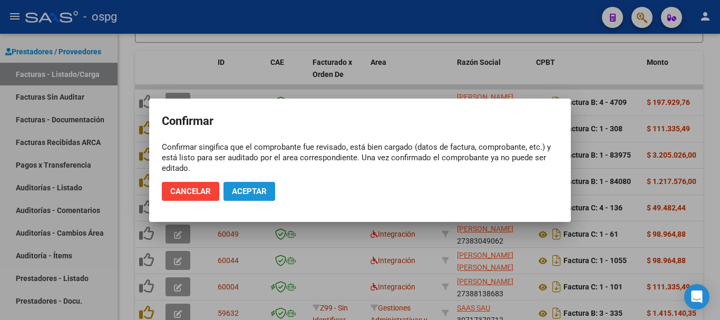
click at [256, 186] on button "Aceptar" at bounding box center [249, 191] width 52 height 19
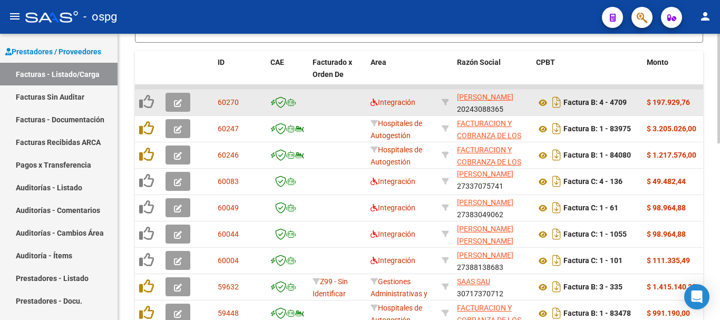
click at [177, 104] on icon "button" at bounding box center [178, 103] width 8 height 8
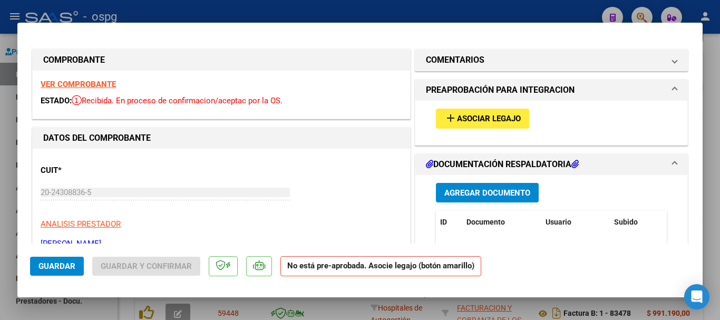
click at [90, 82] on strong "VER COMPROBANTE" at bounding box center [78, 84] width 75 height 9
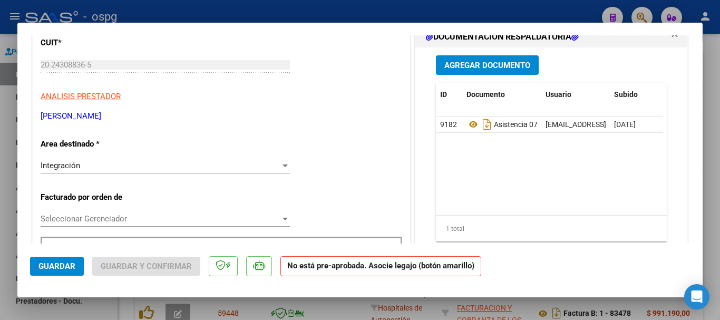
scroll to position [105, 0]
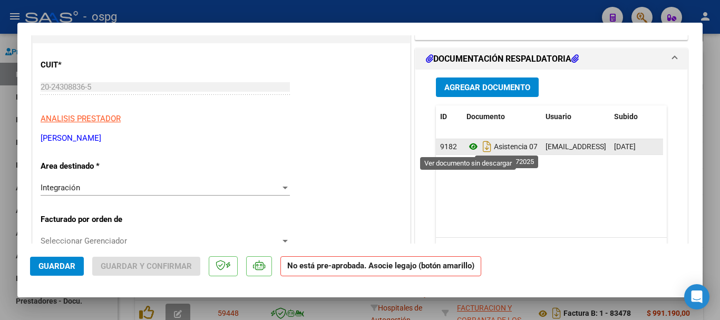
click at [468, 147] on icon at bounding box center [473, 146] width 14 height 13
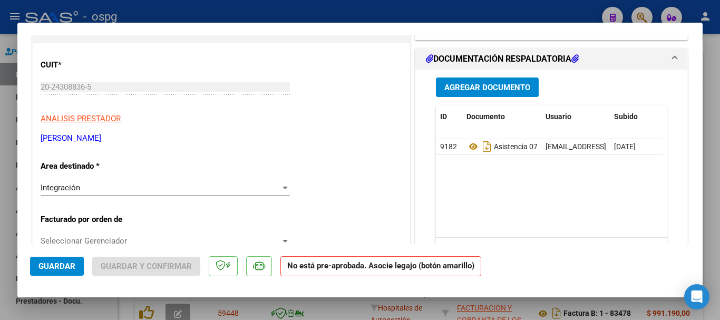
click at [711, 184] on div at bounding box center [360, 160] width 720 height 320
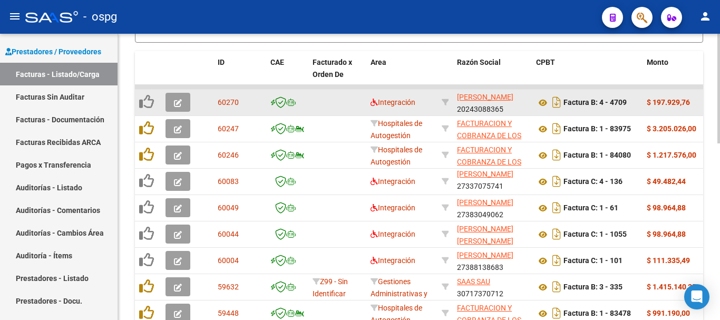
click at [177, 103] on icon "button" at bounding box center [178, 103] width 8 height 8
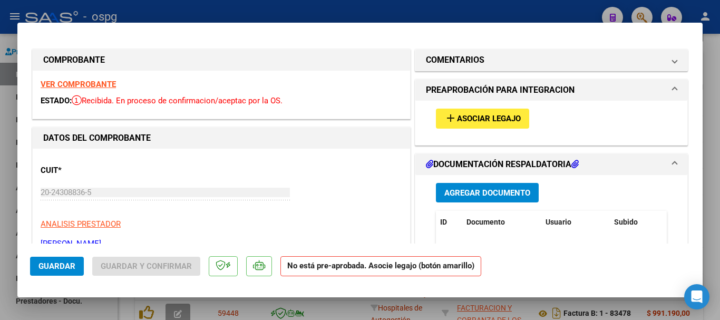
click at [508, 123] on span "Asociar Legajo" at bounding box center [489, 118] width 64 height 9
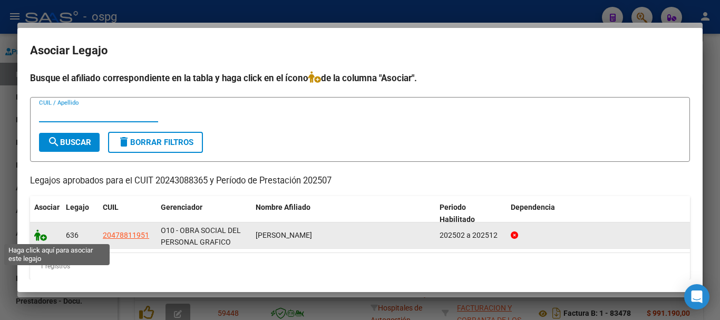
click at [44, 237] on icon at bounding box center [40, 235] width 13 height 12
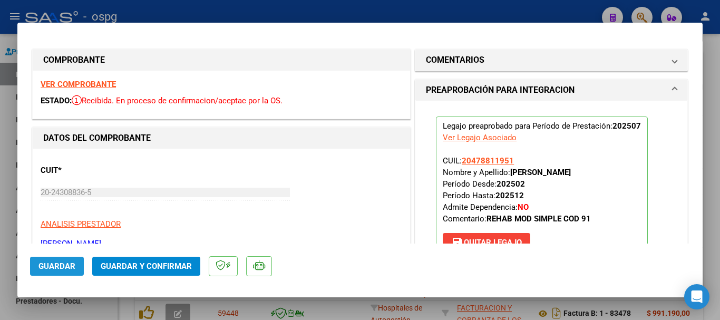
click at [62, 269] on span "Guardar" at bounding box center [56, 265] width 37 height 9
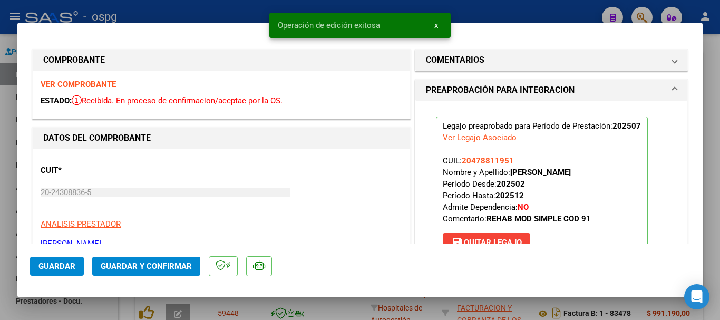
click at [718, 235] on div at bounding box center [360, 160] width 720 height 320
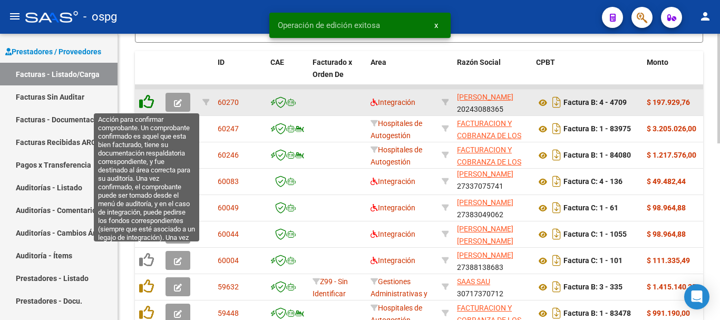
click at [147, 101] on icon at bounding box center [146, 101] width 15 height 15
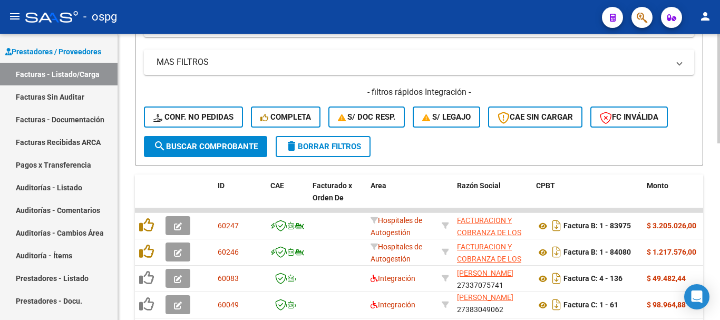
scroll to position [199, 0]
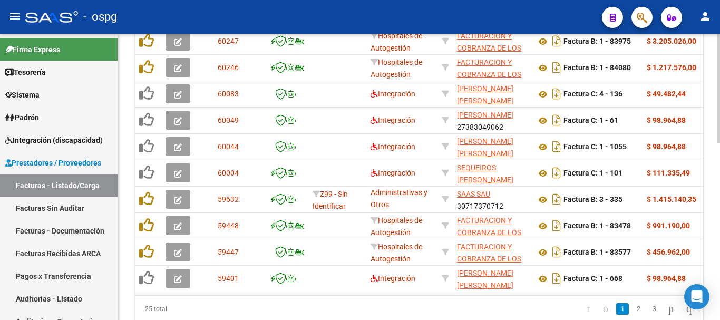
scroll to position [422, 0]
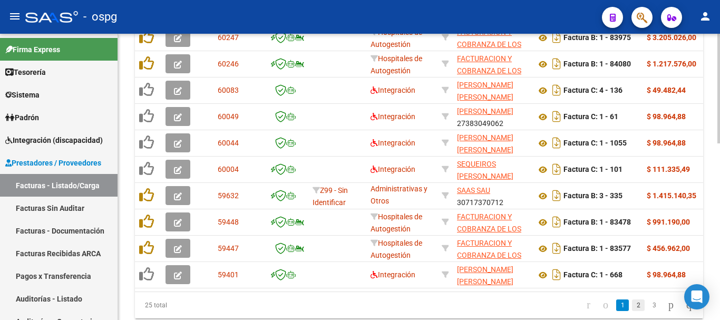
click at [632, 311] on link "2" at bounding box center [638, 305] width 13 height 12
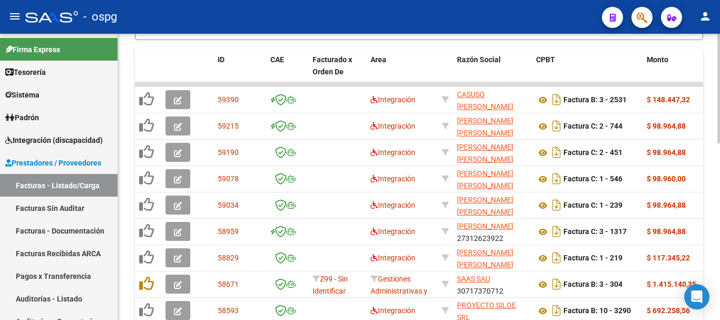
scroll to position [357, 0]
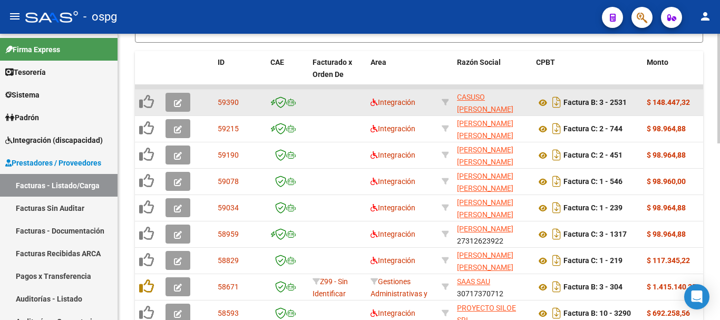
click at [177, 102] on icon "button" at bounding box center [178, 103] width 8 height 8
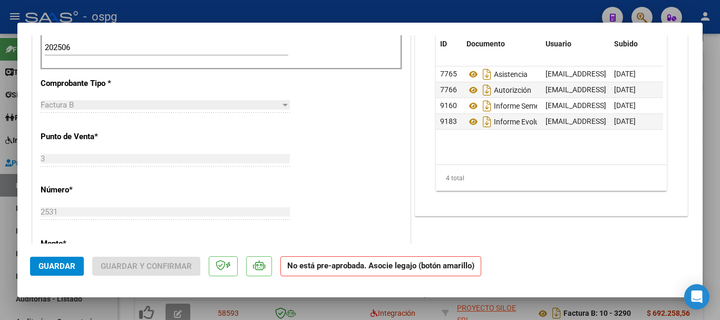
scroll to position [369, 0]
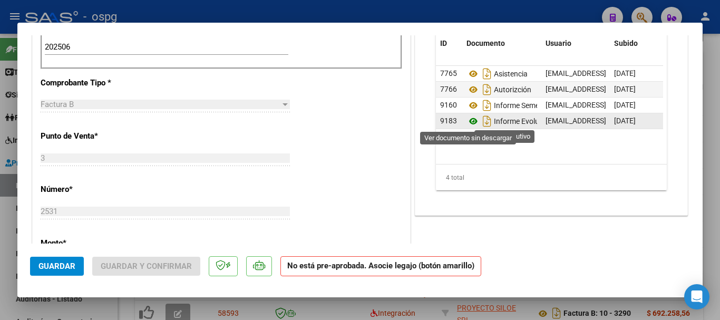
click at [469, 122] on icon at bounding box center [473, 121] width 14 height 13
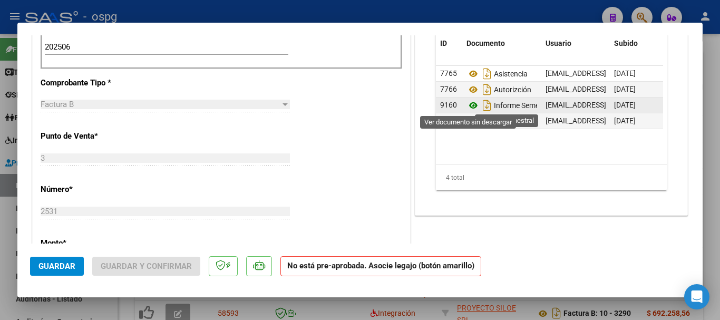
click at [469, 106] on icon at bounding box center [473, 105] width 14 height 13
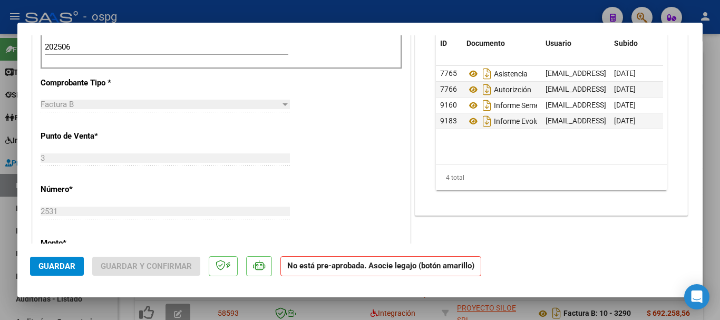
click at [714, 247] on div at bounding box center [360, 160] width 720 height 320
type input "$ 0,00"
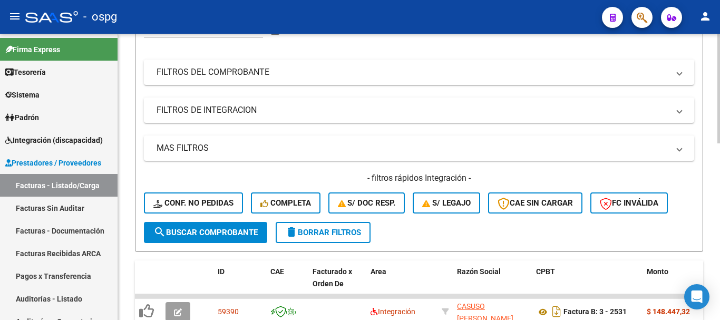
scroll to position [146, 0]
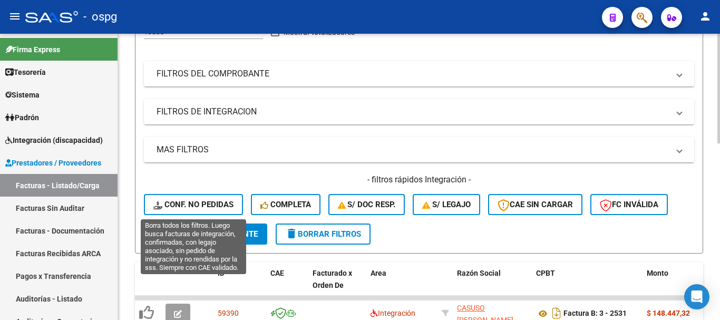
click at [212, 200] on span "Conf. no pedidas" at bounding box center [193, 204] width 80 height 9
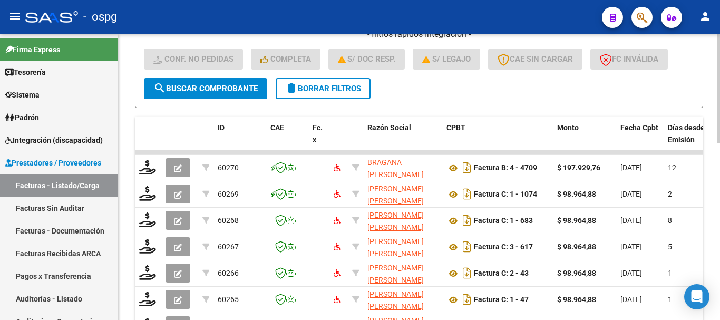
scroll to position [304, 0]
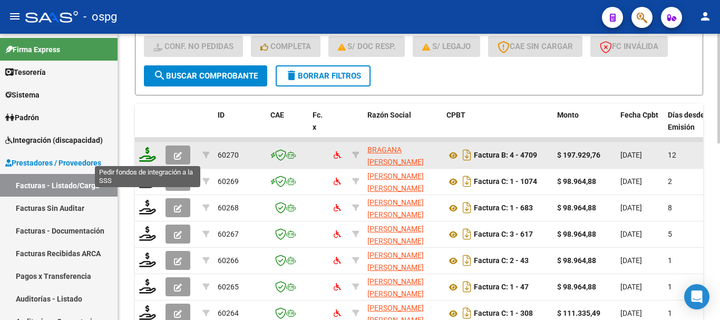
click at [150, 158] on icon at bounding box center [147, 154] width 17 height 15
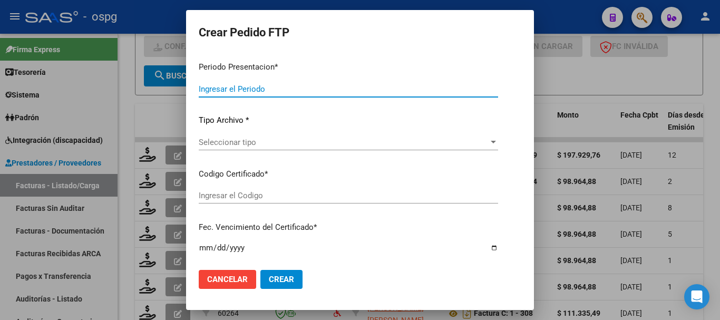
type input "202507"
type input "$ 197.929,76"
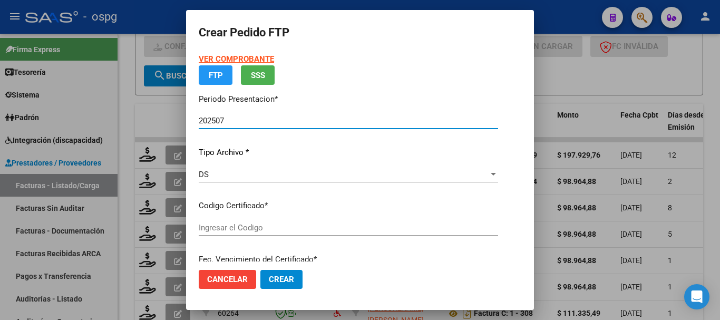
type input "8139568246"
type input "2039-09-16"
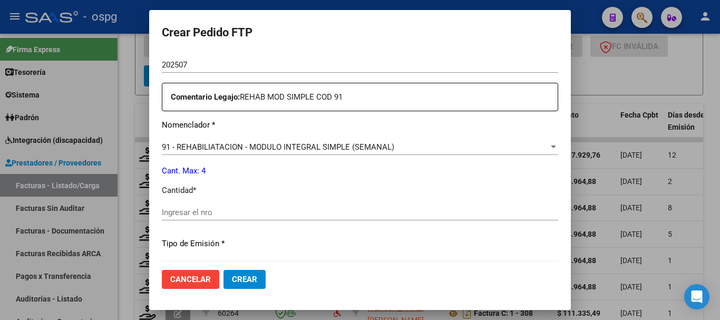
scroll to position [422, 0]
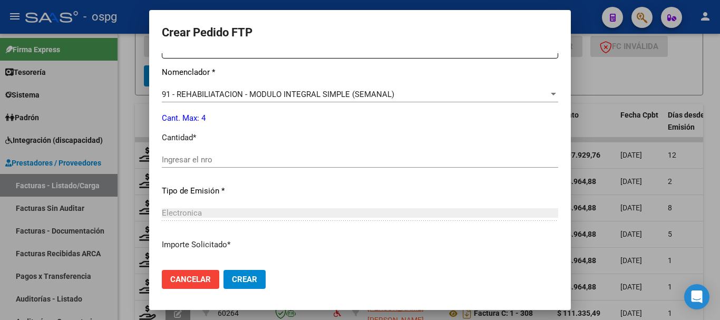
click at [331, 161] on input "Ingresar el nro" at bounding box center [360, 159] width 396 height 9
type input "4"
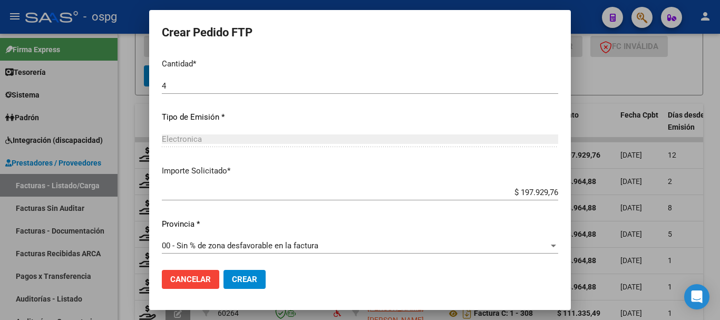
scroll to position [497, 0]
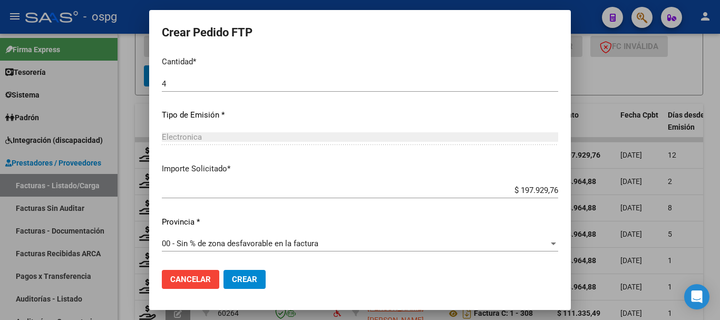
click at [257, 282] on button "Crear" at bounding box center [244, 279] width 42 height 19
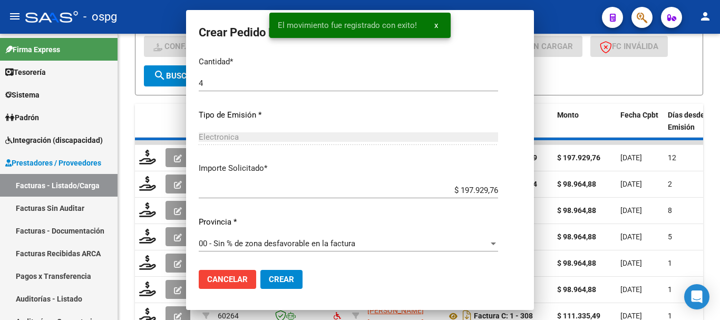
scroll to position [0, 0]
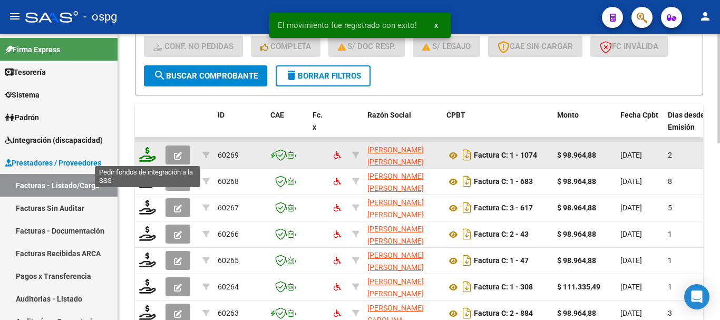
click at [150, 158] on icon at bounding box center [147, 154] width 17 height 15
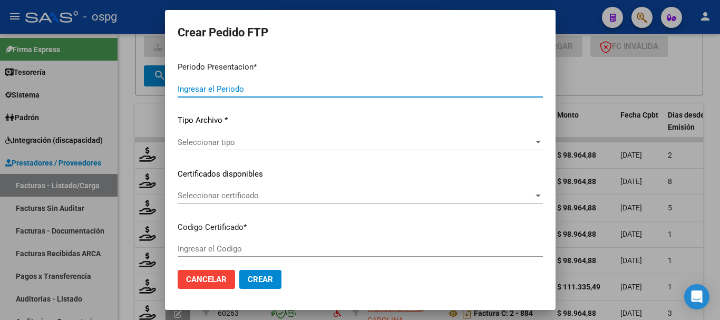
type input "202507"
type input "$ 98.964,88"
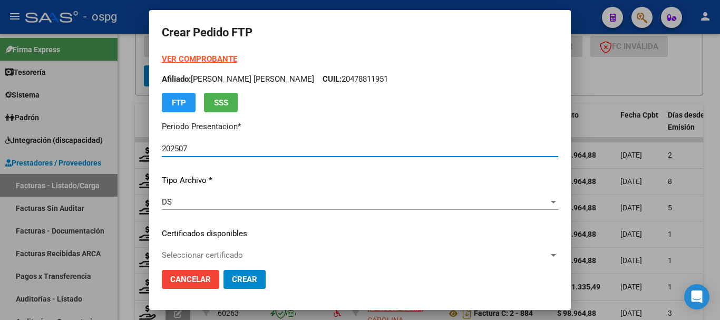
type input "2860462"
type input "2028-01-30"
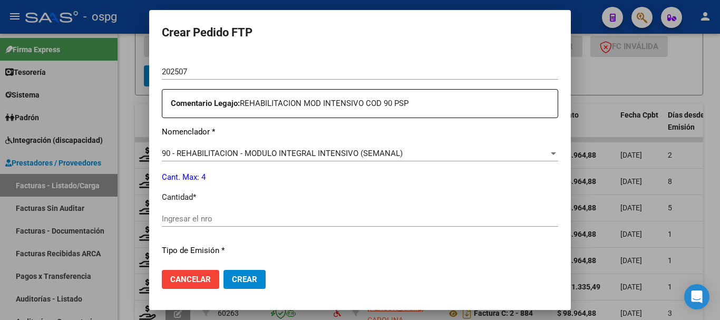
scroll to position [369, 0]
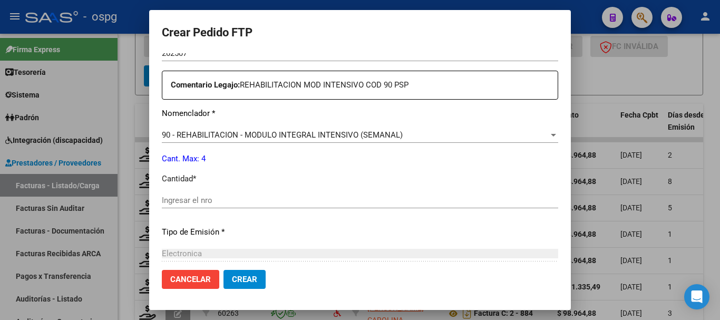
click at [313, 196] on input "Ingresar el nro" at bounding box center [360, 200] width 396 height 9
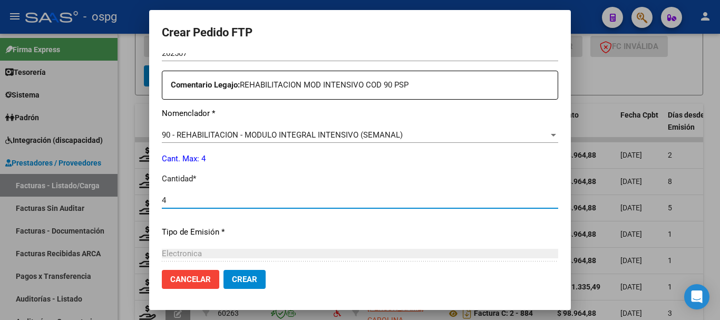
type input "4"
click at [257, 285] on button "Crear" at bounding box center [244, 279] width 42 height 19
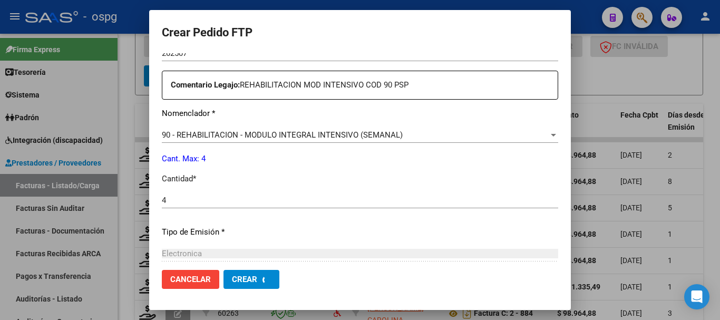
scroll to position [0, 0]
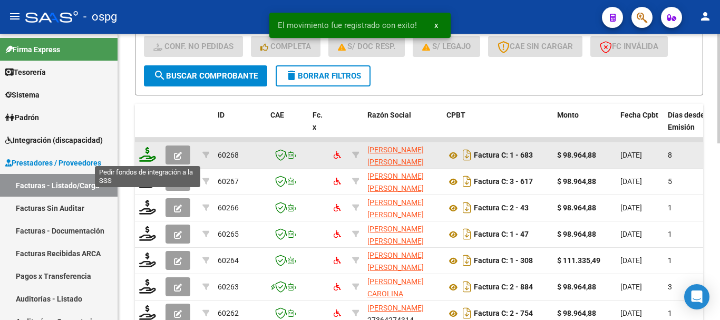
click at [149, 159] on icon at bounding box center [147, 154] width 17 height 15
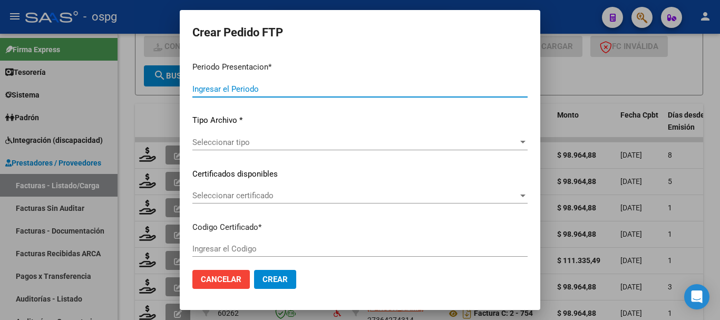
type input "202507"
type input "$ 98.964,88"
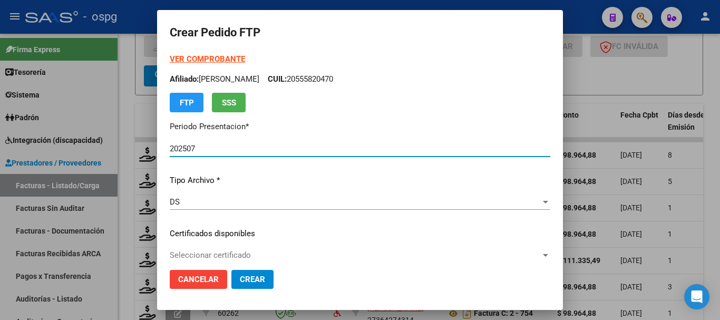
type input "7155320226"
type input "2025-10-08"
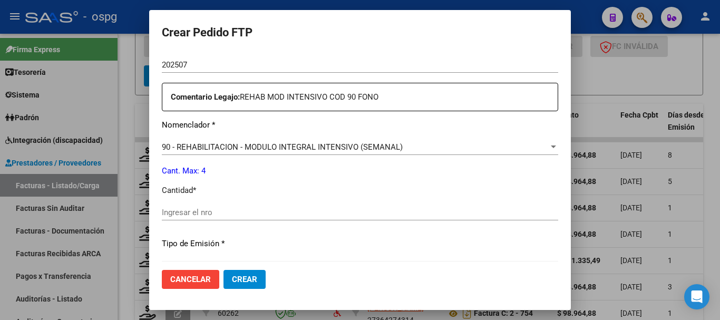
scroll to position [422, 0]
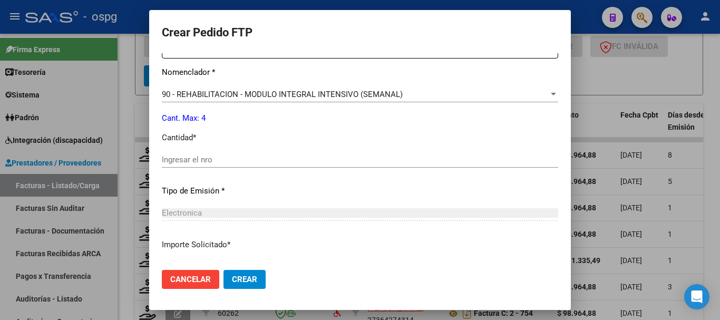
click at [239, 161] on input "Ingresar el nro" at bounding box center [360, 159] width 396 height 9
type input "4"
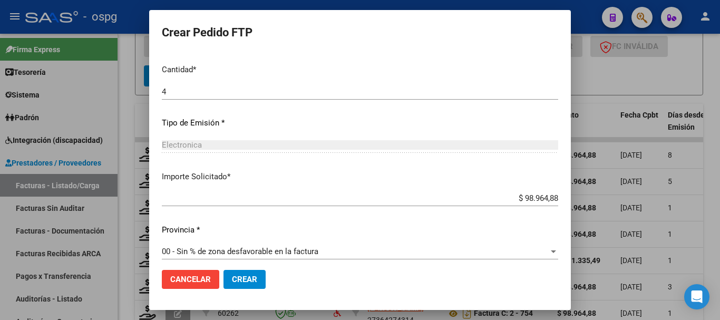
scroll to position [497, 0]
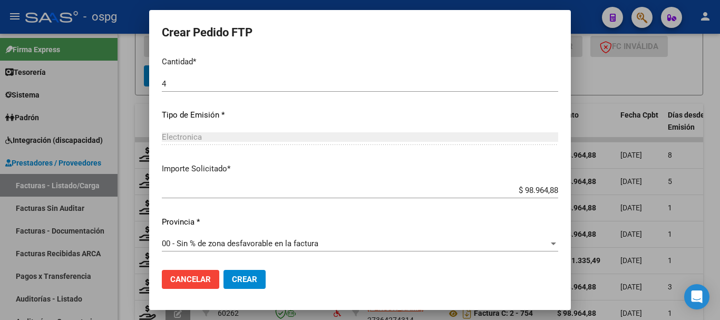
click at [248, 279] on span "Crear" at bounding box center [244, 279] width 25 height 9
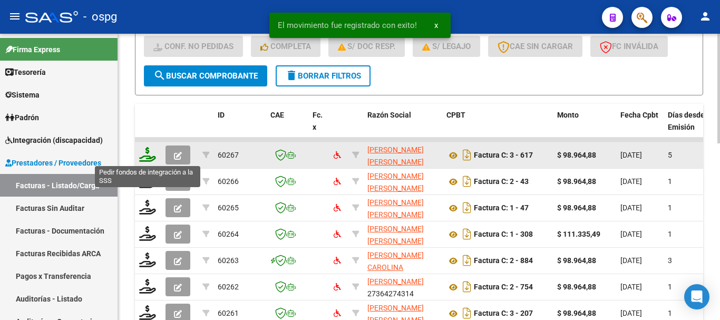
click at [149, 155] on icon at bounding box center [147, 154] width 17 height 15
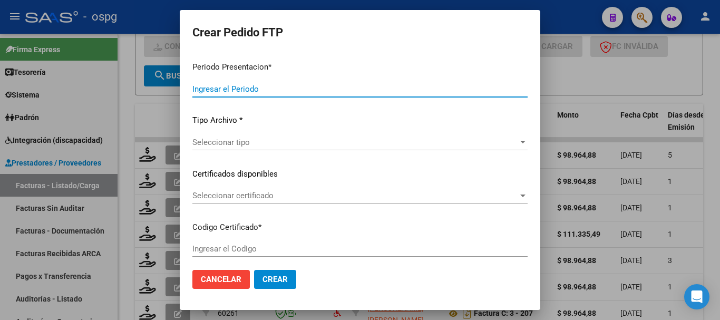
type input "202507"
type input "202506"
type input "$ 98.964,88"
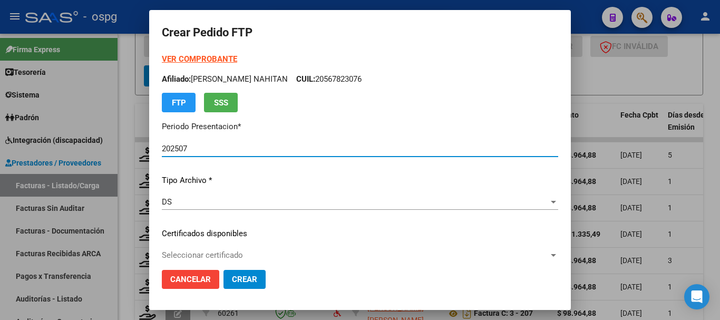
type input "5068693345"
type input "2030-02-01"
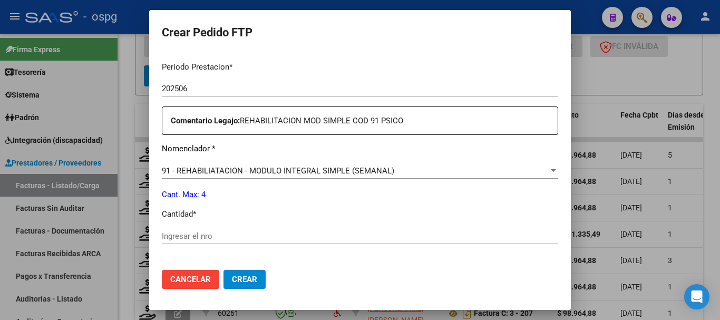
scroll to position [369, 0]
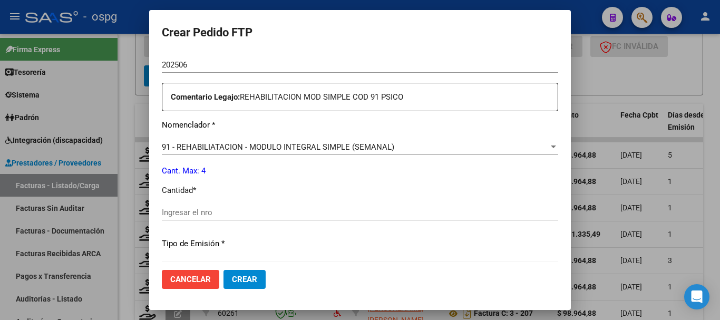
click at [275, 213] on input "Ingresar el nro" at bounding box center [360, 212] width 396 height 9
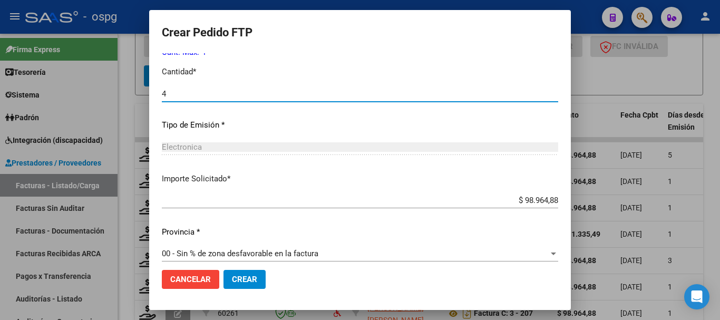
scroll to position [497, 0]
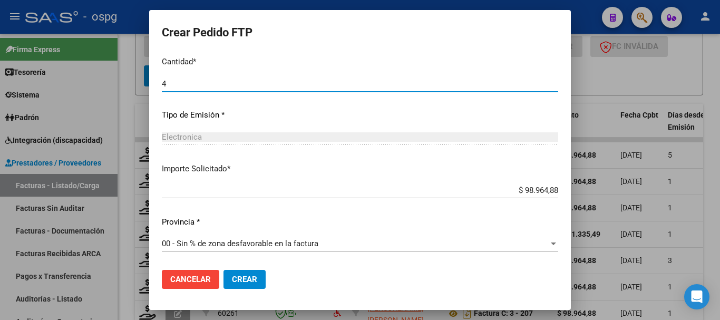
type input "4"
click at [235, 277] on span "Crear" at bounding box center [244, 279] width 25 height 9
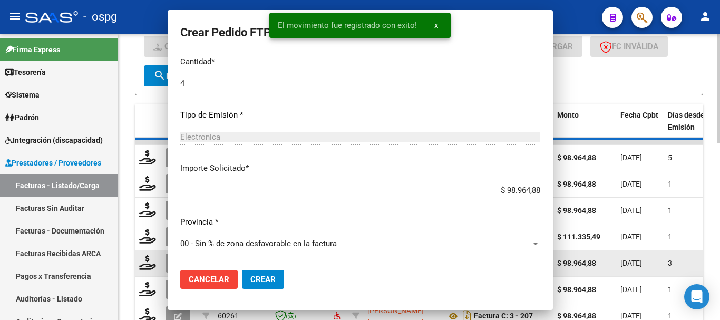
scroll to position [438, 0]
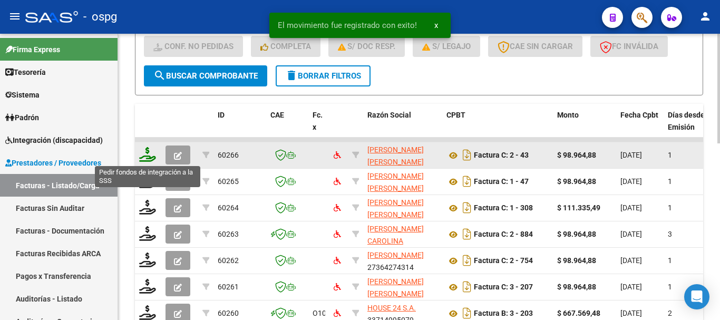
click at [149, 160] on icon at bounding box center [147, 154] width 17 height 15
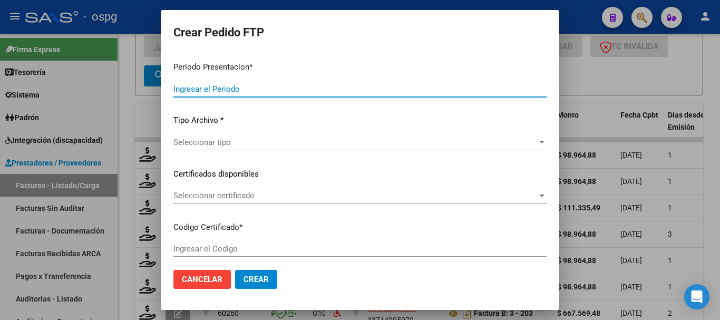
type input "202507"
type input "$ 98.964,88"
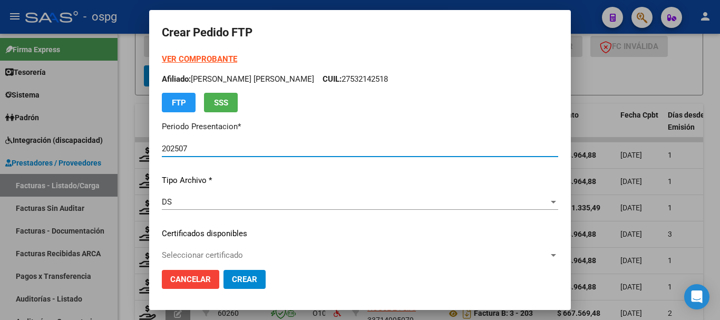
type input "2513886"
type input "2027-04-19"
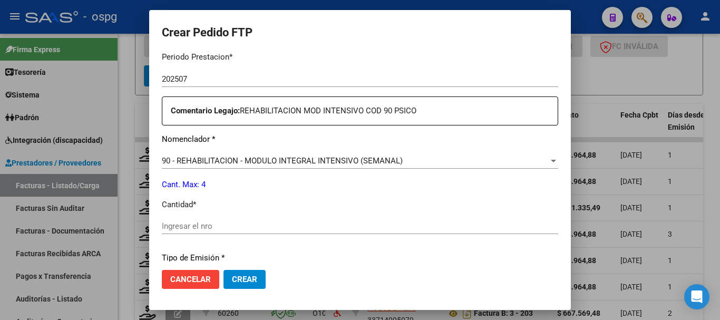
scroll to position [369, 0]
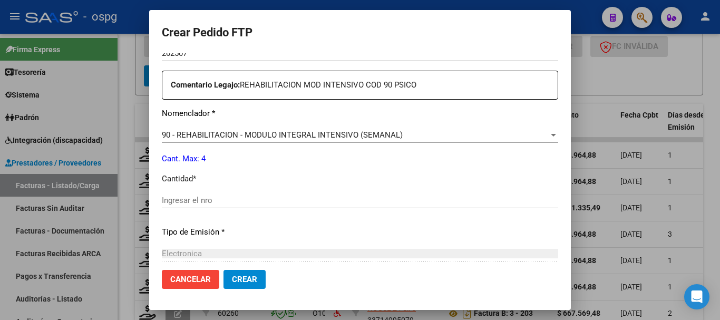
click at [235, 203] on input "Ingresar el nro" at bounding box center [360, 200] width 396 height 9
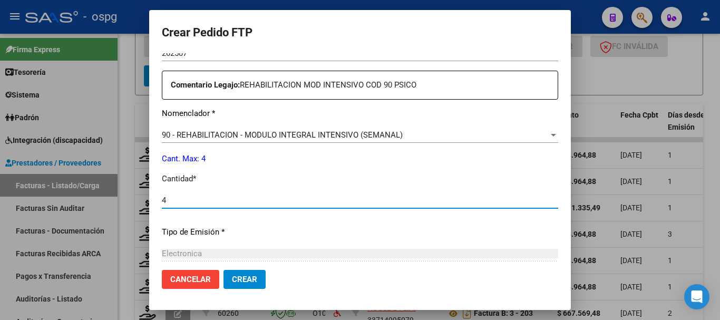
type input "4"
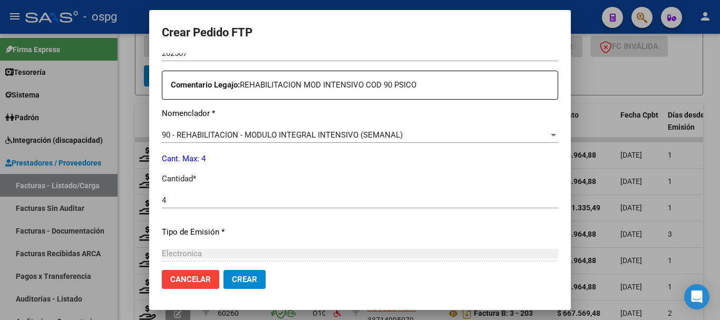
scroll to position [422, 0]
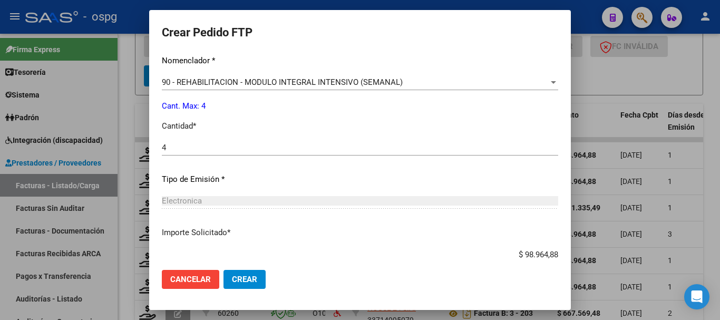
click at [242, 282] on span "Crear" at bounding box center [244, 279] width 25 height 9
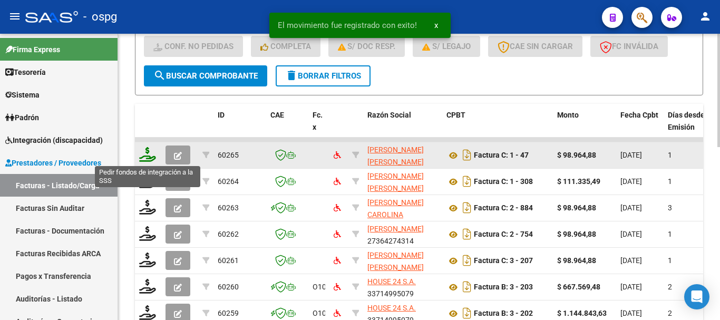
click at [147, 160] on icon at bounding box center [147, 154] width 17 height 15
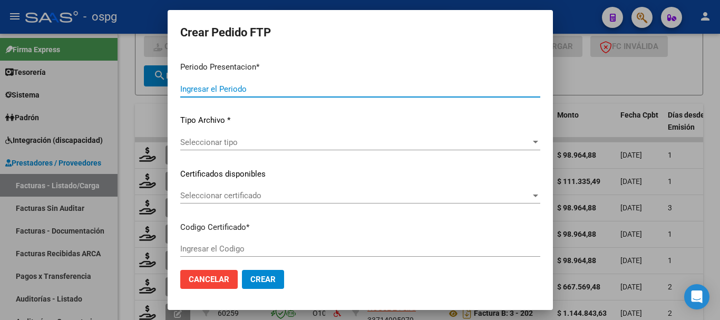
type input "202507"
type input "$ 98.964,88"
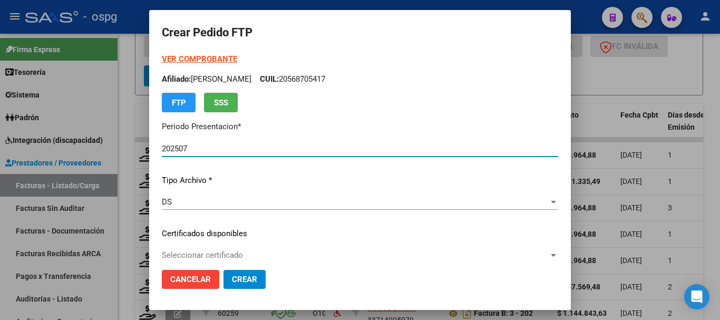
type input "2959110045"
type input "2035-07-16"
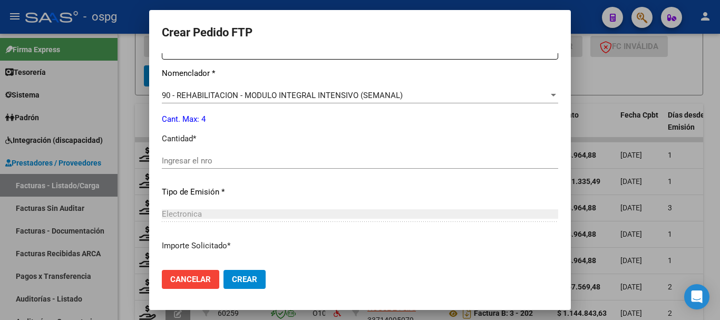
scroll to position [422, 0]
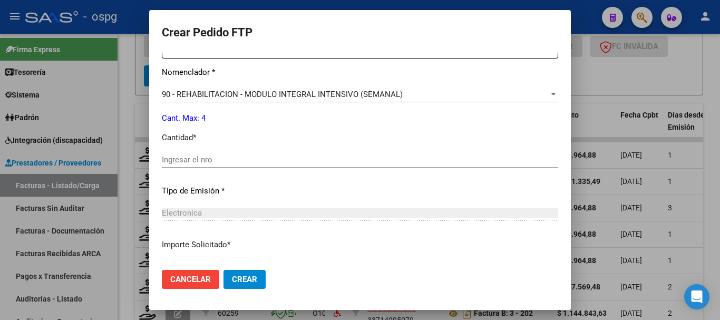
click at [340, 163] on input "Ingresar el nro" at bounding box center [360, 159] width 396 height 9
type input "4"
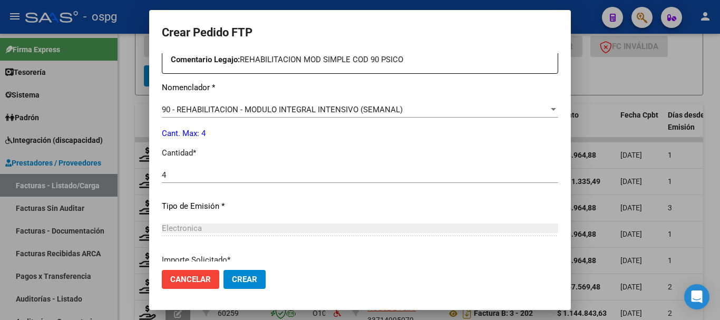
scroll to position [339, 0]
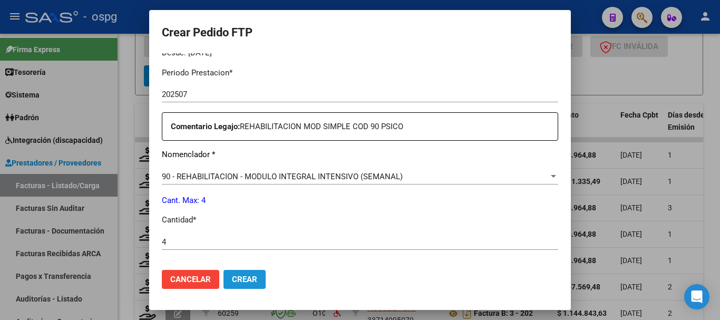
click at [244, 279] on span "Crear" at bounding box center [244, 279] width 25 height 9
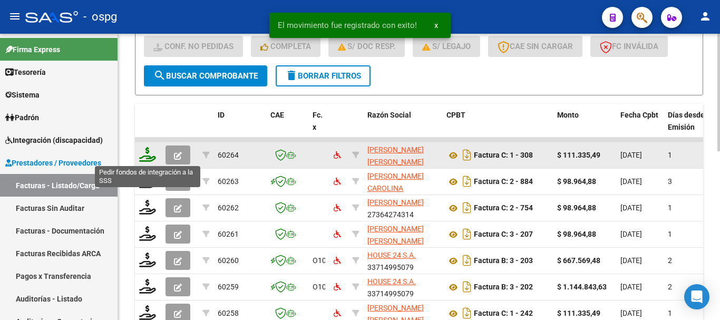
click at [148, 152] on icon at bounding box center [147, 154] width 17 height 15
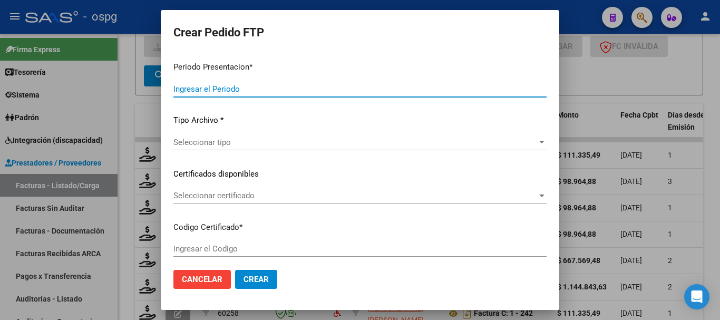
type input "202507"
type input "$ 111.335,49"
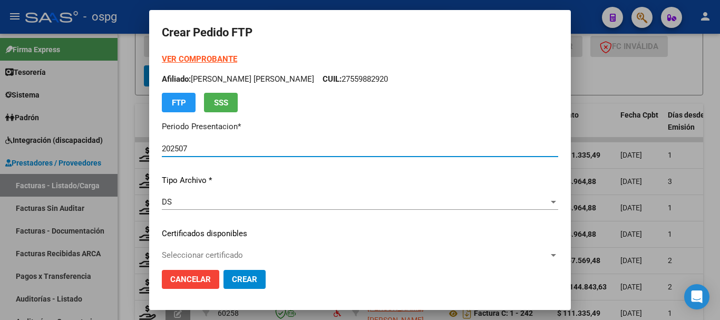
type input "2860462"
type input "2028-01-30"
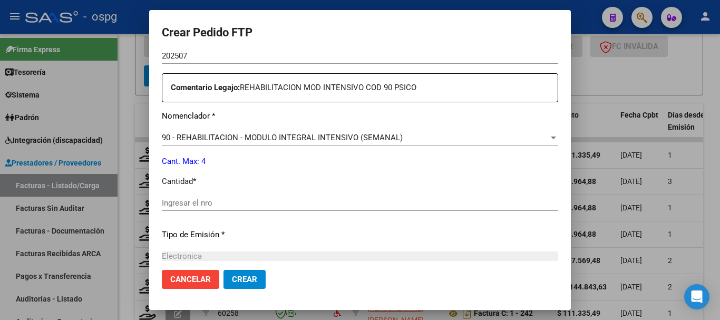
scroll to position [369, 0]
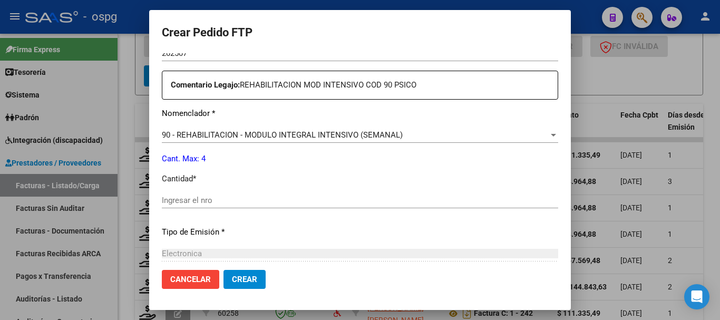
click at [320, 200] on input "Ingresar el nro" at bounding box center [360, 200] width 396 height 9
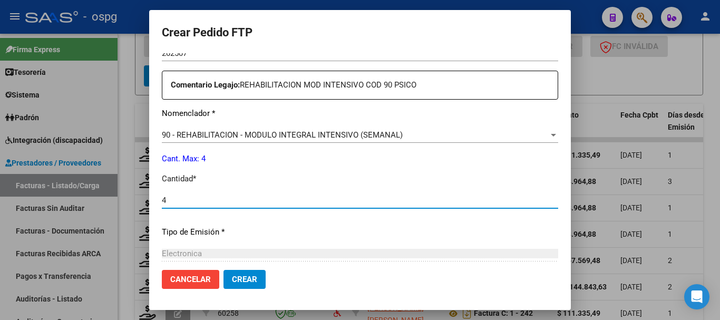
type input "4"
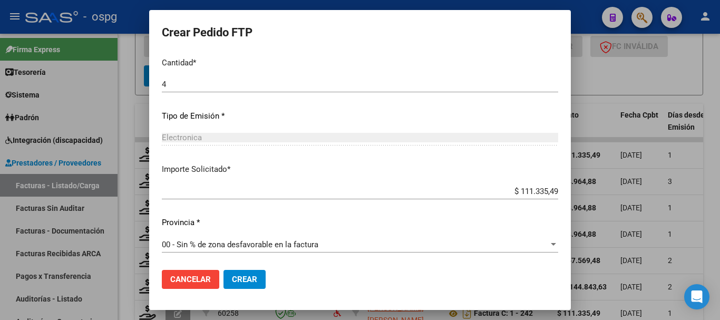
scroll to position [485, 0]
click at [245, 282] on span "Crear" at bounding box center [244, 279] width 25 height 9
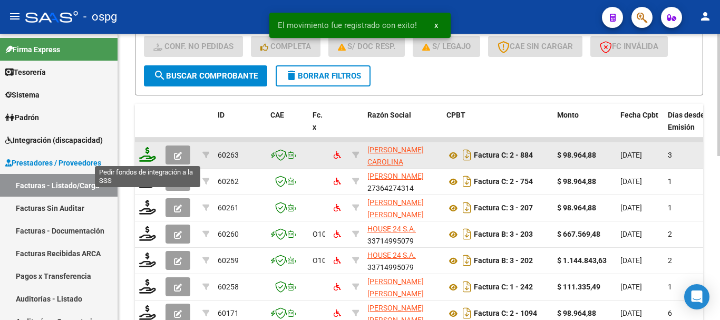
click at [149, 158] on icon at bounding box center [147, 154] width 17 height 15
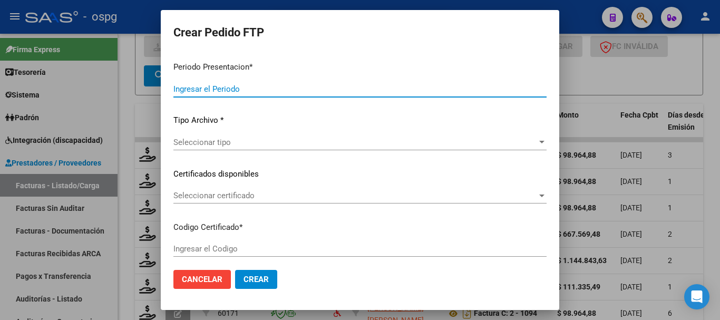
type input "202507"
type input "$ 98.964,88"
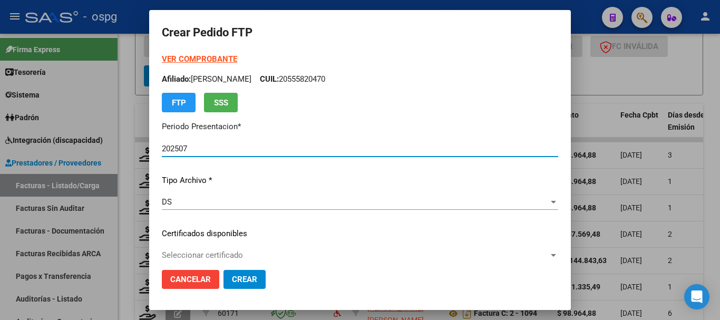
type input "3193515469"
type input "2026-01-01"
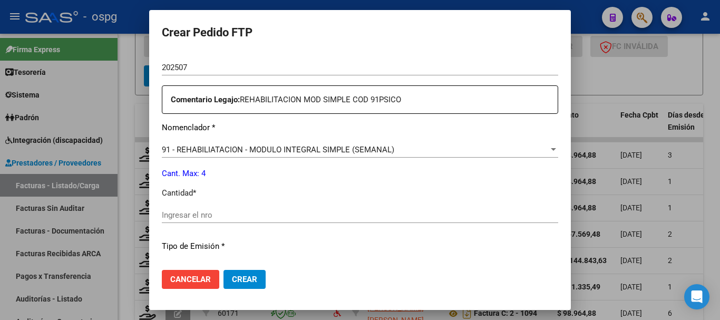
scroll to position [369, 0]
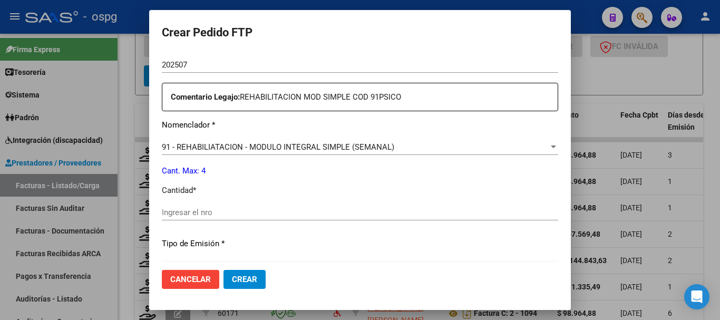
click at [282, 209] on input "Ingresar el nro" at bounding box center [360, 212] width 396 height 9
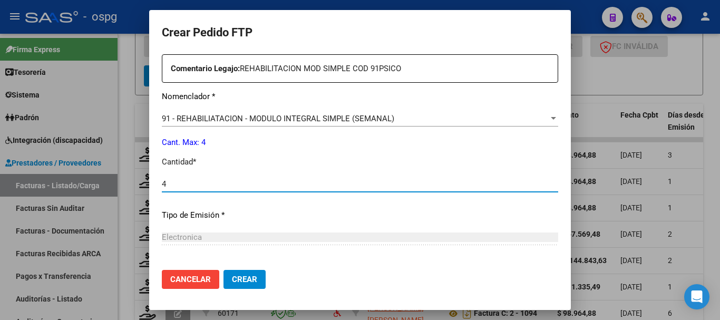
scroll to position [422, 0]
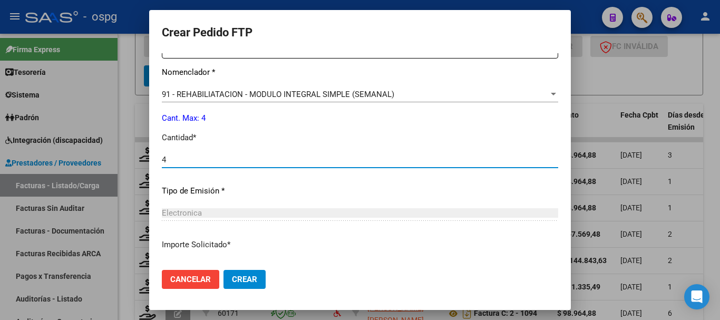
type input "4"
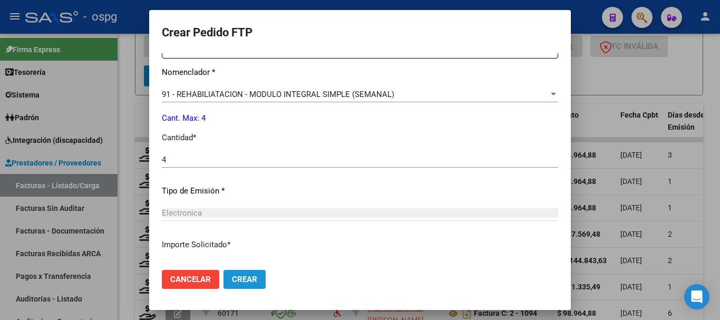
click at [248, 284] on span "Crear" at bounding box center [244, 279] width 25 height 9
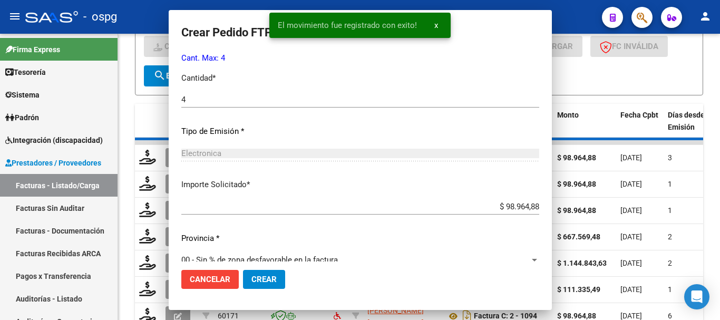
scroll to position [0, 0]
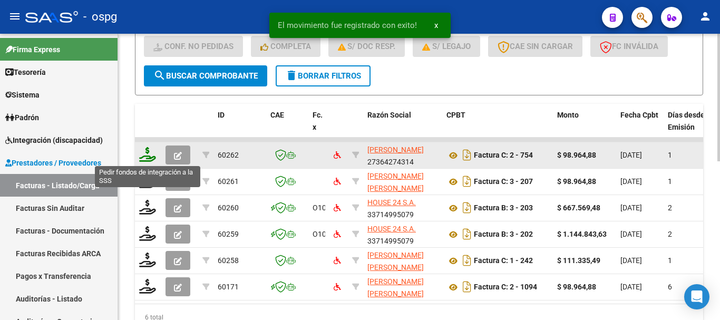
click at [147, 159] on icon at bounding box center [147, 154] width 17 height 15
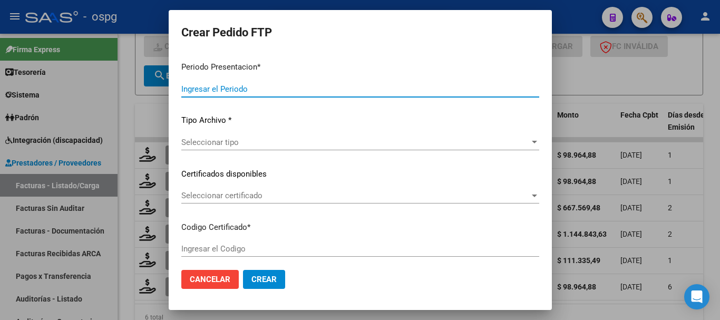
type input "202507"
type input "$ 98.964,88"
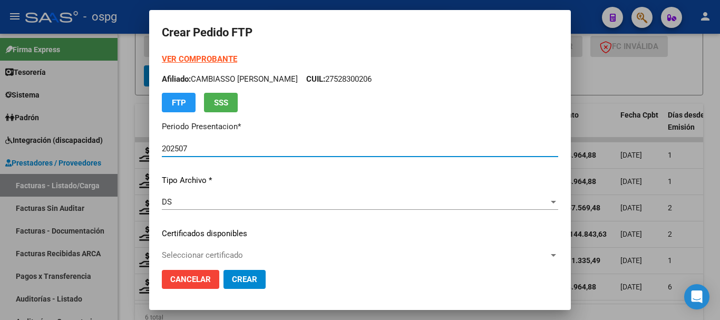
type input "8468543562"
type input "2026-08-01"
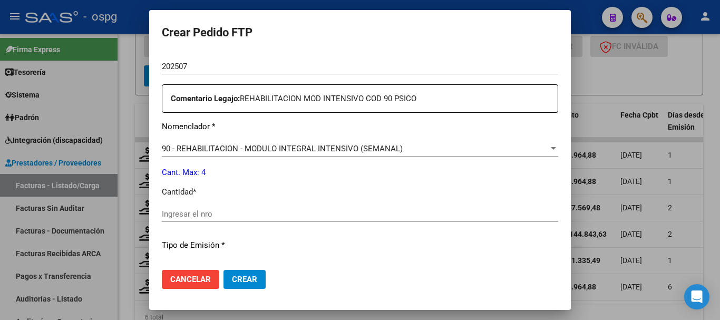
scroll to position [369, 0]
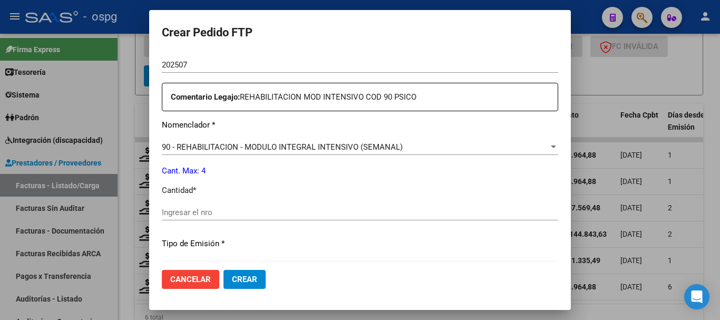
click at [300, 213] on input "Ingresar el nro" at bounding box center [360, 212] width 396 height 9
type input "4"
click at [249, 275] on span "Crear" at bounding box center [244, 279] width 25 height 9
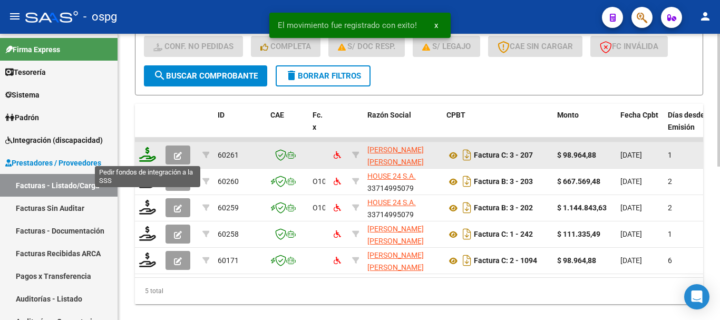
click at [148, 159] on icon at bounding box center [147, 154] width 17 height 15
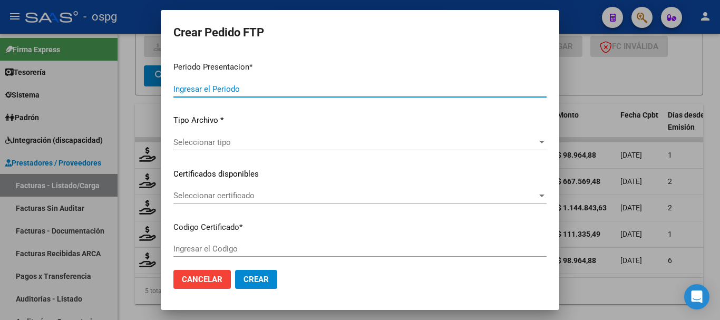
type input "202507"
type input "$ 98.964,88"
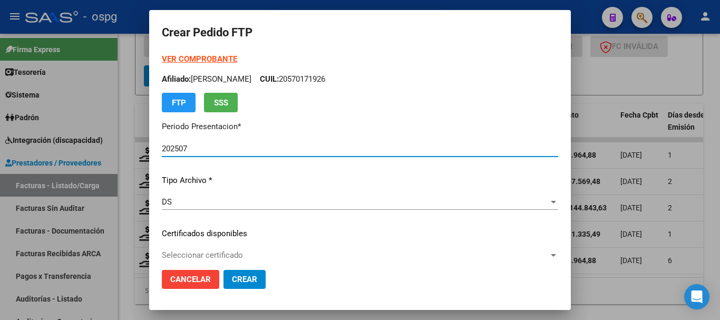
type input "2444223"
type input "2026-11-26"
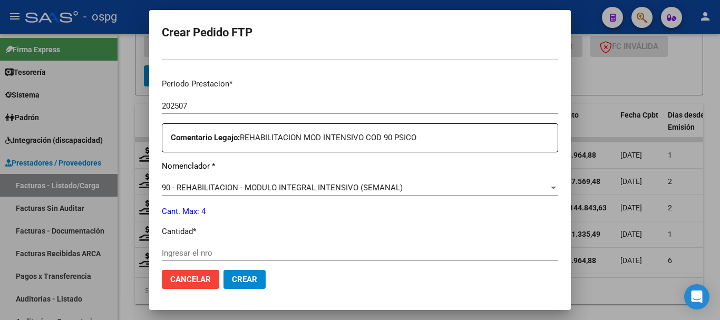
scroll to position [369, 0]
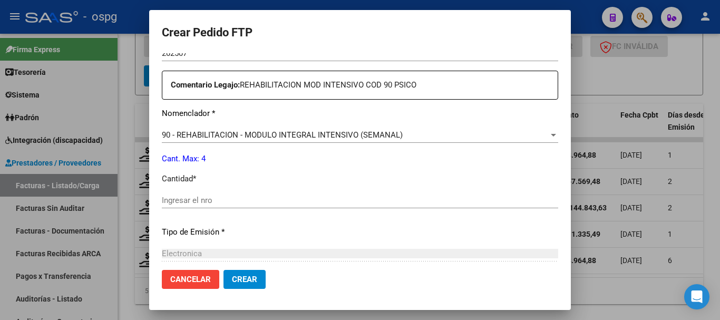
click at [281, 196] on input "Ingresar el nro" at bounding box center [360, 200] width 396 height 9
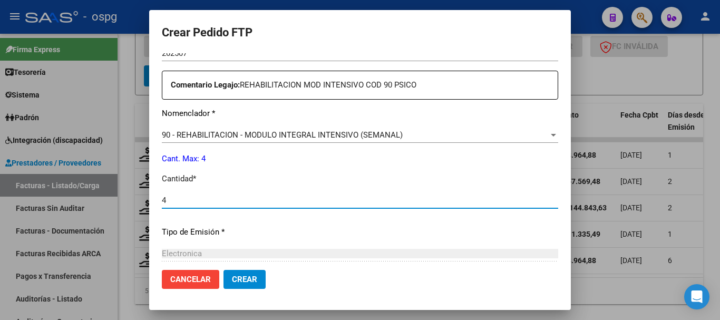
type input "4"
click at [251, 284] on button "Crear" at bounding box center [244, 279] width 42 height 19
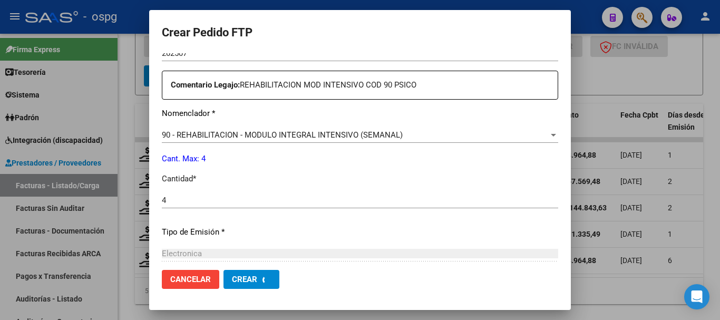
scroll to position [0, 0]
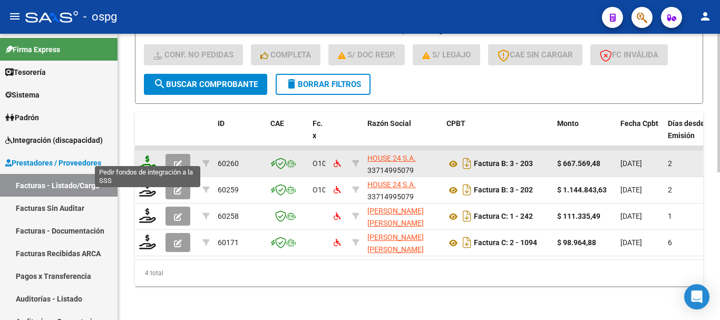
click at [148, 155] on icon at bounding box center [147, 162] width 17 height 15
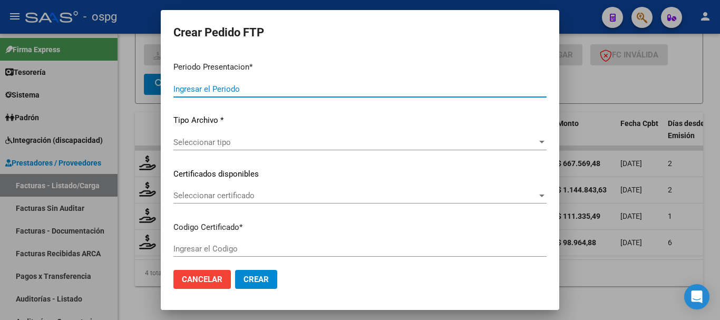
type input "202507"
type input "$ 667.569,48"
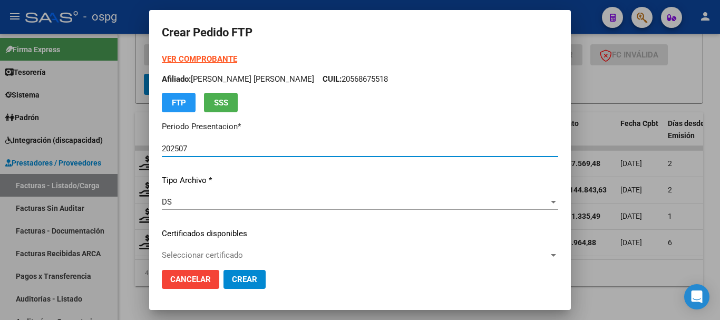
type input "9880834699"
type input "2039-11-01"
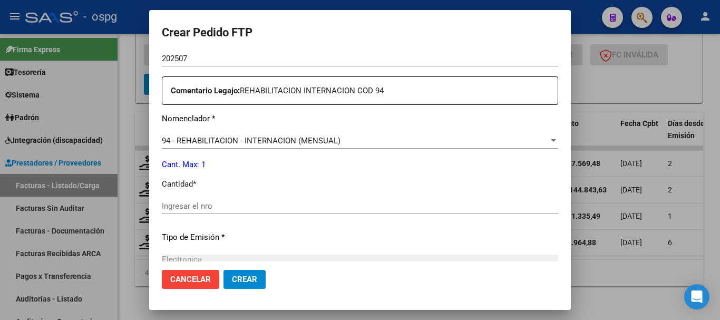
scroll to position [422, 0]
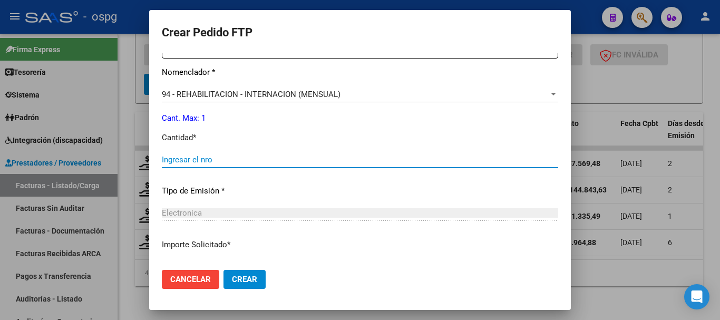
click at [368, 162] on input "Ingresar el nro" at bounding box center [360, 159] width 396 height 9
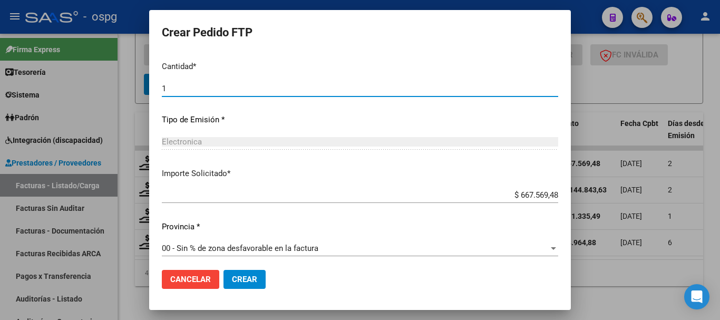
scroll to position [497, 0]
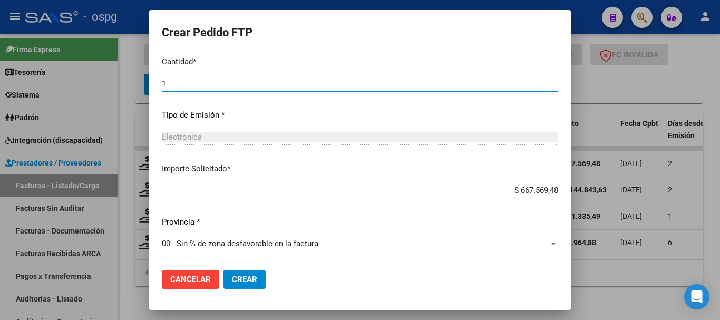
type input "1"
click at [252, 276] on span "Crear" at bounding box center [244, 279] width 25 height 9
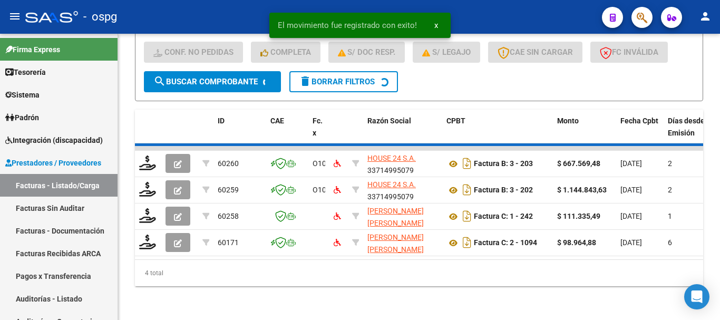
scroll to position [278, 0]
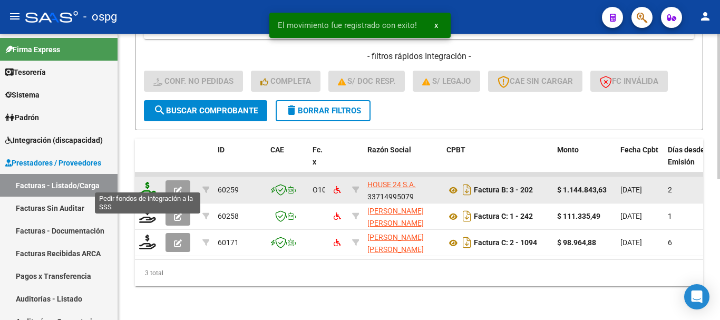
click at [145, 182] on icon at bounding box center [147, 189] width 17 height 15
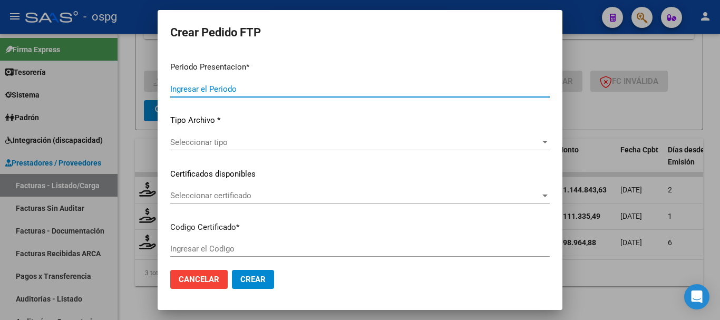
type input "202507"
type input "$ 1.144.843,63"
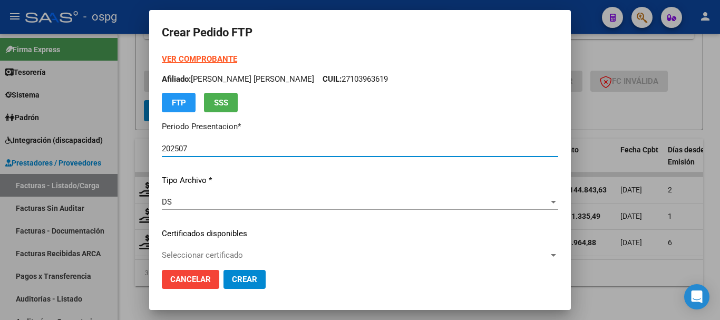
type input "7482774003"
type input "2025-10-23"
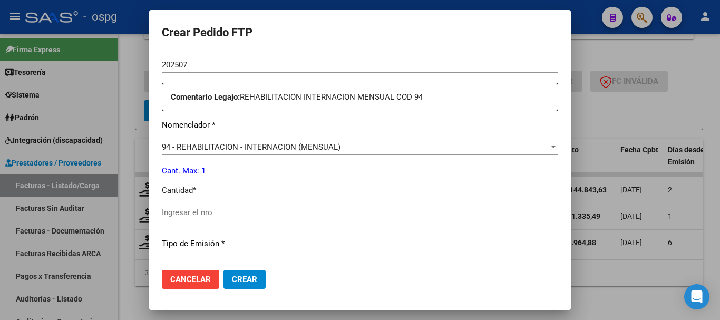
scroll to position [422, 0]
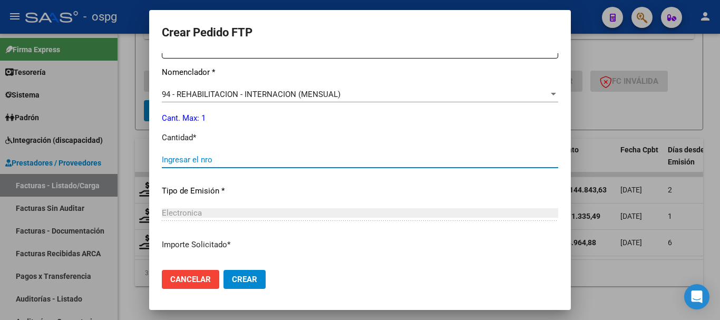
click at [362, 157] on input "Ingresar el nro" at bounding box center [360, 159] width 396 height 9
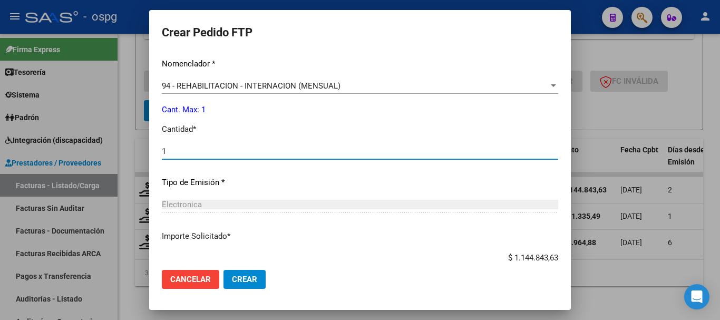
scroll to position [474, 0]
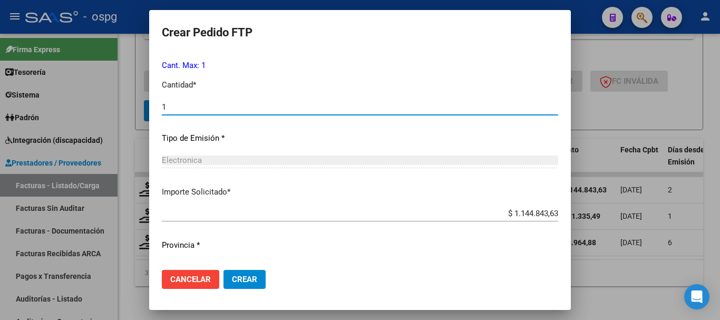
type input "1"
click at [249, 281] on span "Crear" at bounding box center [244, 279] width 25 height 9
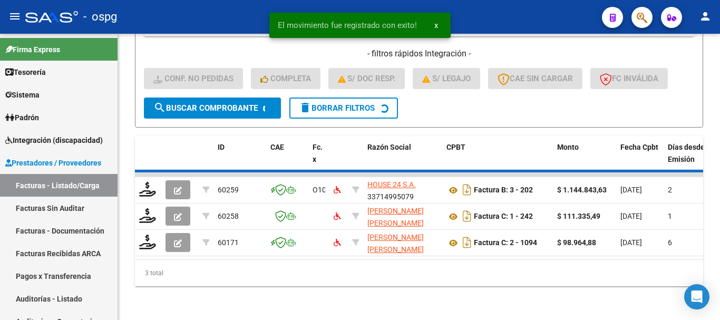
scroll to position [251, 0]
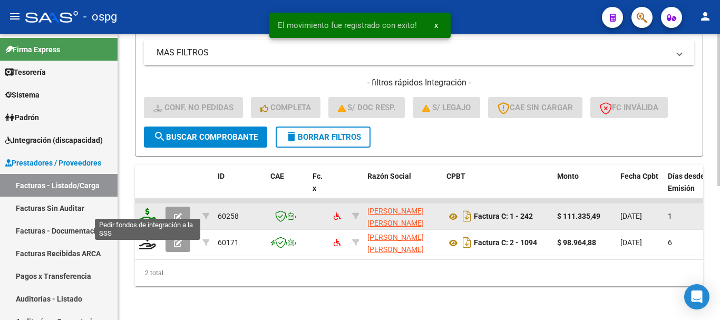
click at [152, 210] on icon at bounding box center [147, 215] width 17 height 15
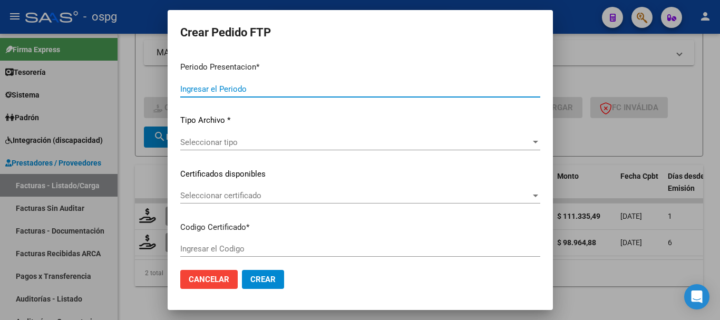
type input "202507"
type input "$ 111.335,49"
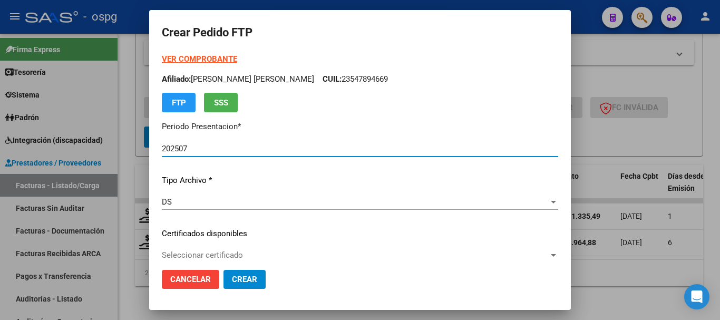
type input "5300497492"
type input "2029-12-01"
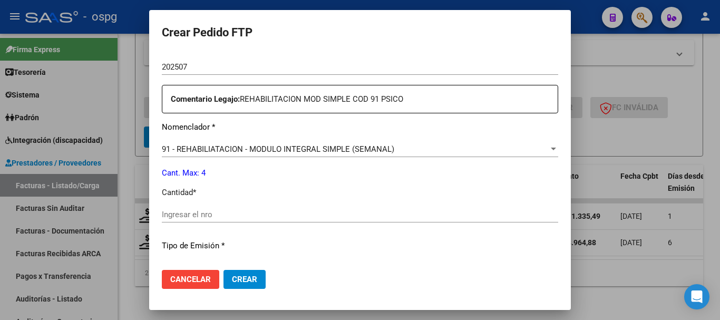
scroll to position [369, 0]
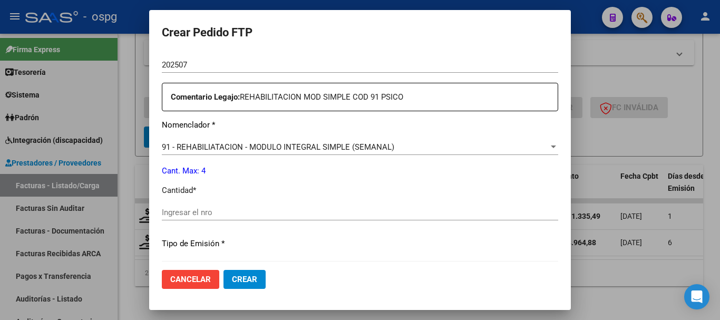
click at [289, 212] on input "Ingresar el nro" at bounding box center [360, 212] width 396 height 9
type input "4"
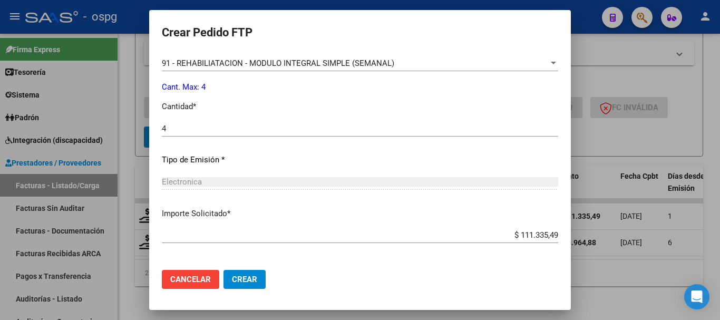
scroll to position [497, 0]
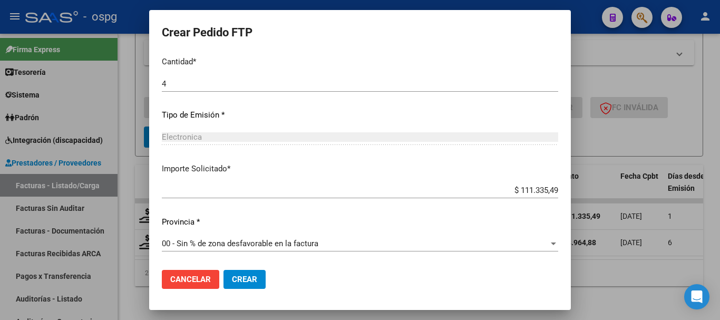
click at [241, 279] on span "Crear" at bounding box center [244, 279] width 25 height 9
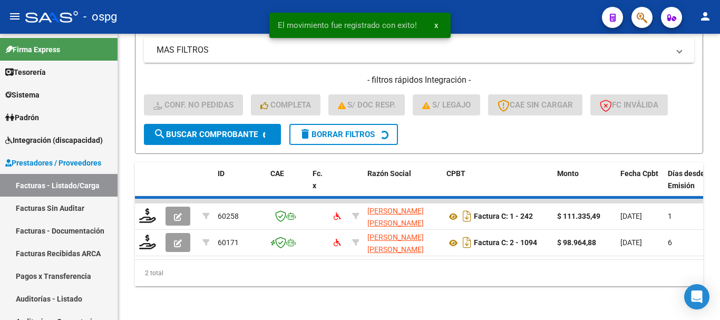
scroll to position [225, 0]
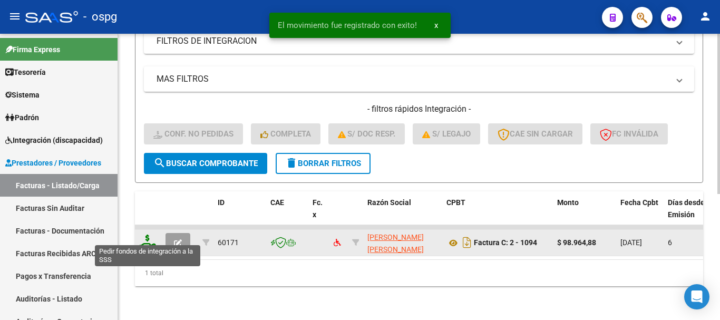
click at [149, 237] on icon at bounding box center [147, 242] width 17 height 15
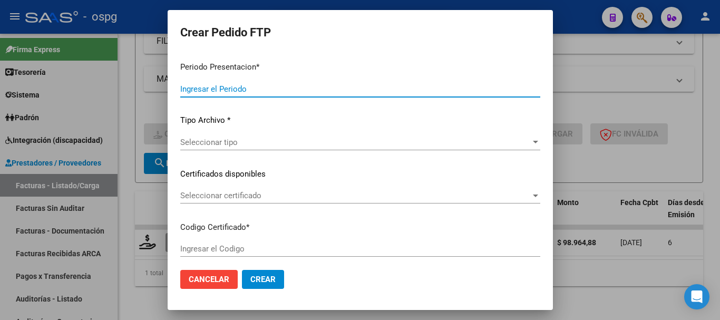
type input "202507"
type input "$ 98.964,88"
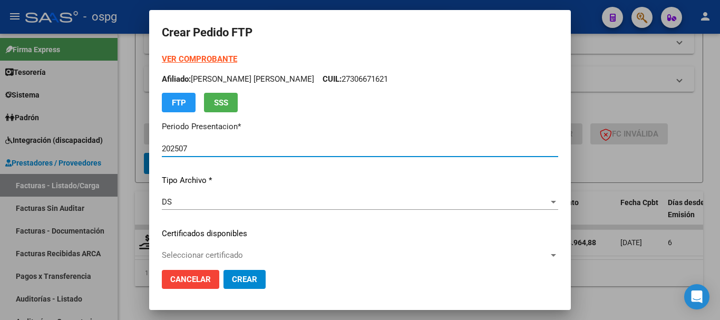
type input "1318440050"
type input "2034-12-01"
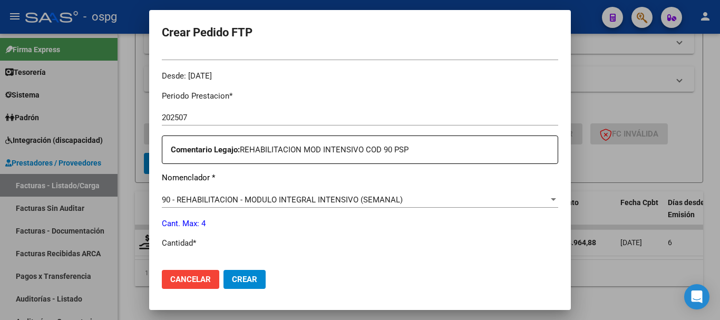
scroll to position [369, 0]
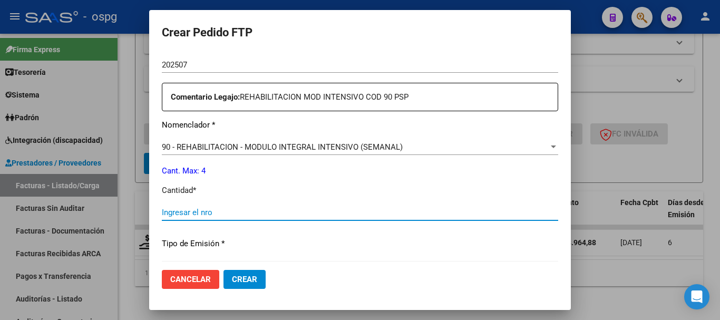
click at [274, 211] on input "Ingresar el nro" at bounding box center [360, 212] width 396 height 9
type input "4"
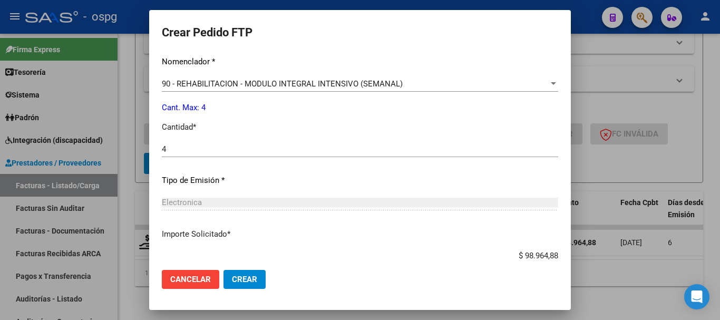
scroll to position [497, 0]
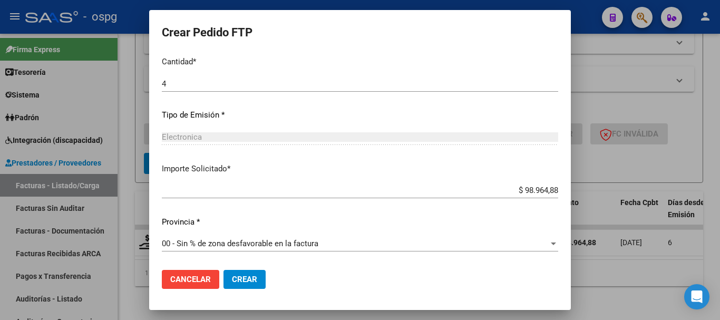
click at [248, 281] on span "Crear" at bounding box center [244, 279] width 25 height 9
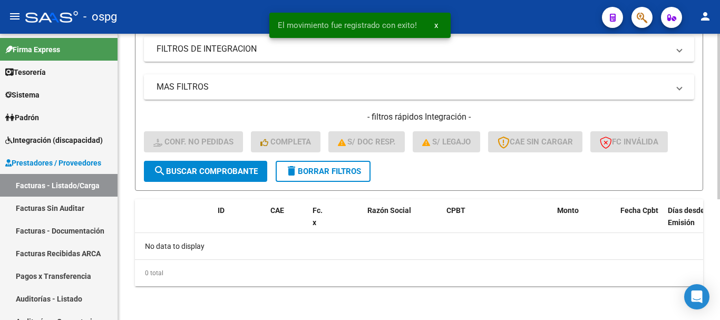
scroll to position [209, 0]
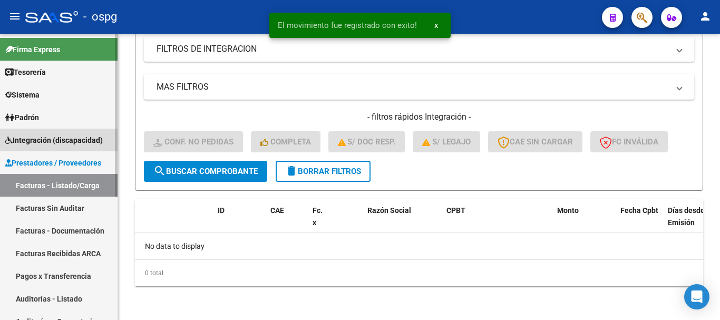
click at [61, 143] on span "Integración (discapacidad)" at bounding box center [53, 140] width 97 height 12
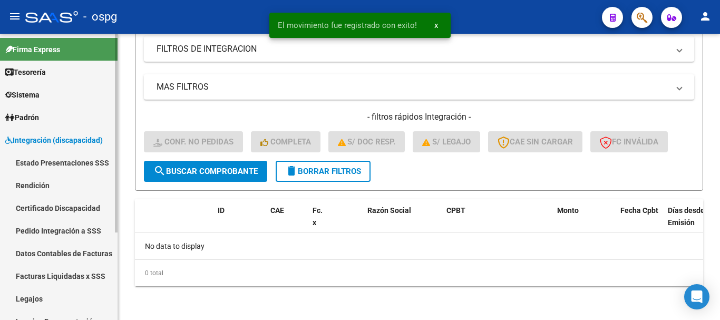
click at [54, 235] on link "Pedido Integración a SSS" at bounding box center [59, 230] width 118 height 23
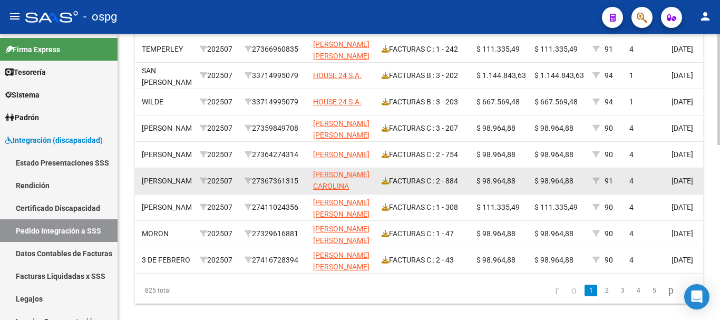
scroll to position [451, 0]
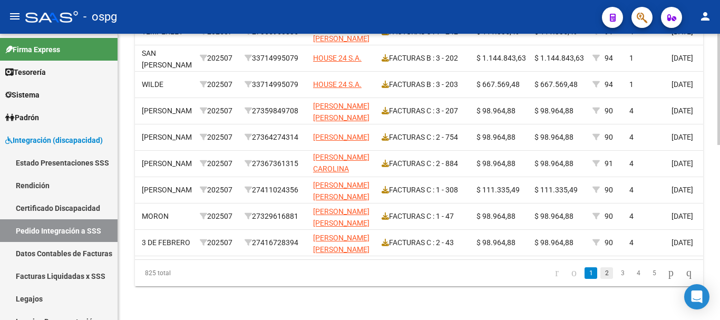
click at [600, 277] on link "2" at bounding box center [606, 273] width 13 height 12
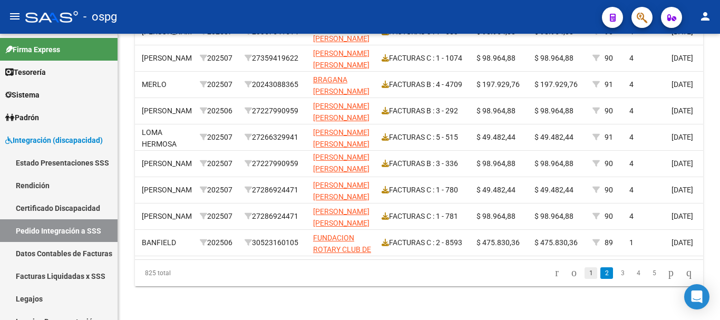
click at [584, 278] on link "1" at bounding box center [590, 273] width 13 height 12
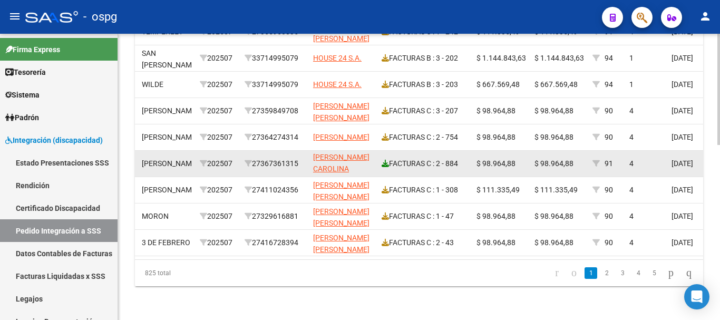
click at [386, 160] on icon at bounding box center [385, 163] width 7 height 7
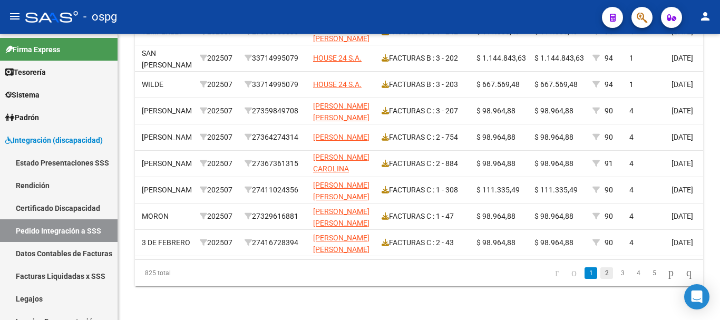
click at [600, 279] on link "2" at bounding box center [606, 273] width 13 height 12
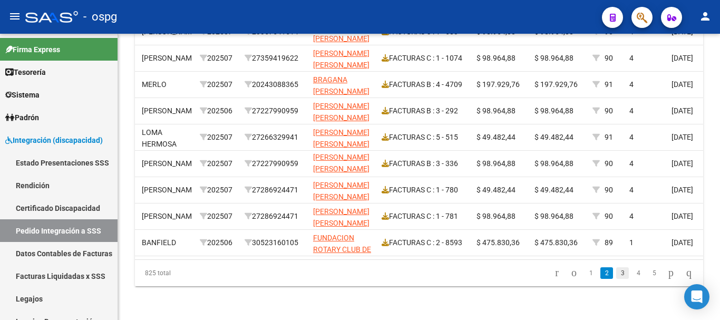
click at [616, 277] on link "3" at bounding box center [622, 273] width 13 height 12
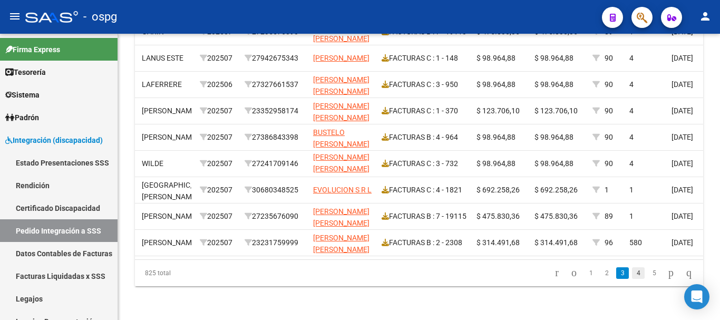
click at [632, 275] on link "4" at bounding box center [638, 273] width 13 height 12
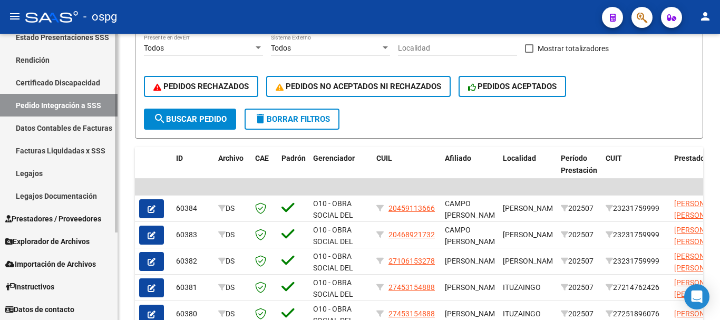
scroll to position [126, 0]
click at [72, 220] on span "Prestadores / Proveedores" at bounding box center [53, 218] width 96 height 12
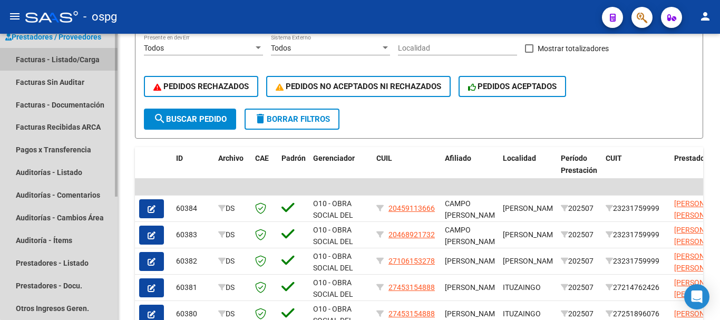
click at [70, 60] on link "Facturas - Listado/Carga" at bounding box center [59, 59] width 118 height 23
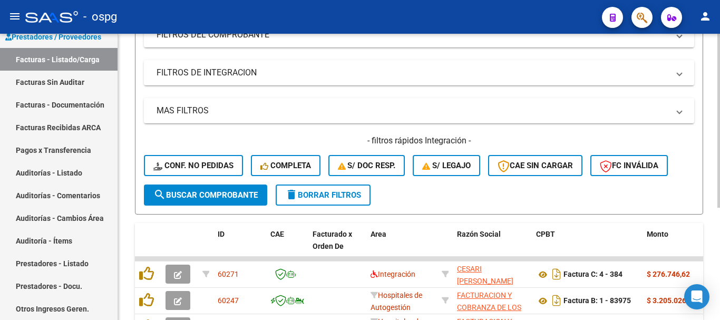
scroll to position [240, 0]
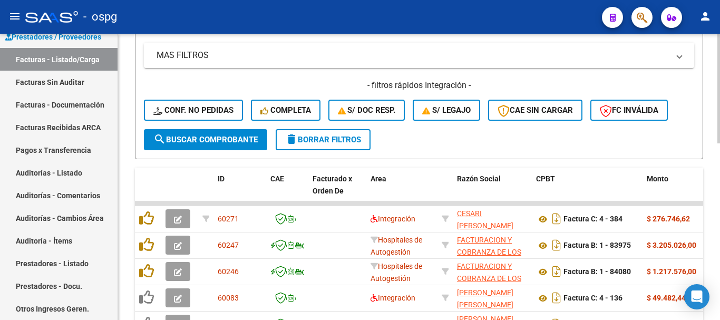
click at [326, 139] on span "delete Borrar Filtros" at bounding box center [323, 139] width 76 height 9
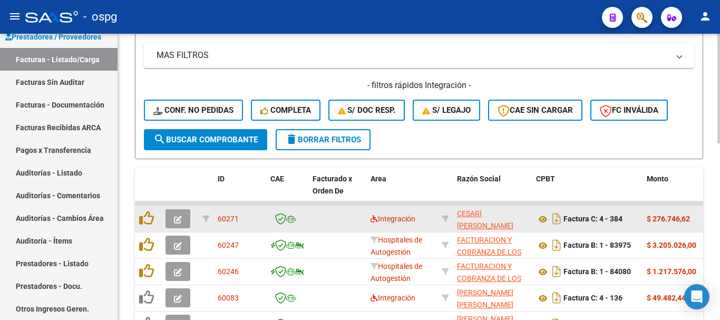
click at [176, 219] on icon "button" at bounding box center [178, 220] width 8 height 8
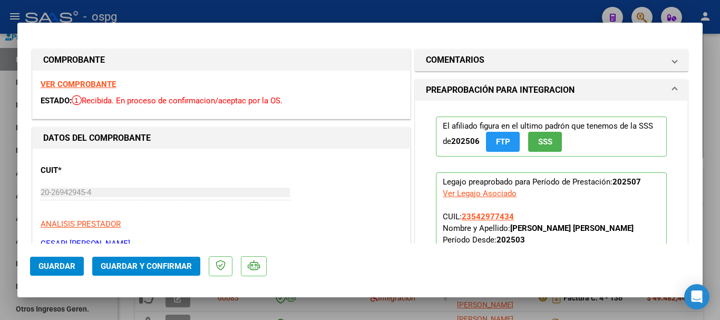
click at [89, 83] on strong "VER COMPROBANTE" at bounding box center [78, 84] width 75 height 9
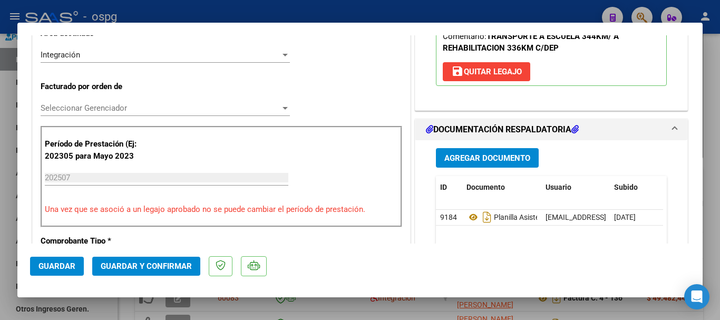
scroll to position [263, 0]
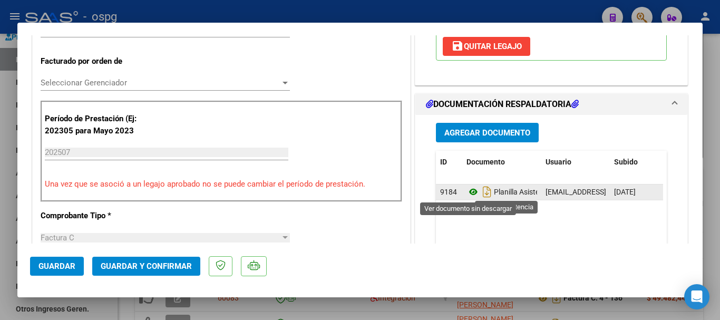
click at [468, 191] on icon at bounding box center [473, 192] width 14 height 13
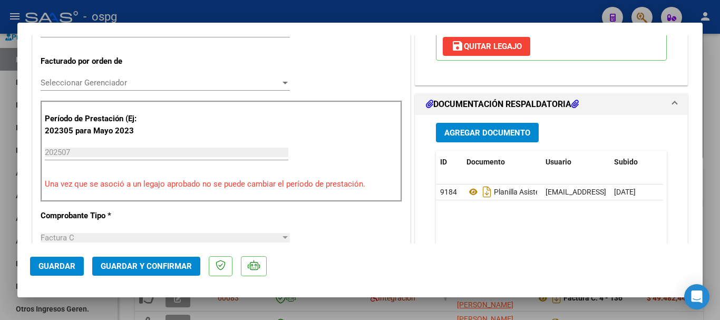
click at [712, 181] on div at bounding box center [360, 160] width 720 height 320
type input "$ 0,00"
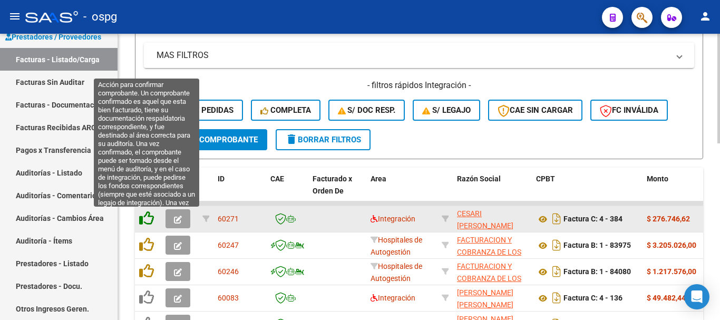
click at [145, 220] on icon at bounding box center [146, 218] width 15 height 15
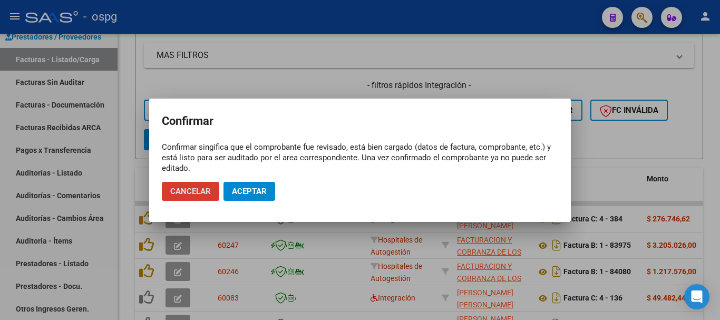
click at [262, 193] on span "Aceptar" at bounding box center [249, 191] width 35 height 9
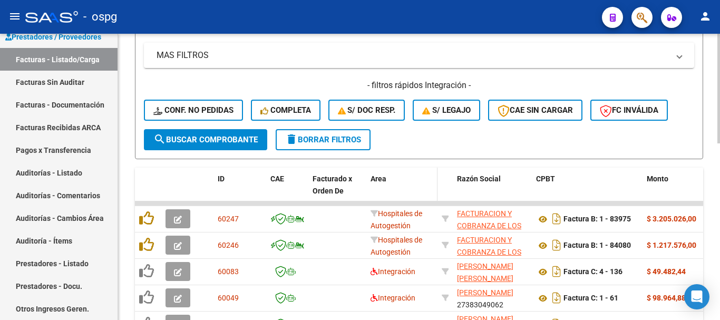
scroll to position [188, 0]
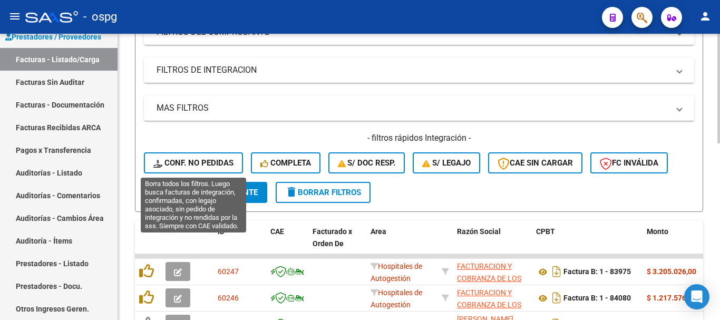
click at [196, 163] on span "Conf. no pedidas" at bounding box center [193, 162] width 80 height 9
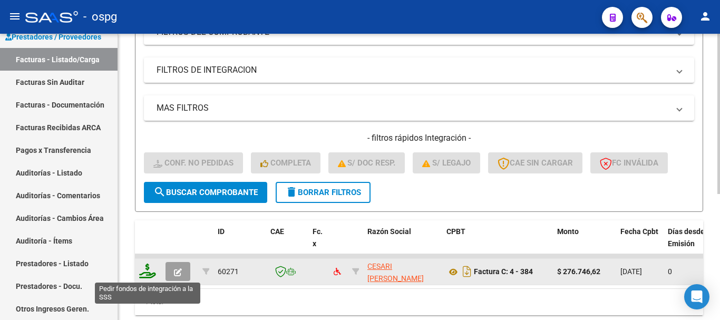
click at [148, 274] on icon at bounding box center [147, 270] width 17 height 15
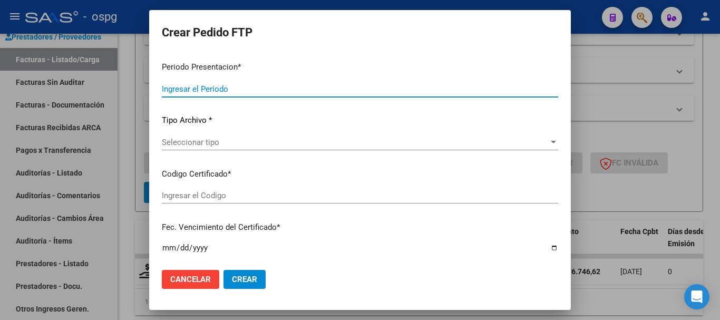
type input "202507"
type input "$ 276.746,62"
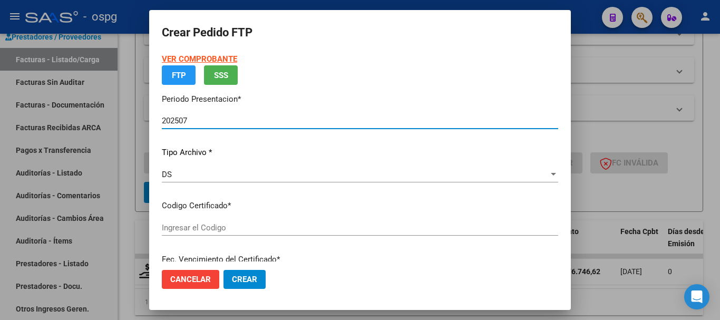
type input "4456857463"
type input "2025-11-22"
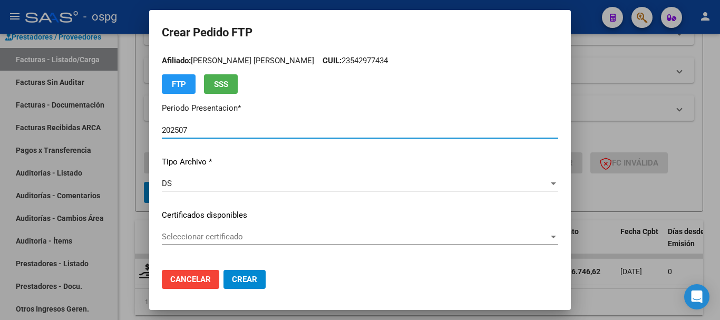
scroll to position [0, 0]
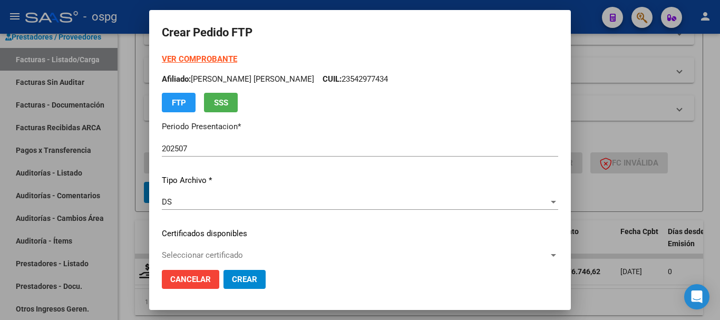
click at [204, 58] on strong "VER COMPROBANTE" at bounding box center [199, 58] width 75 height 9
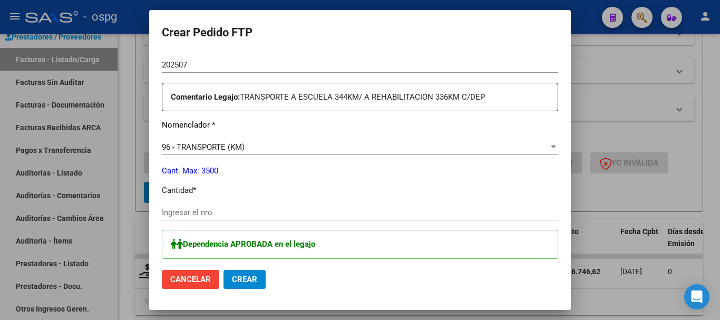
scroll to position [422, 0]
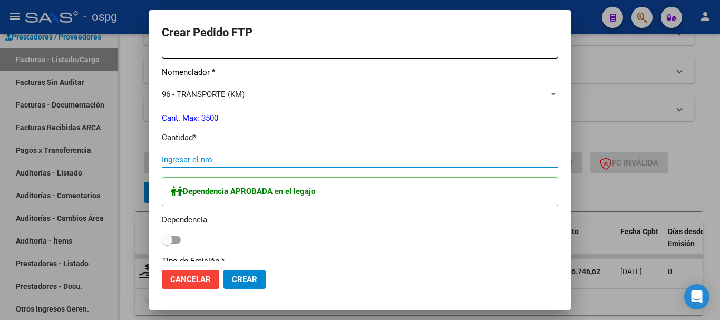
click at [332, 160] on input "Ingresar el nro" at bounding box center [360, 159] width 396 height 9
type input "378"
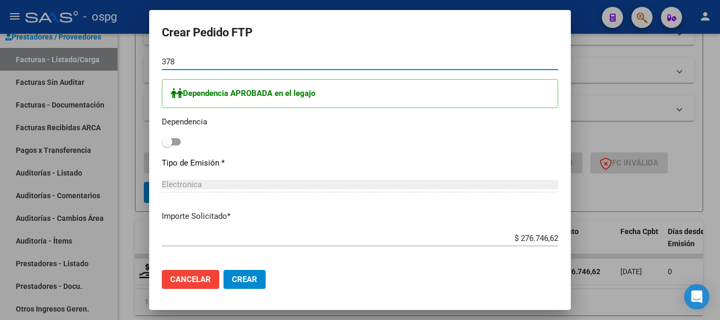
scroll to position [527, 0]
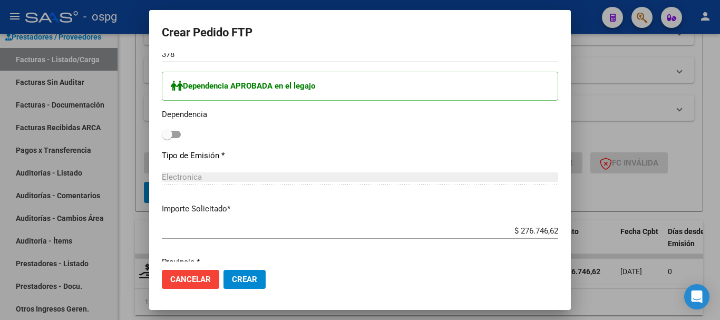
drag, startPoint x: 171, startPoint y: 134, endPoint x: 178, endPoint y: 133, distance: 7.5
click at [178, 133] on span at bounding box center [171, 134] width 19 height 7
click at [167, 138] on input "checkbox" at bounding box center [167, 138] width 1 height 1
checkbox input "true"
click at [251, 272] on button "Crear" at bounding box center [244, 279] width 42 height 19
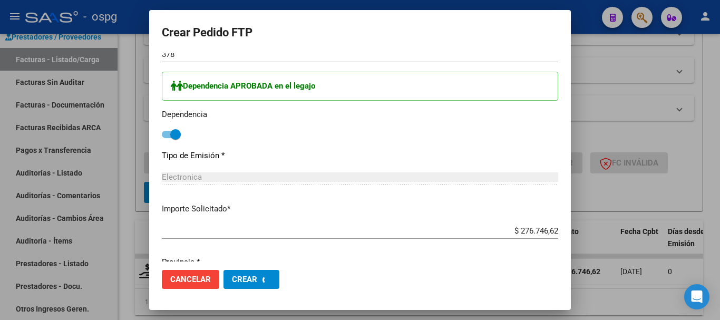
scroll to position [0, 0]
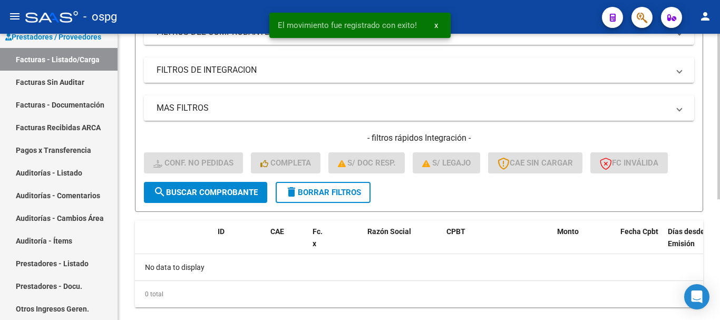
click at [346, 190] on span "delete Borrar Filtros" at bounding box center [323, 192] width 76 height 9
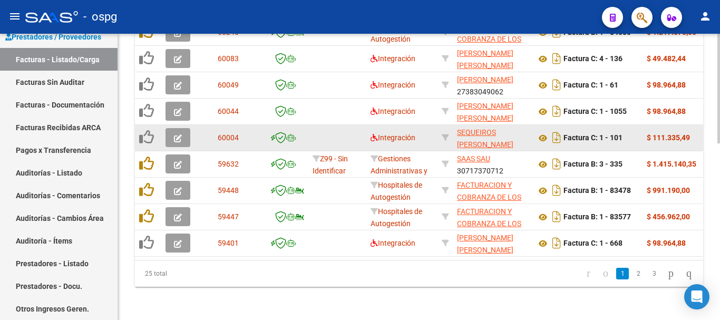
scroll to position [462, 0]
